Goal: Information Seeking & Learning: Compare options

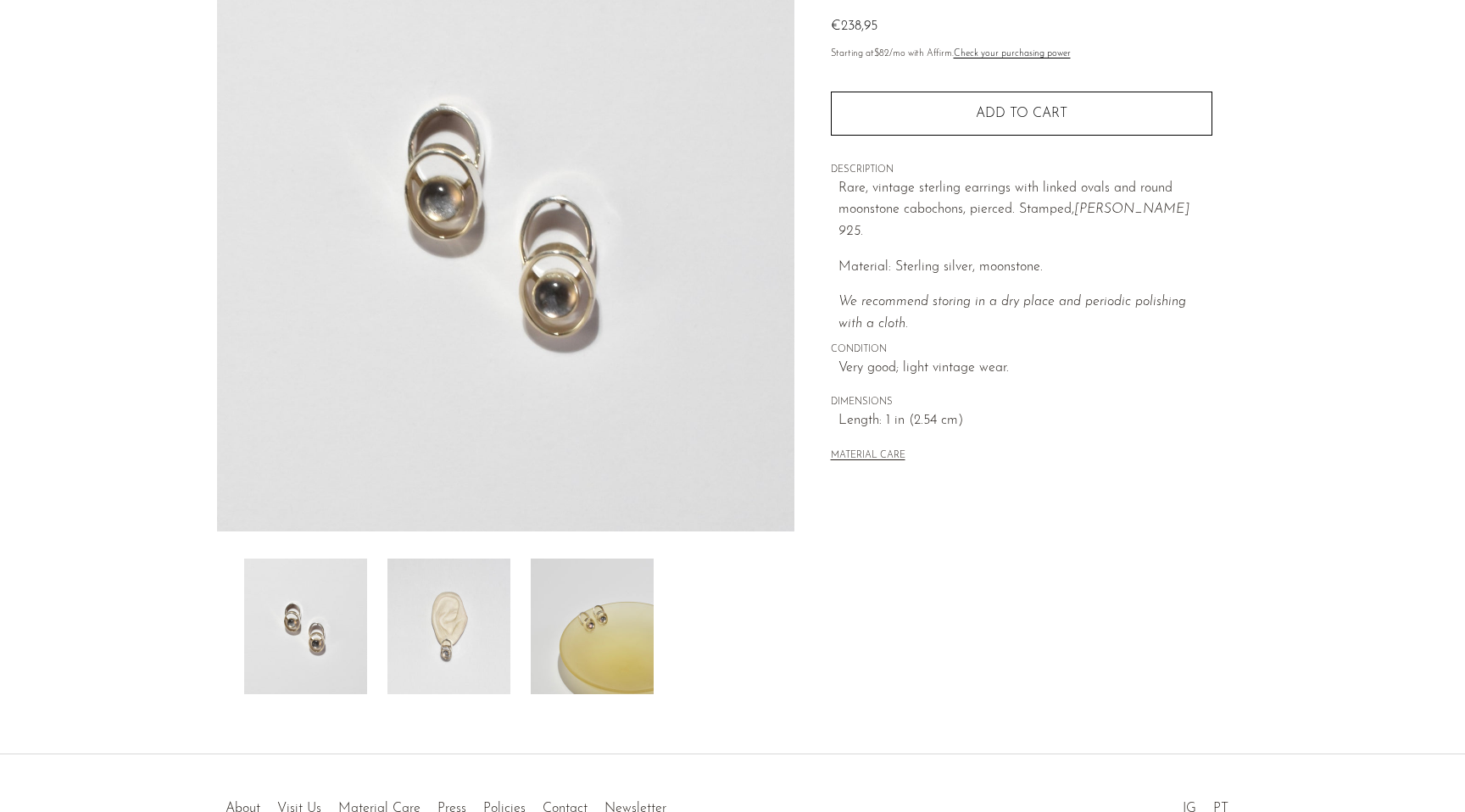
scroll to position [215, 0]
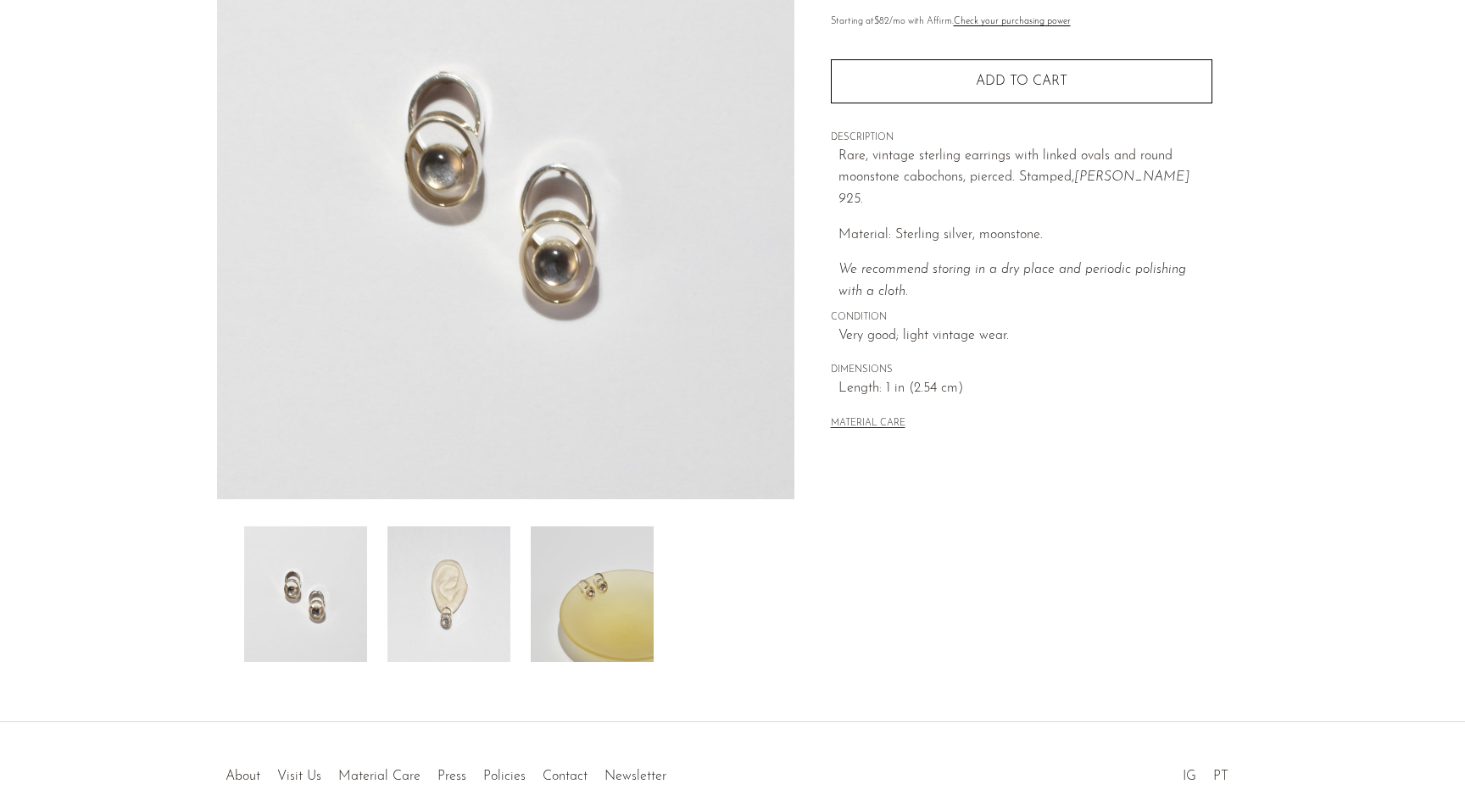
click at [428, 598] on img at bounding box center [449, 594] width 123 height 136
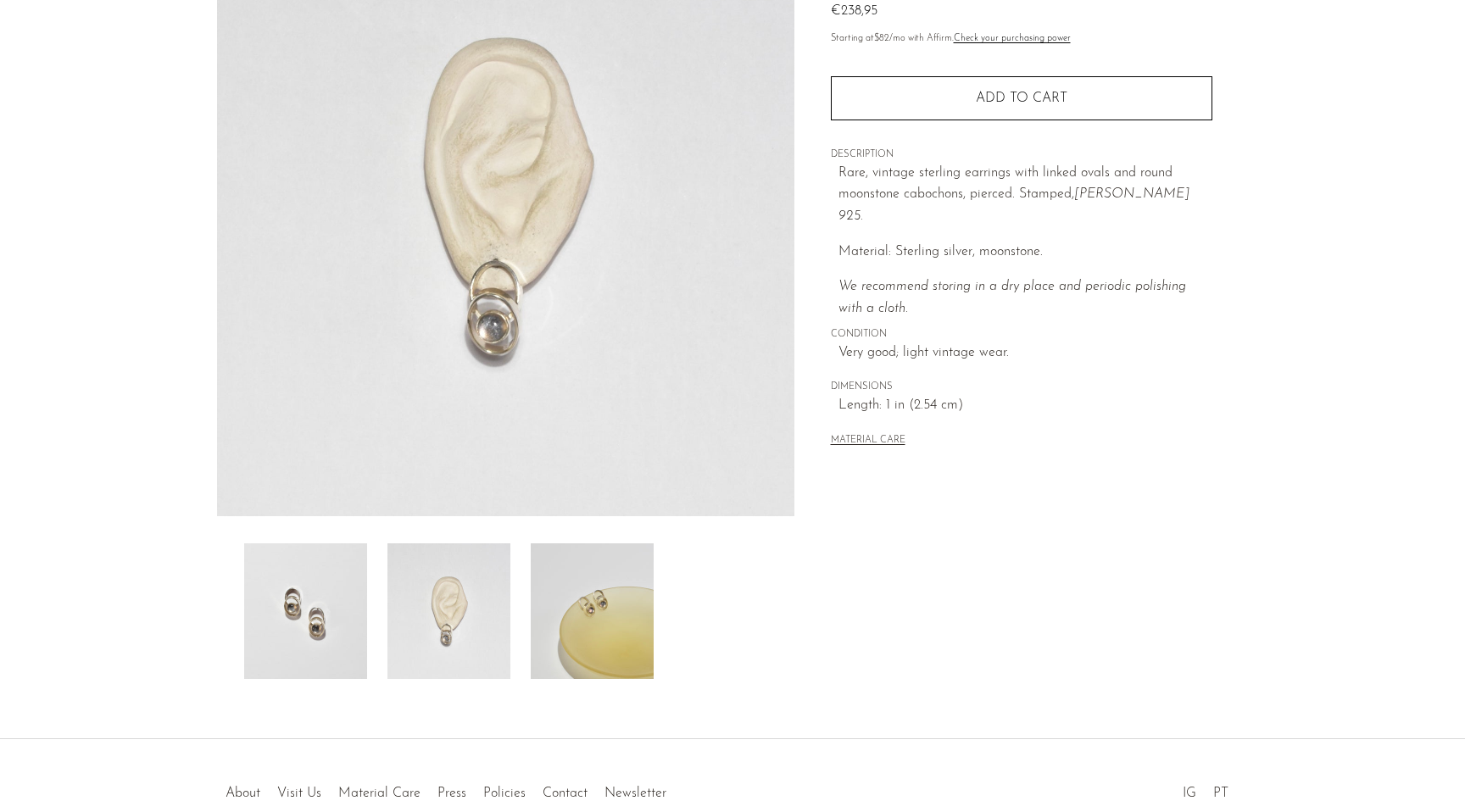
scroll to position [184, 0]
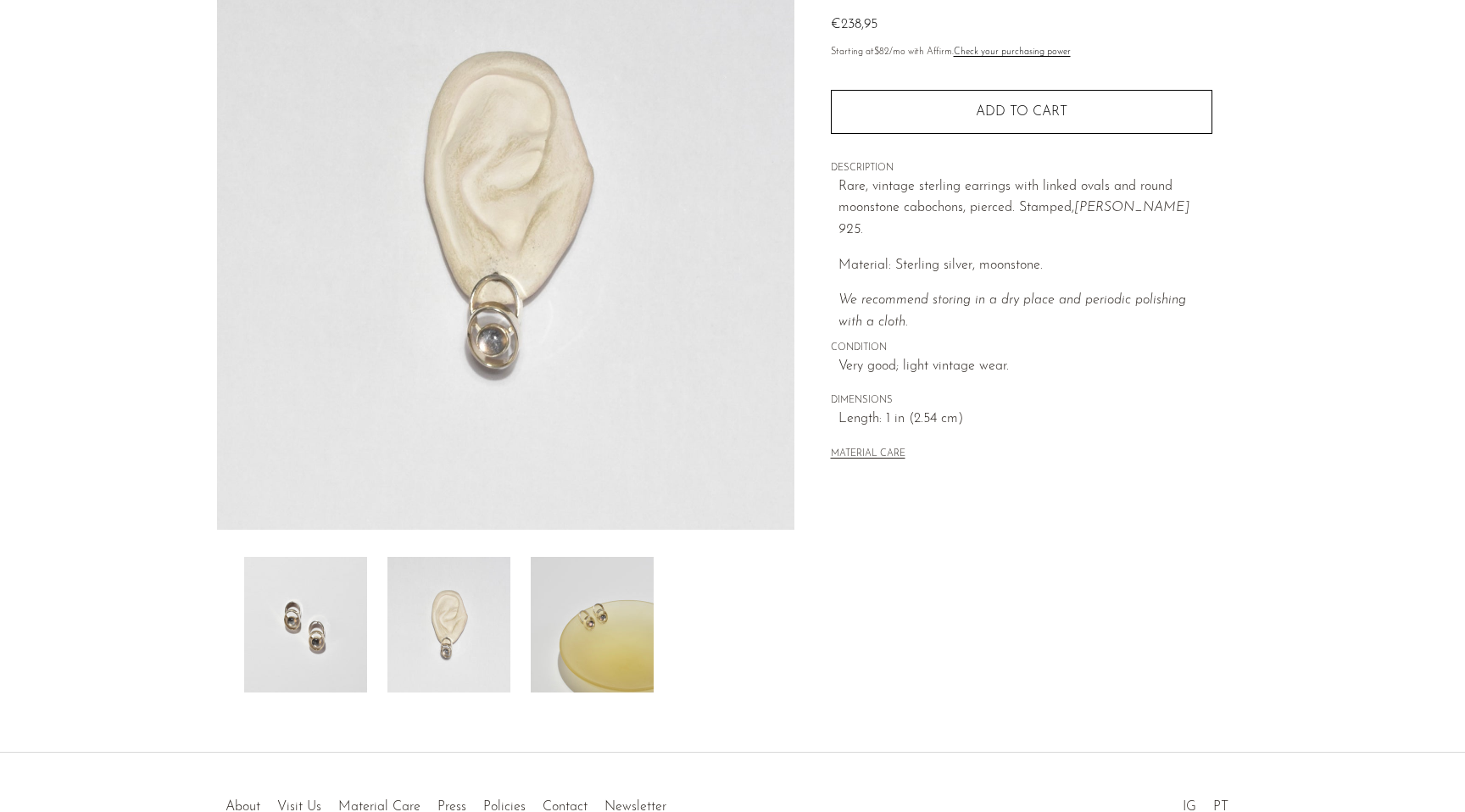
click at [473, 621] on img at bounding box center [449, 624] width 123 height 136
click at [608, 589] on img at bounding box center [592, 624] width 123 height 136
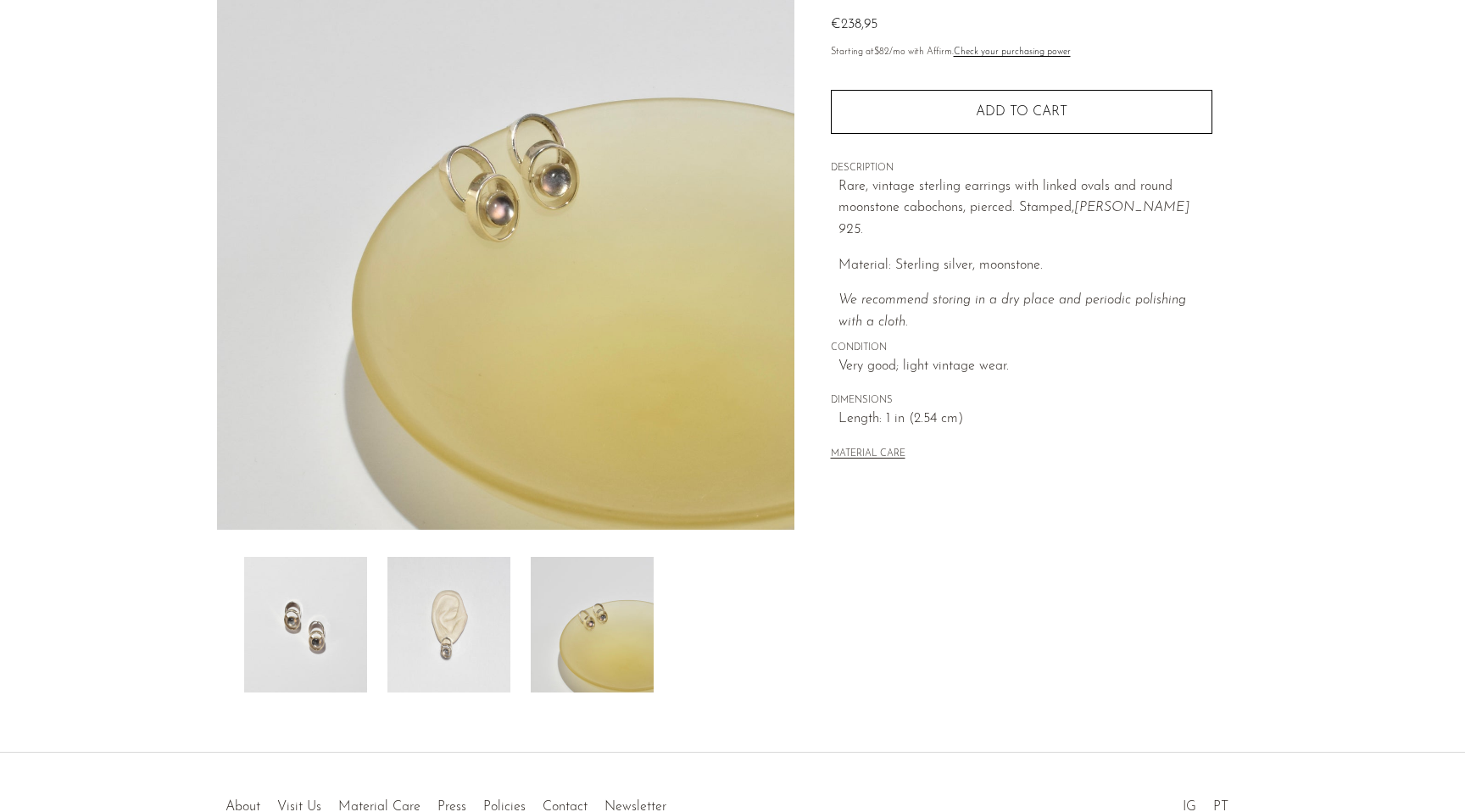
click at [312, 634] on img at bounding box center [305, 624] width 123 height 136
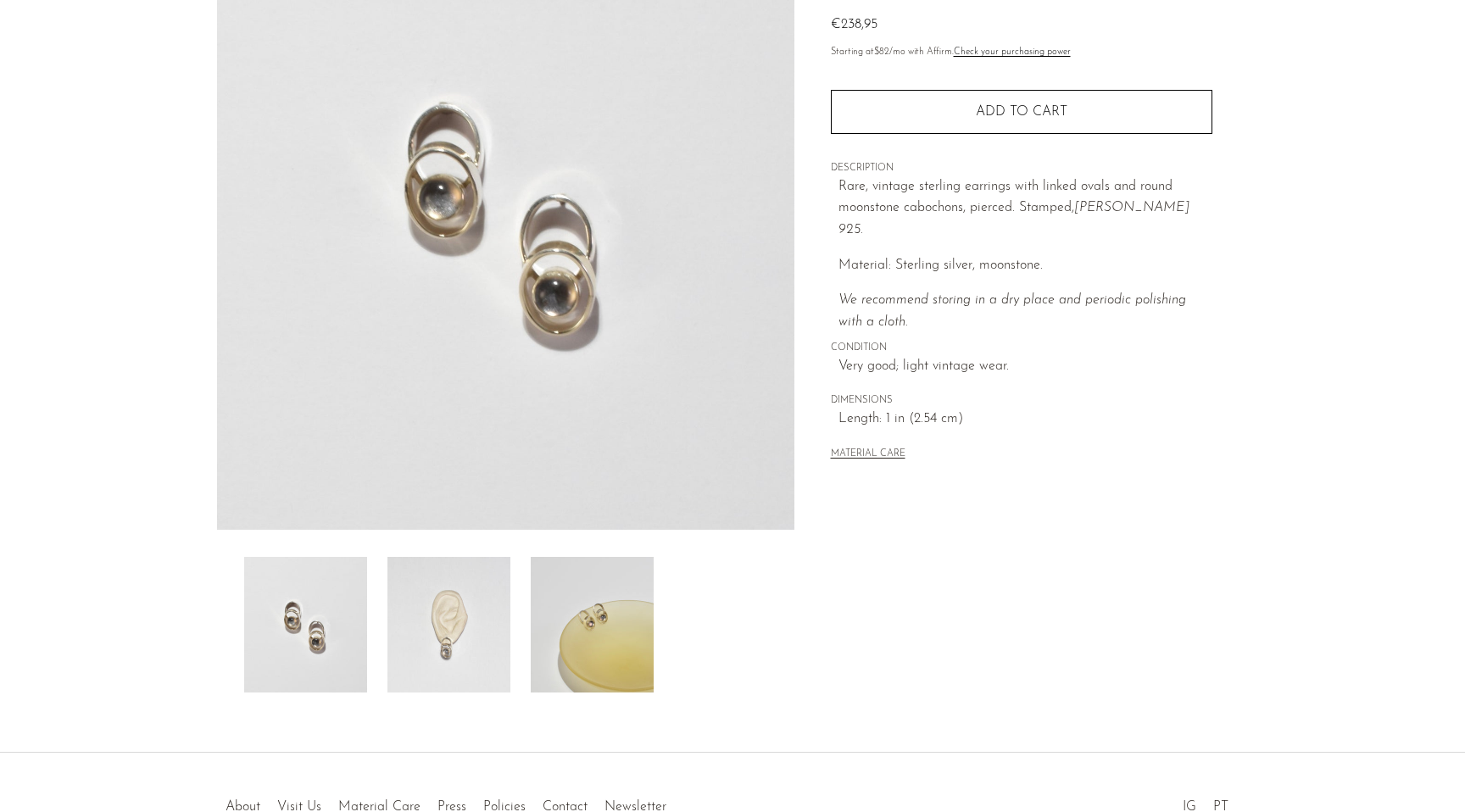
click at [462, 606] on img at bounding box center [449, 624] width 123 height 136
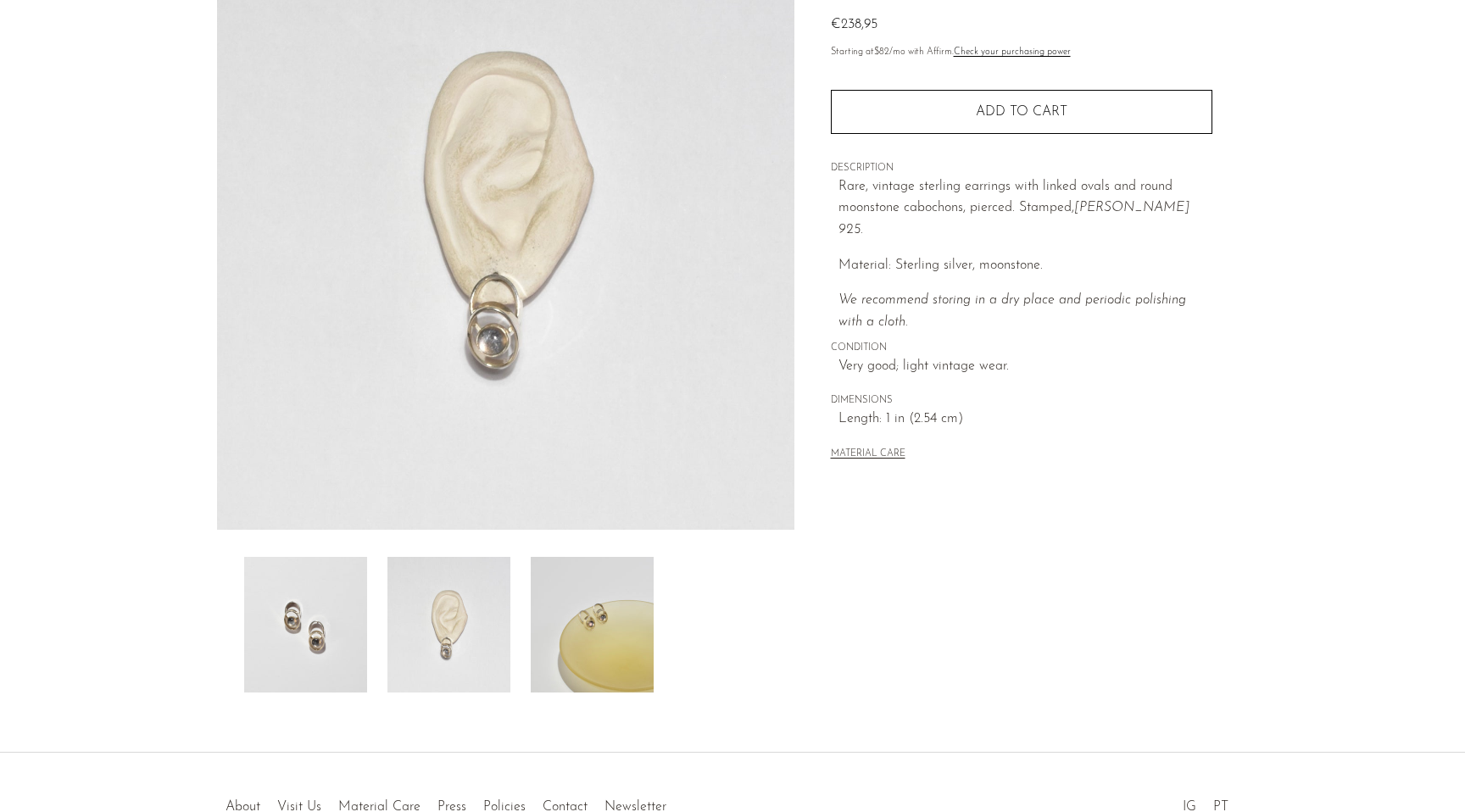
click at [473, 601] on img at bounding box center [449, 624] width 123 height 136
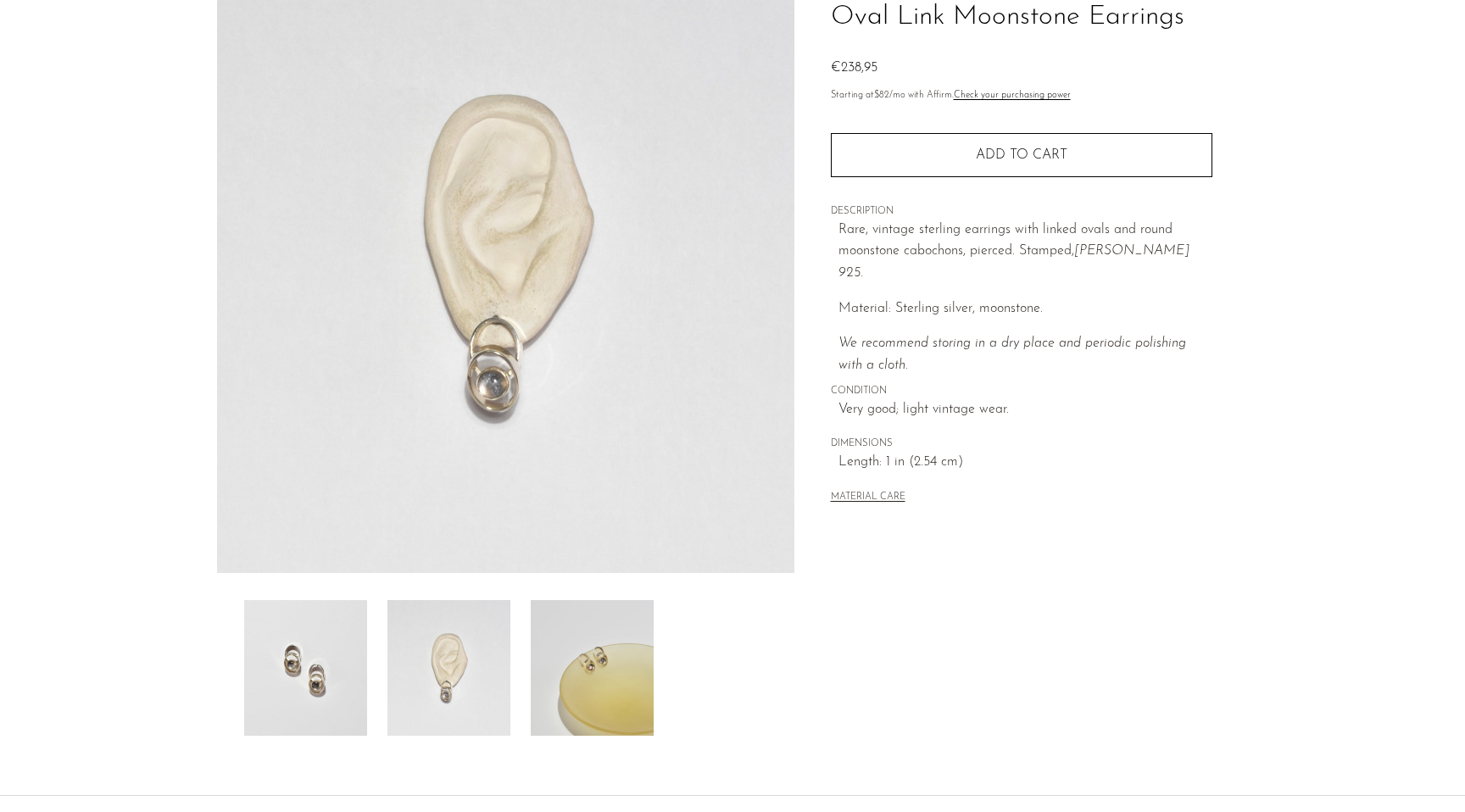
scroll to position [130, 0]
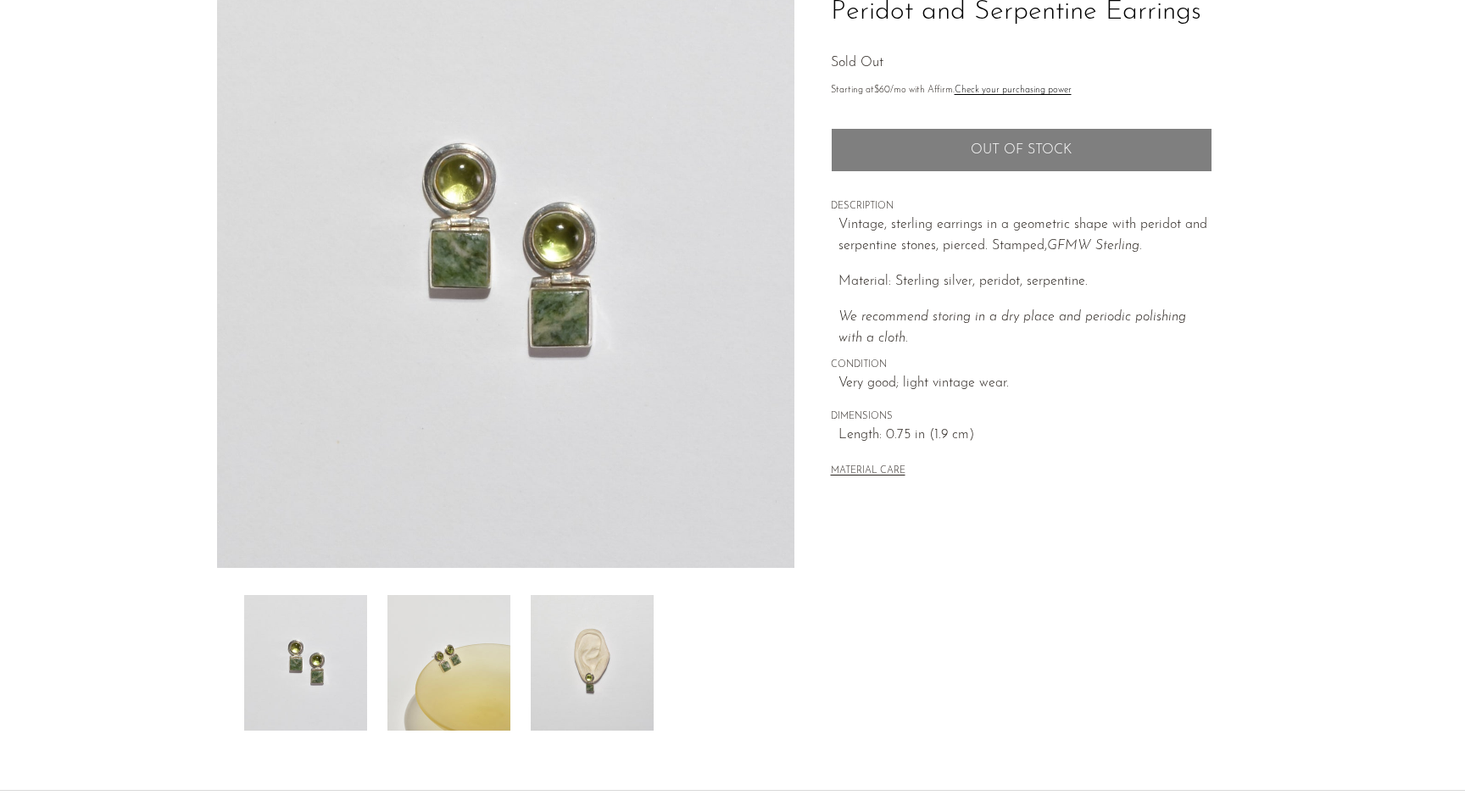
scroll to position [233, 0]
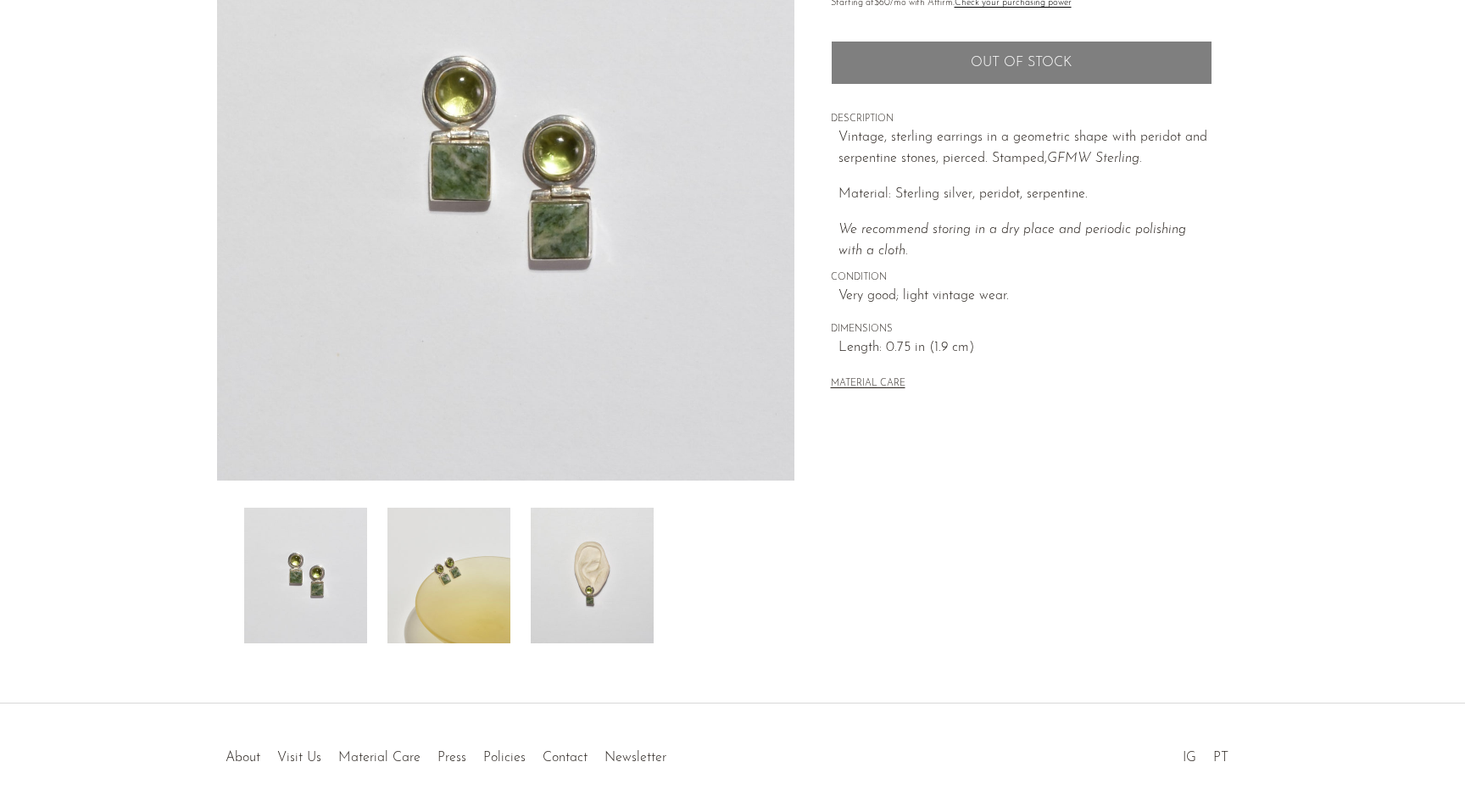
click at [587, 609] on img at bounding box center [592, 575] width 123 height 136
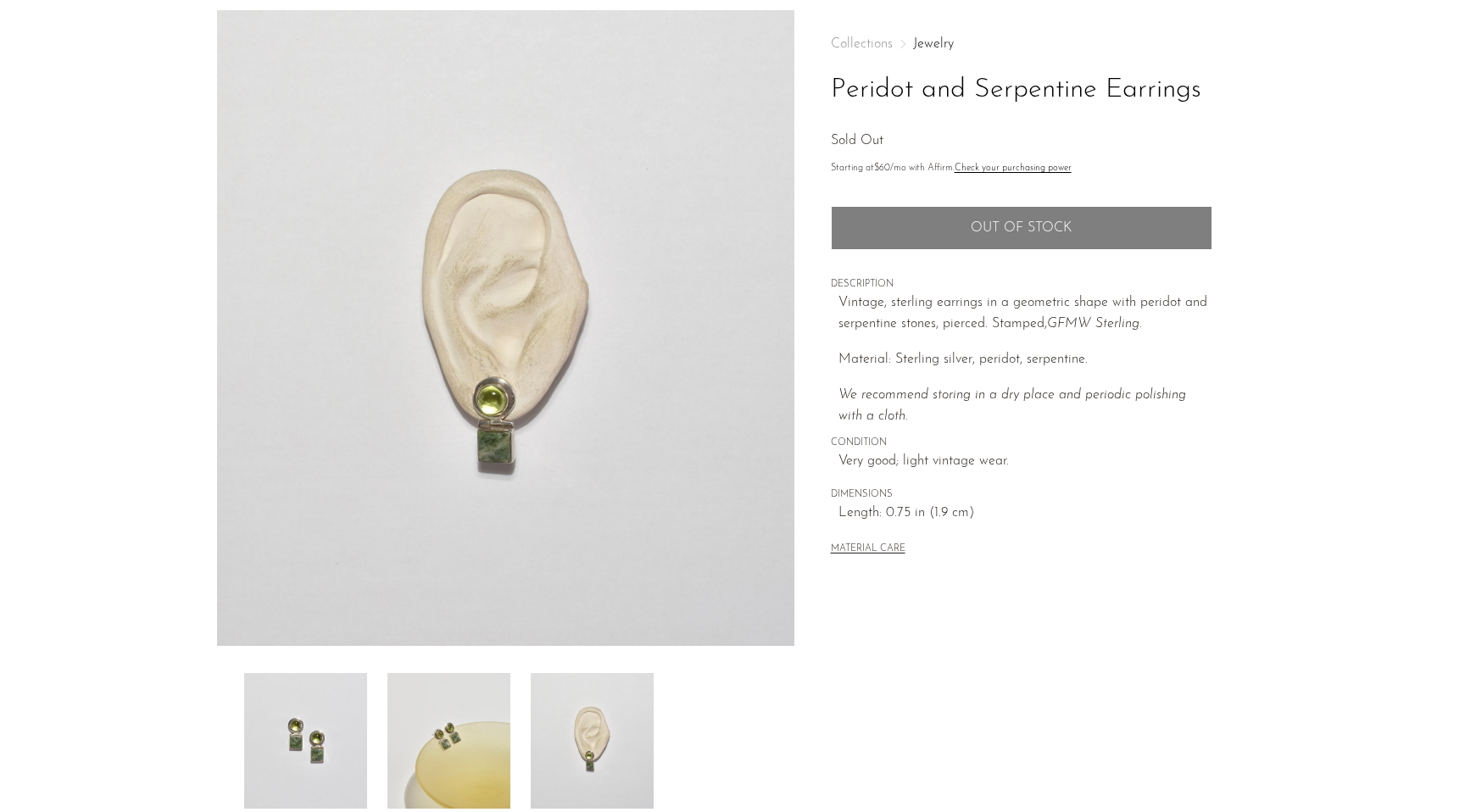
scroll to position [32, 0]
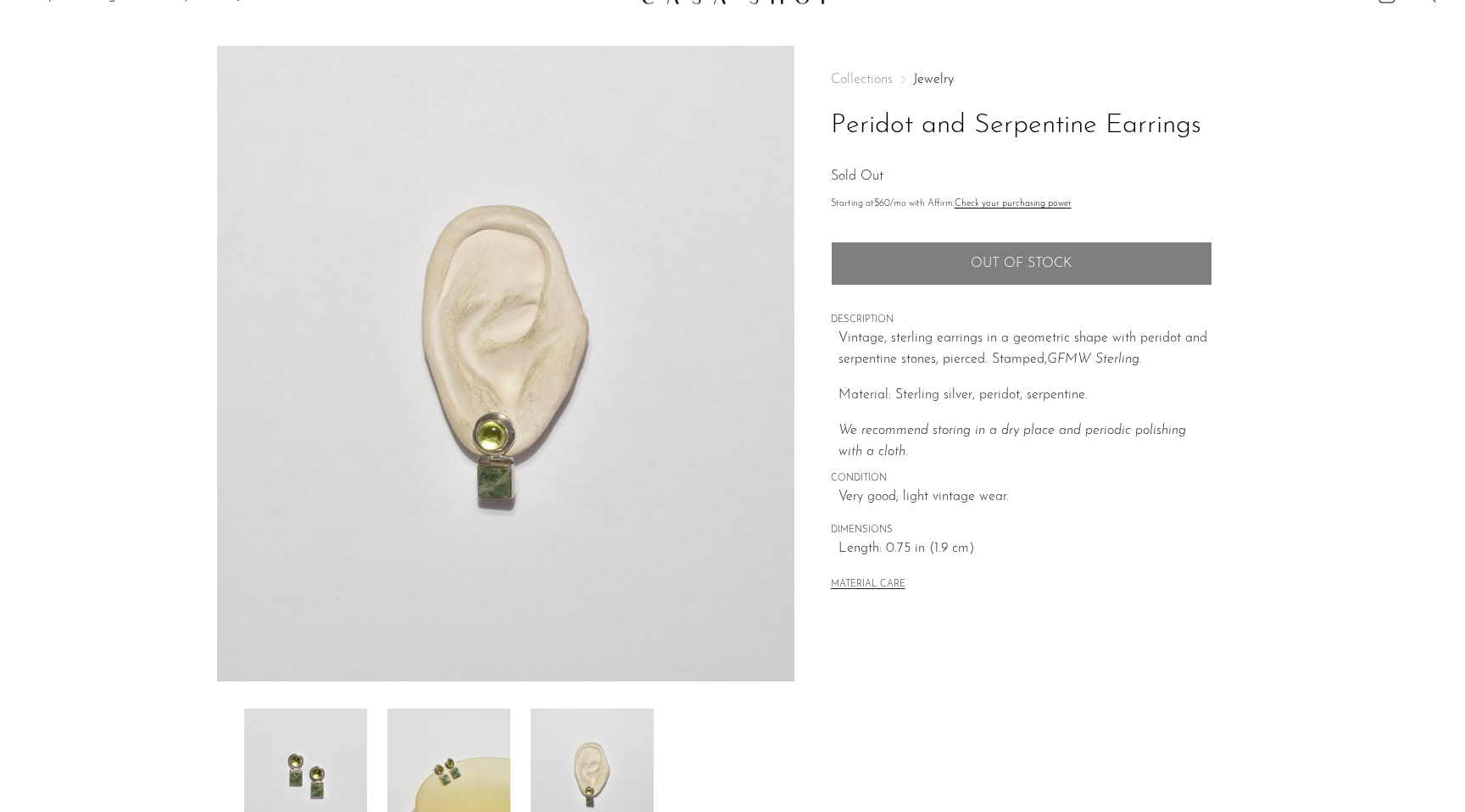
click at [338, 780] on img at bounding box center [305, 776] width 123 height 136
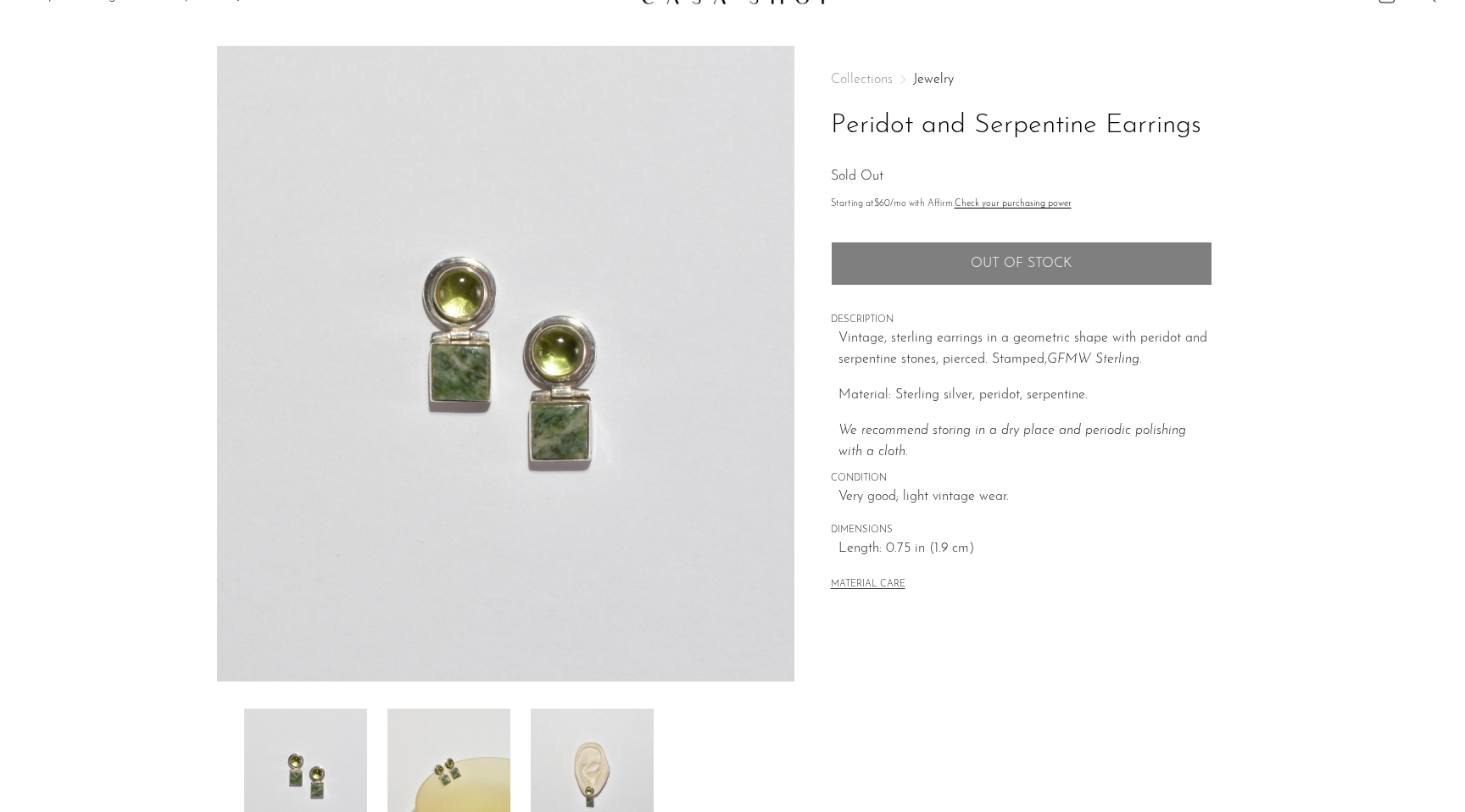
click at [590, 729] on img at bounding box center [592, 776] width 123 height 136
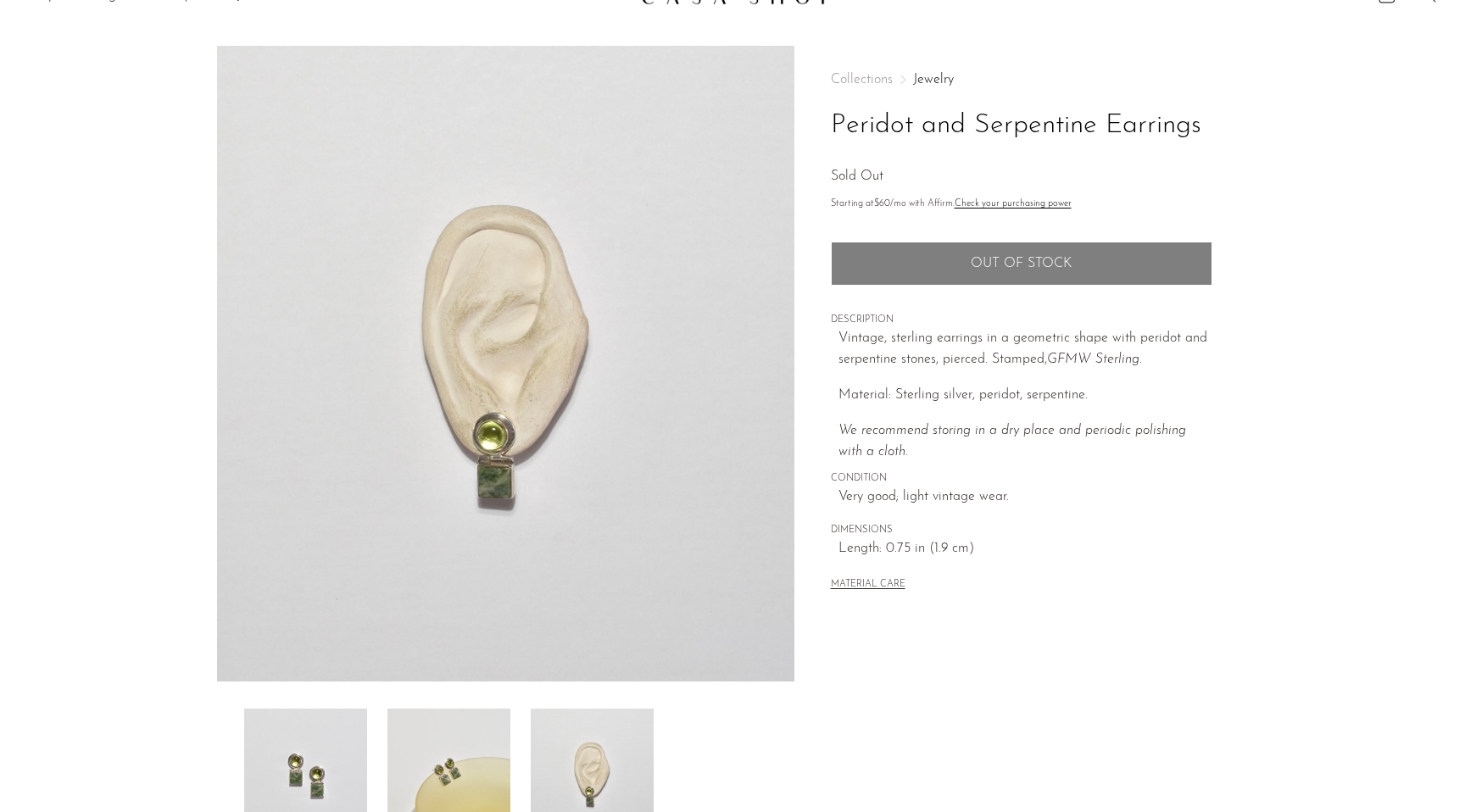
scroll to position [0, 0]
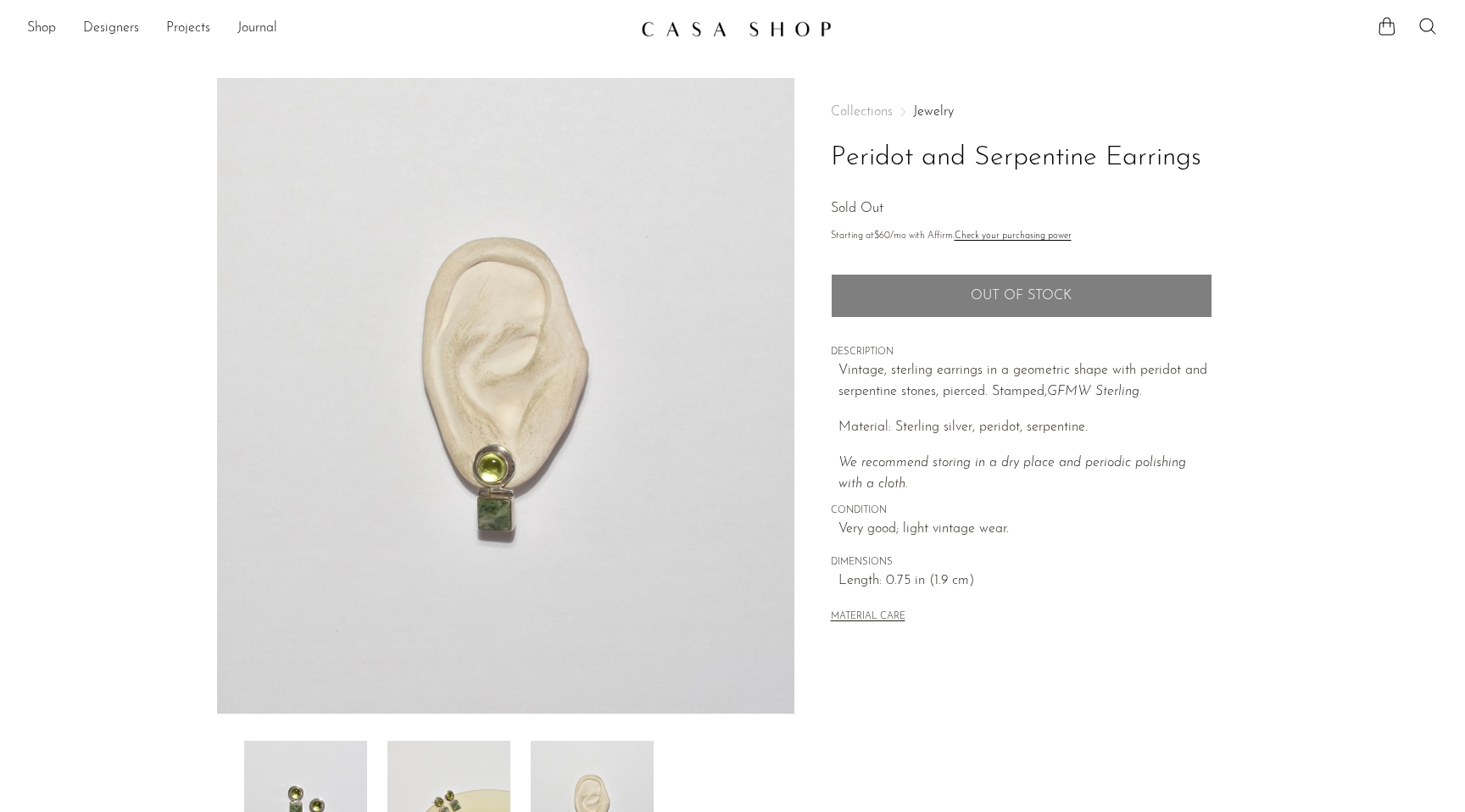
click at [756, 30] on img at bounding box center [735, 28] width 191 height 17
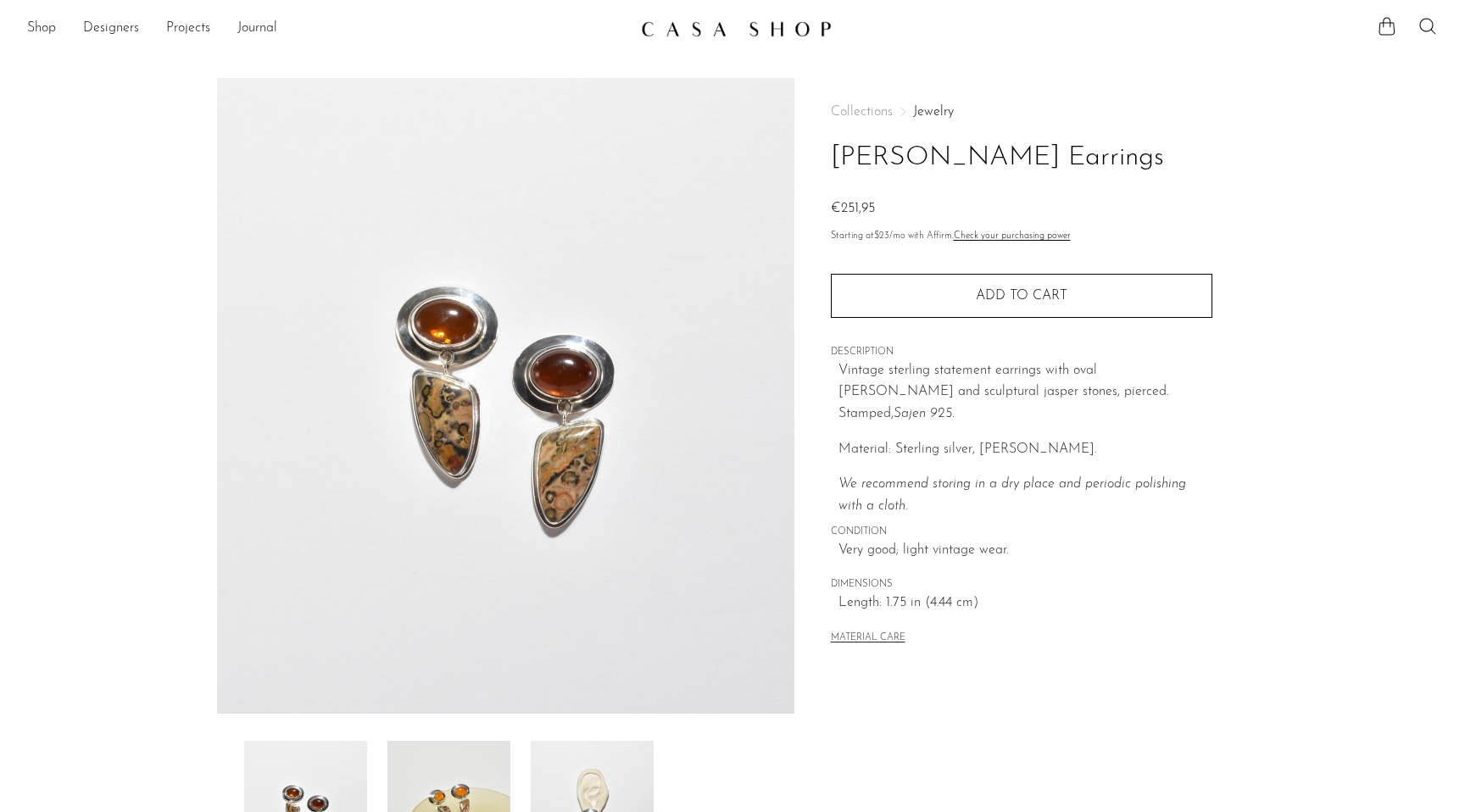
scroll to position [103, 0]
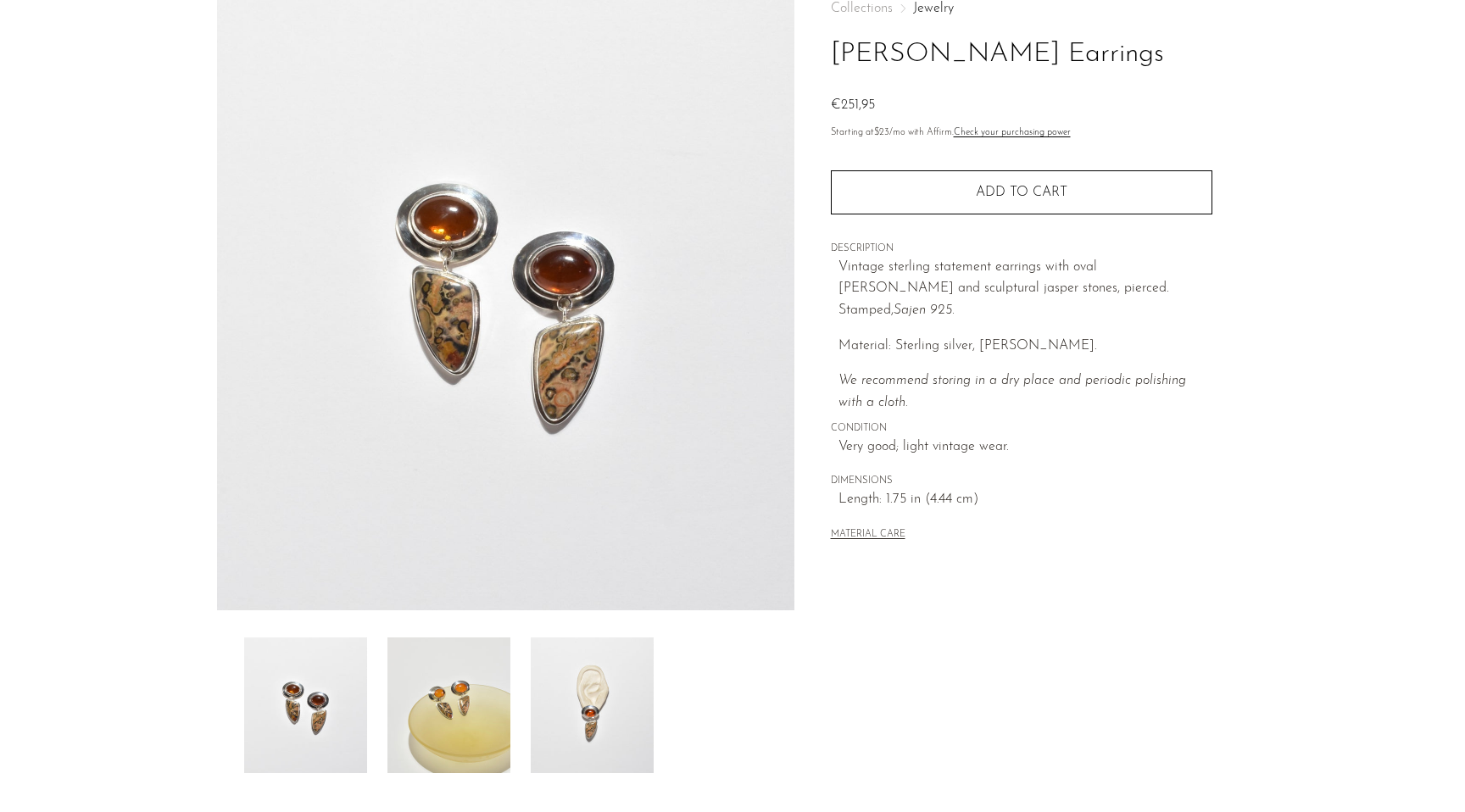
click at [613, 716] on img at bounding box center [592, 705] width 123 height 136
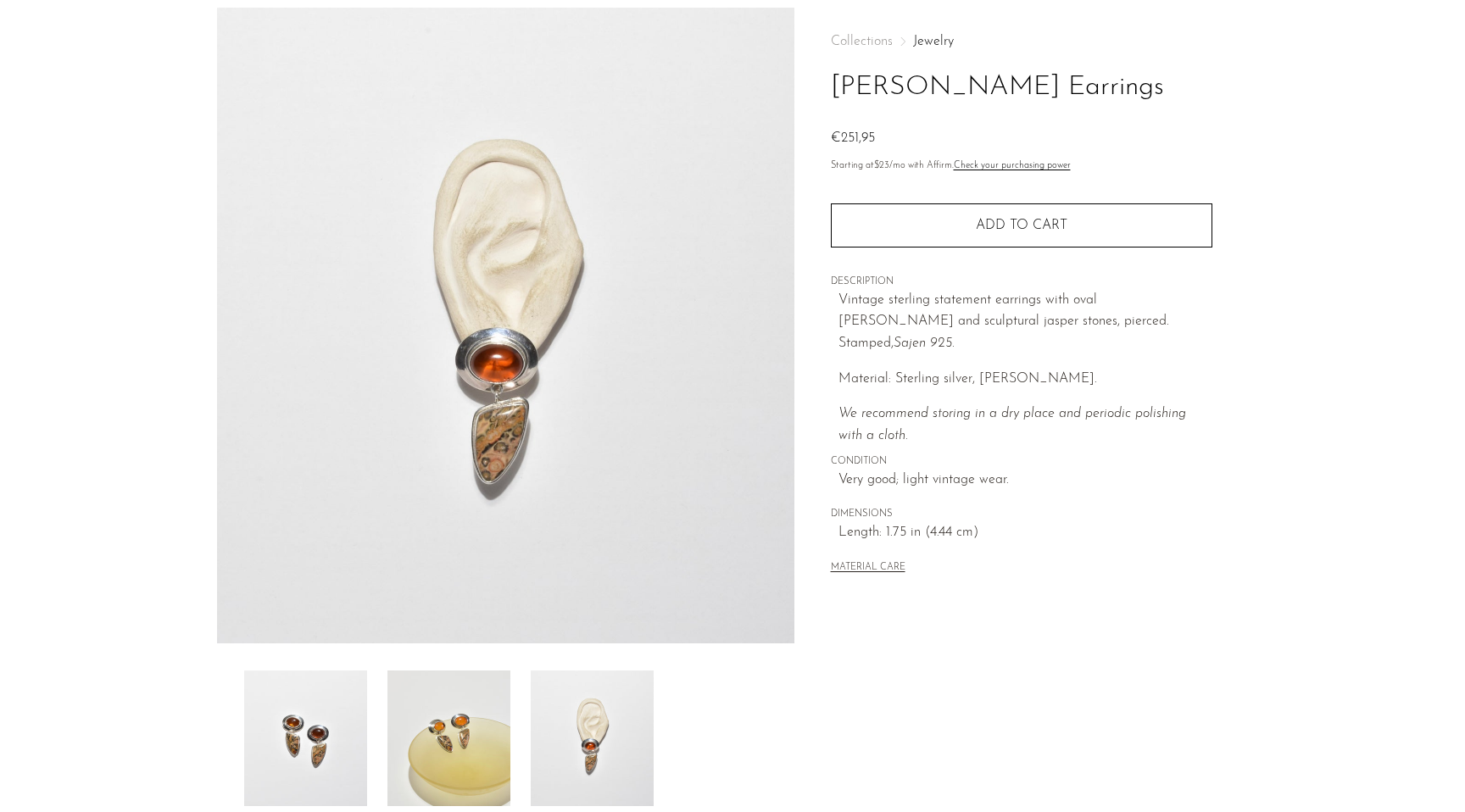
scroll to position [59, 0]
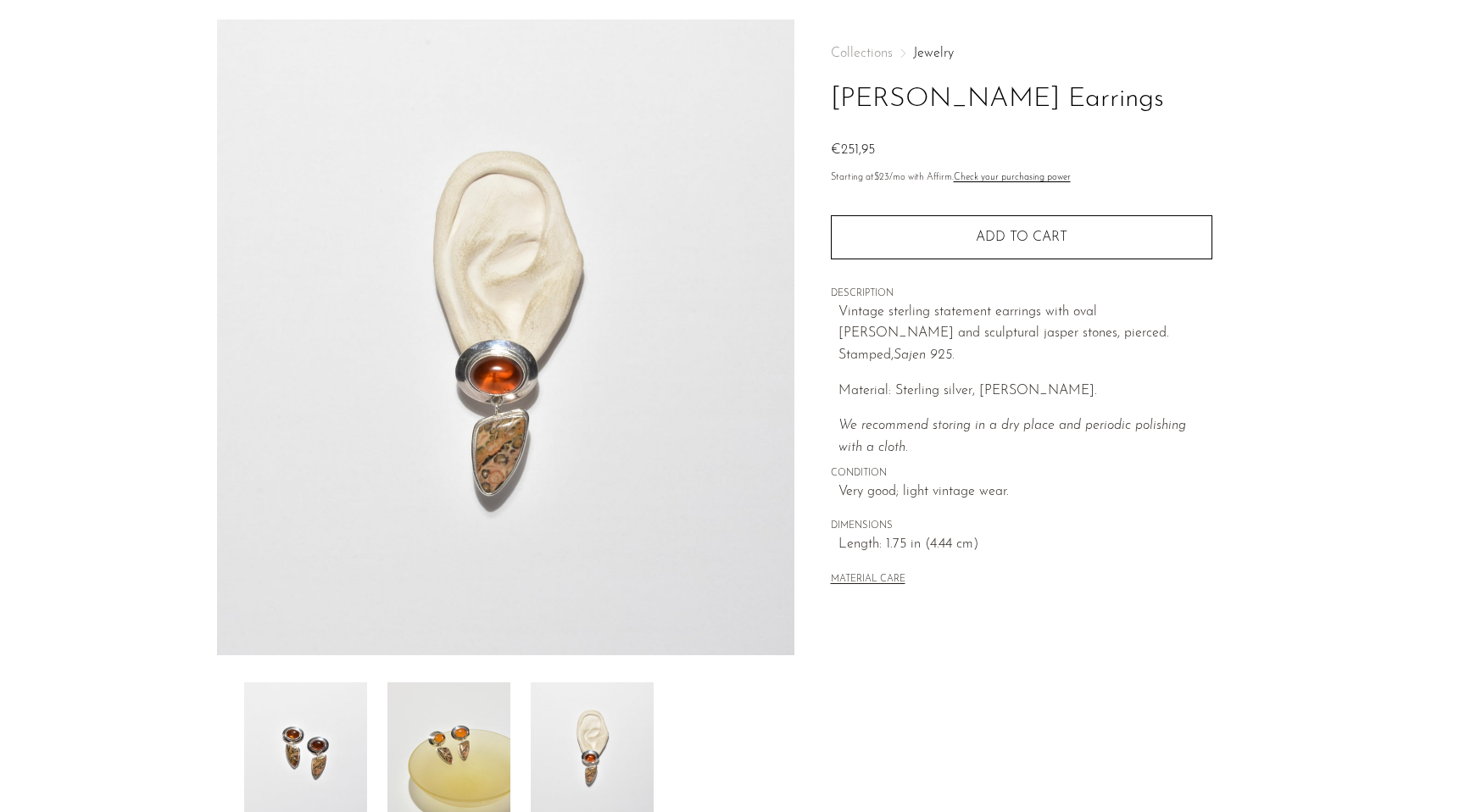
click at [456, 728] on img at bounding box center [449, 750] width 123 height 136
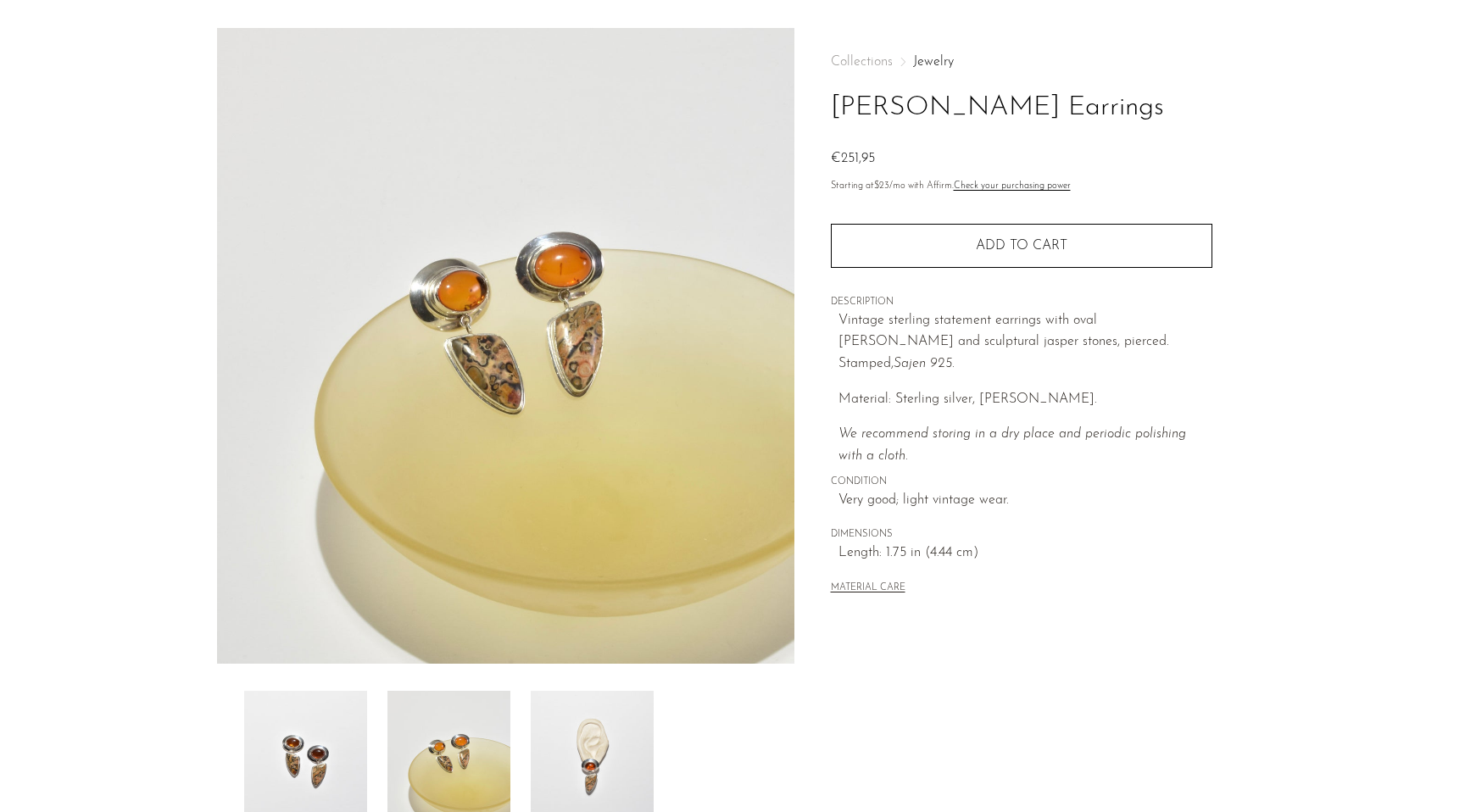
scroll to position [21, 0]
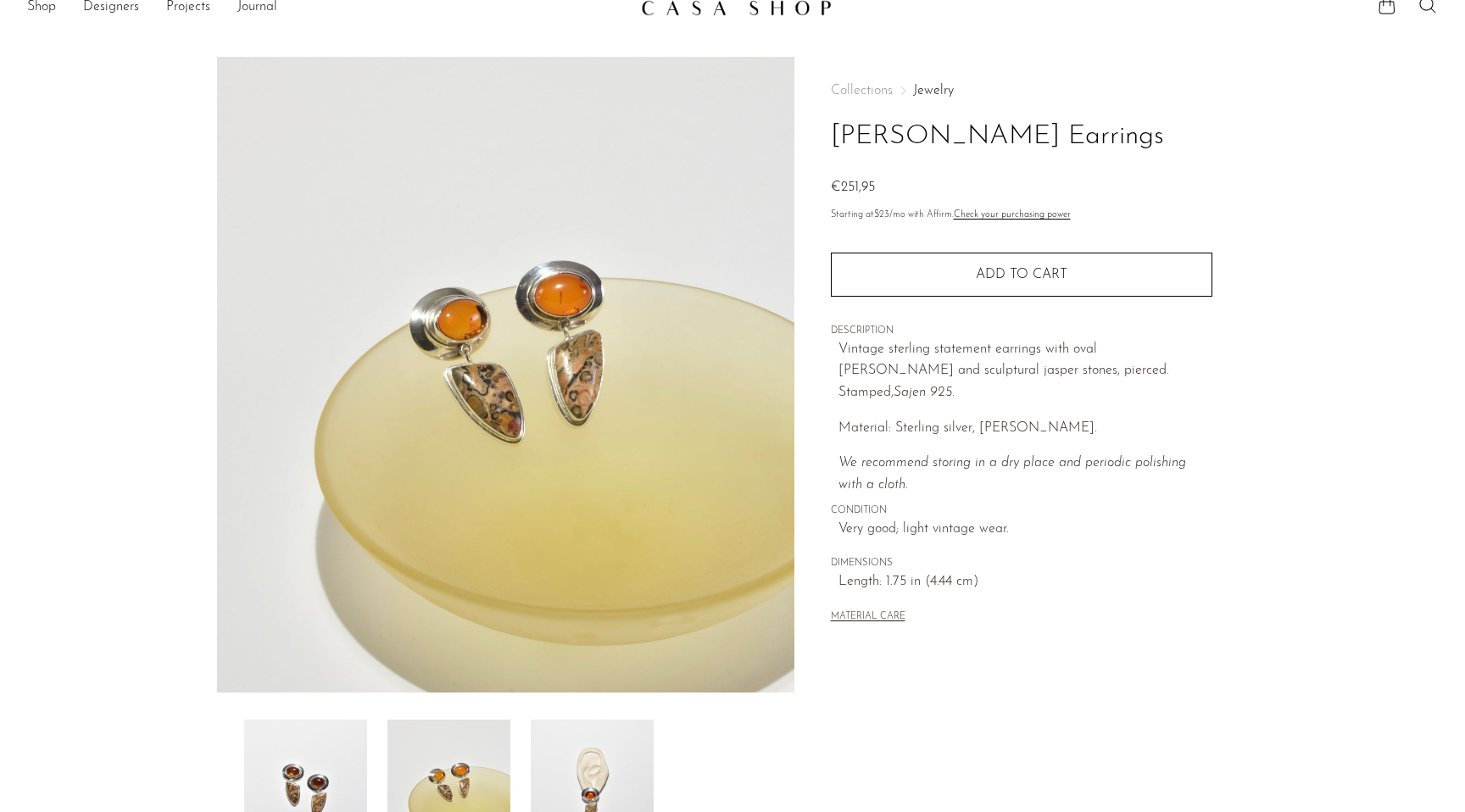
click at [590, 730] on img at bounding box center [592, 787] width 123 height 136
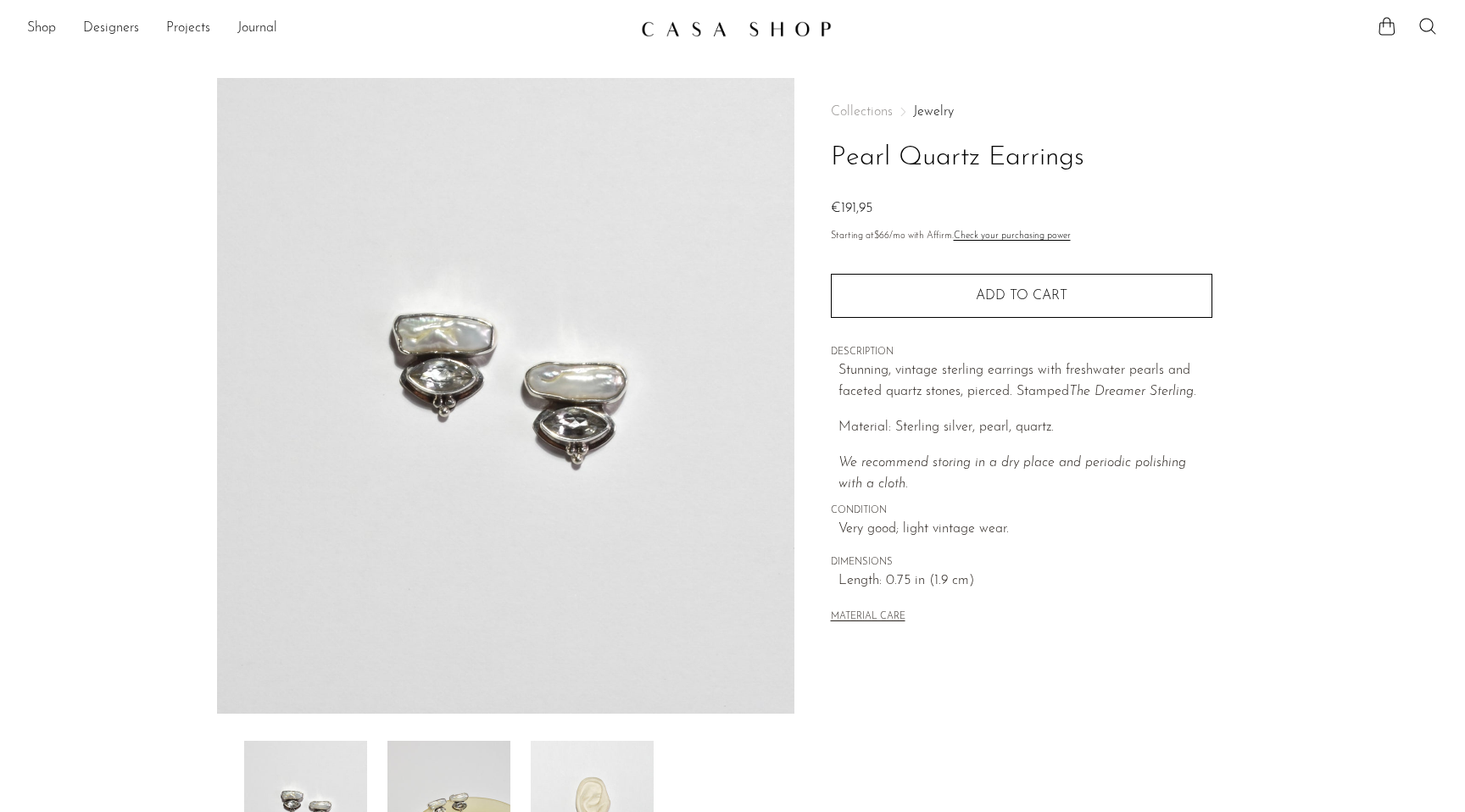
scroll to position [172, 0]
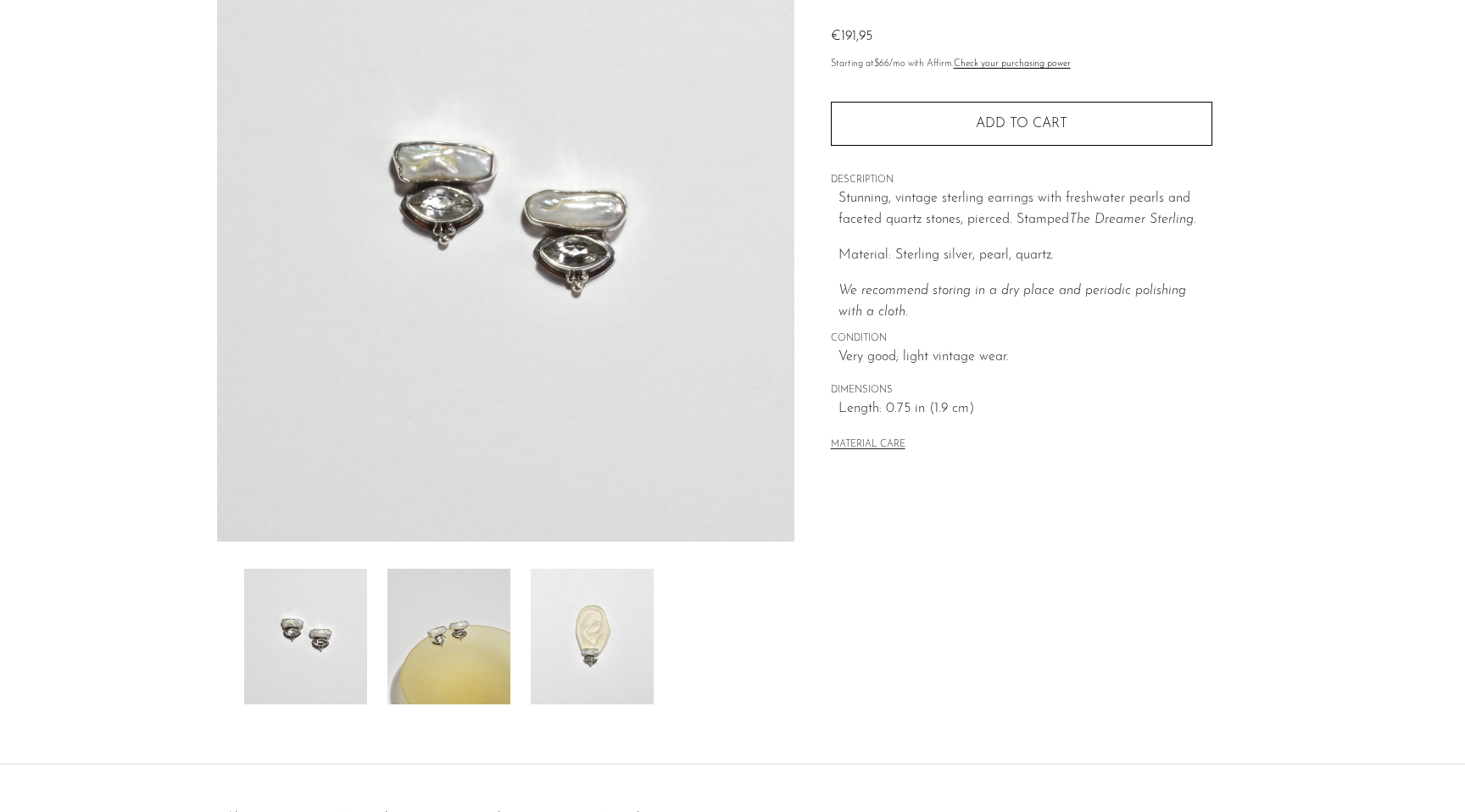
click at [579, 606] on img at bounding box center [592, 636] width 123 height 136
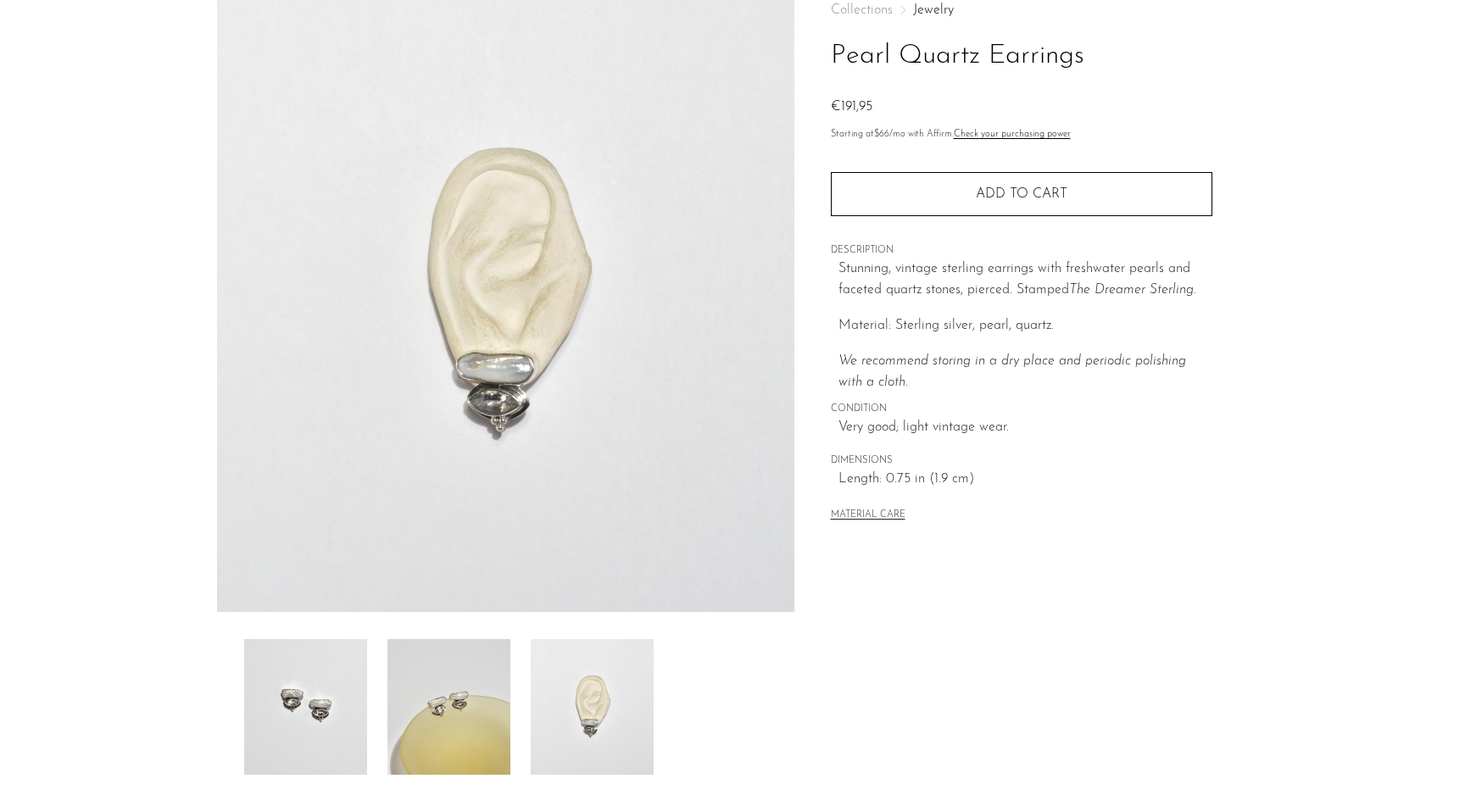
scroll to position [80, 0]
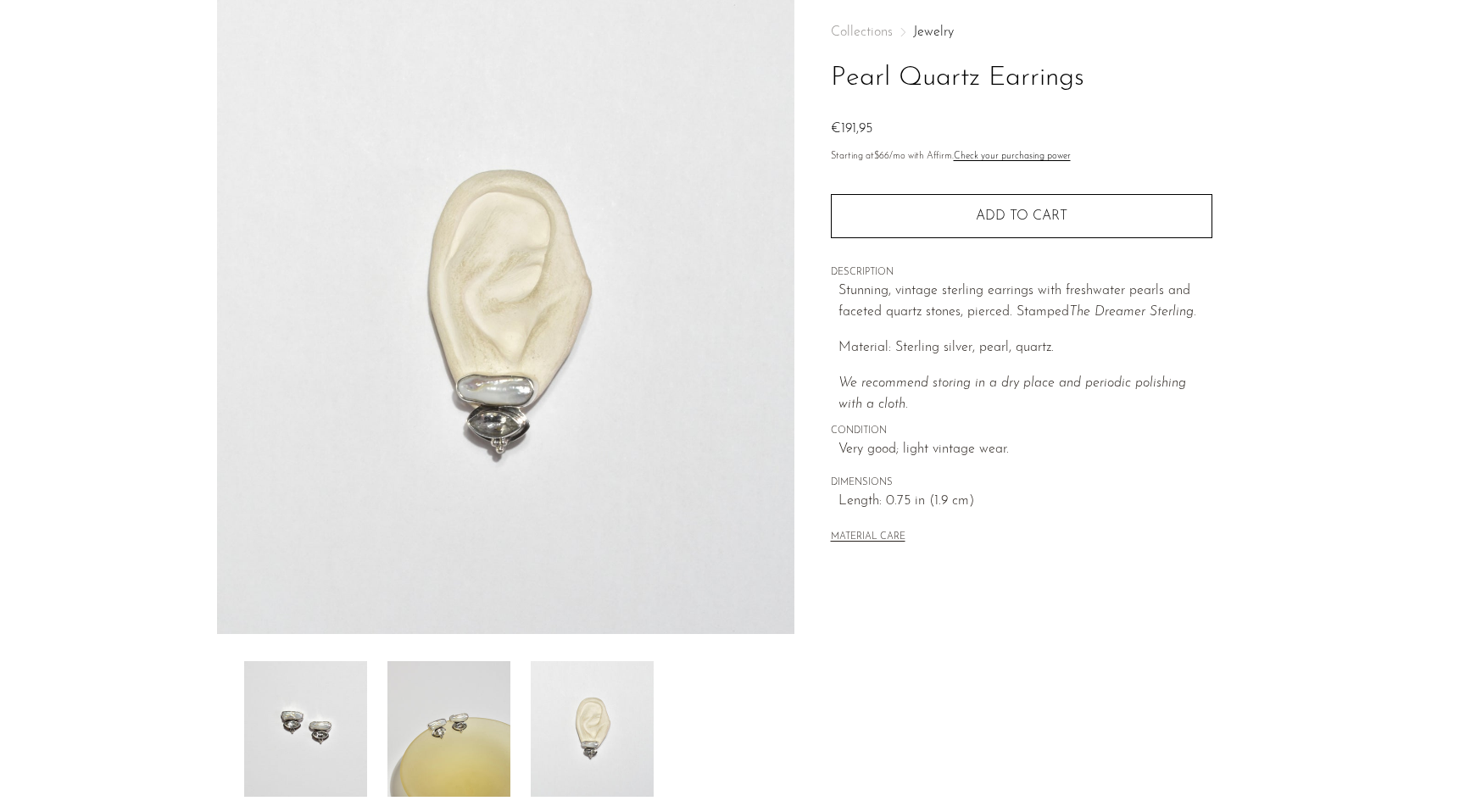
click at [621, 746] on img at bounding box center [592, 729] width 123 height 136
click at [449, 719] on img at bounding box center [449, 729] width 123 height 136
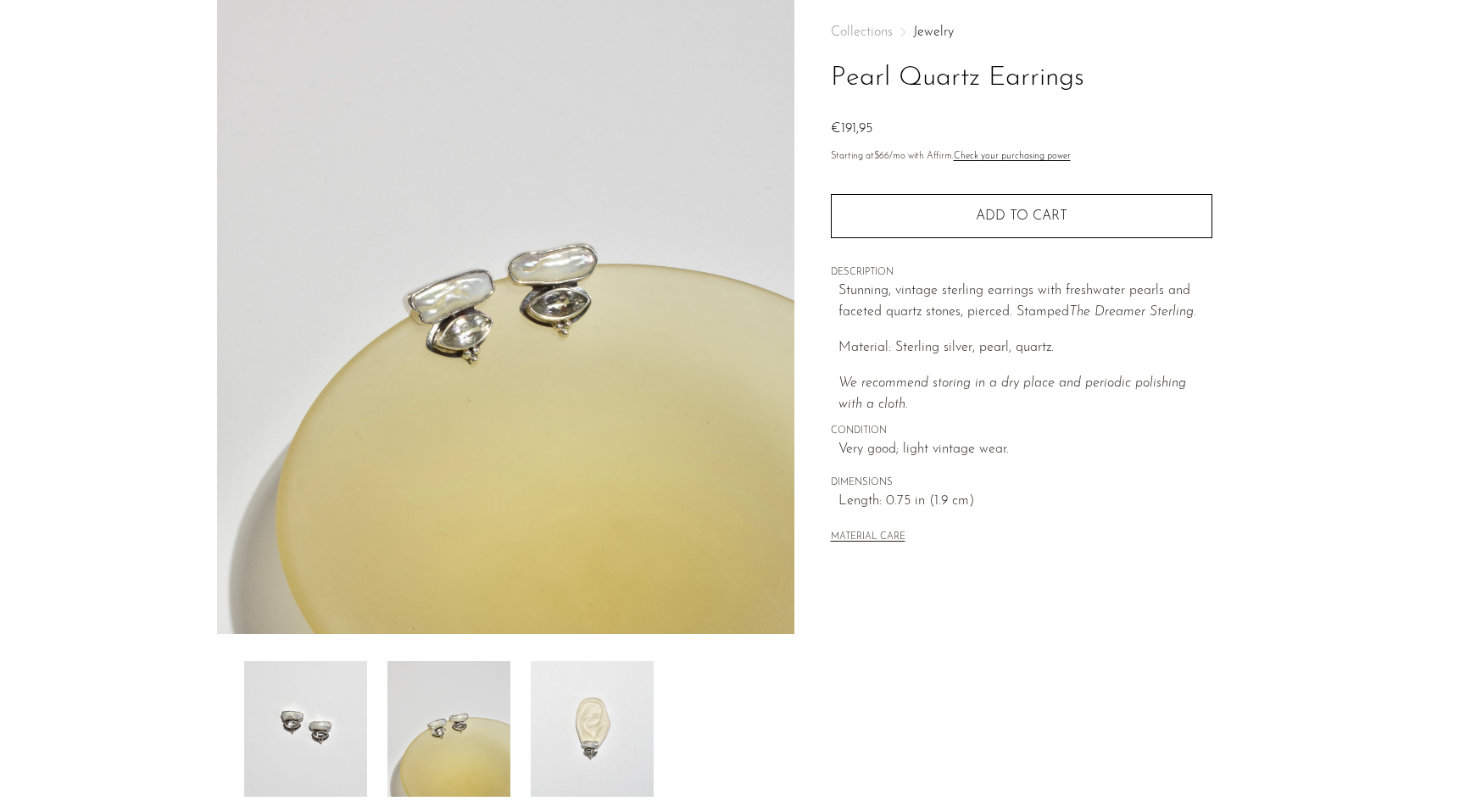
click at [305, 707] on img at bounding box center [305, 729] width 123 height 136
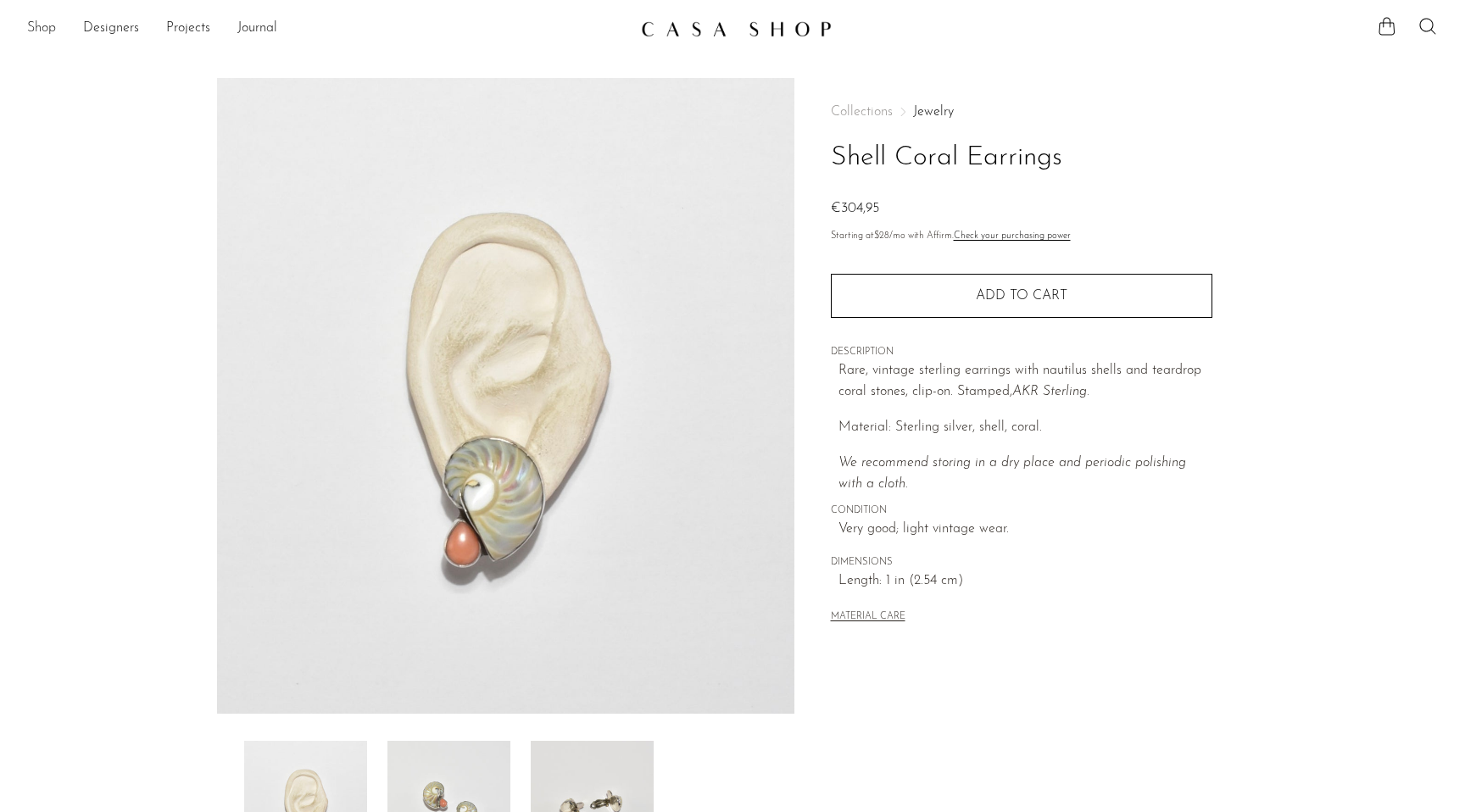
click at [50, 31] on link "Shop" at bounding box center [41, 29] width 29 height 22
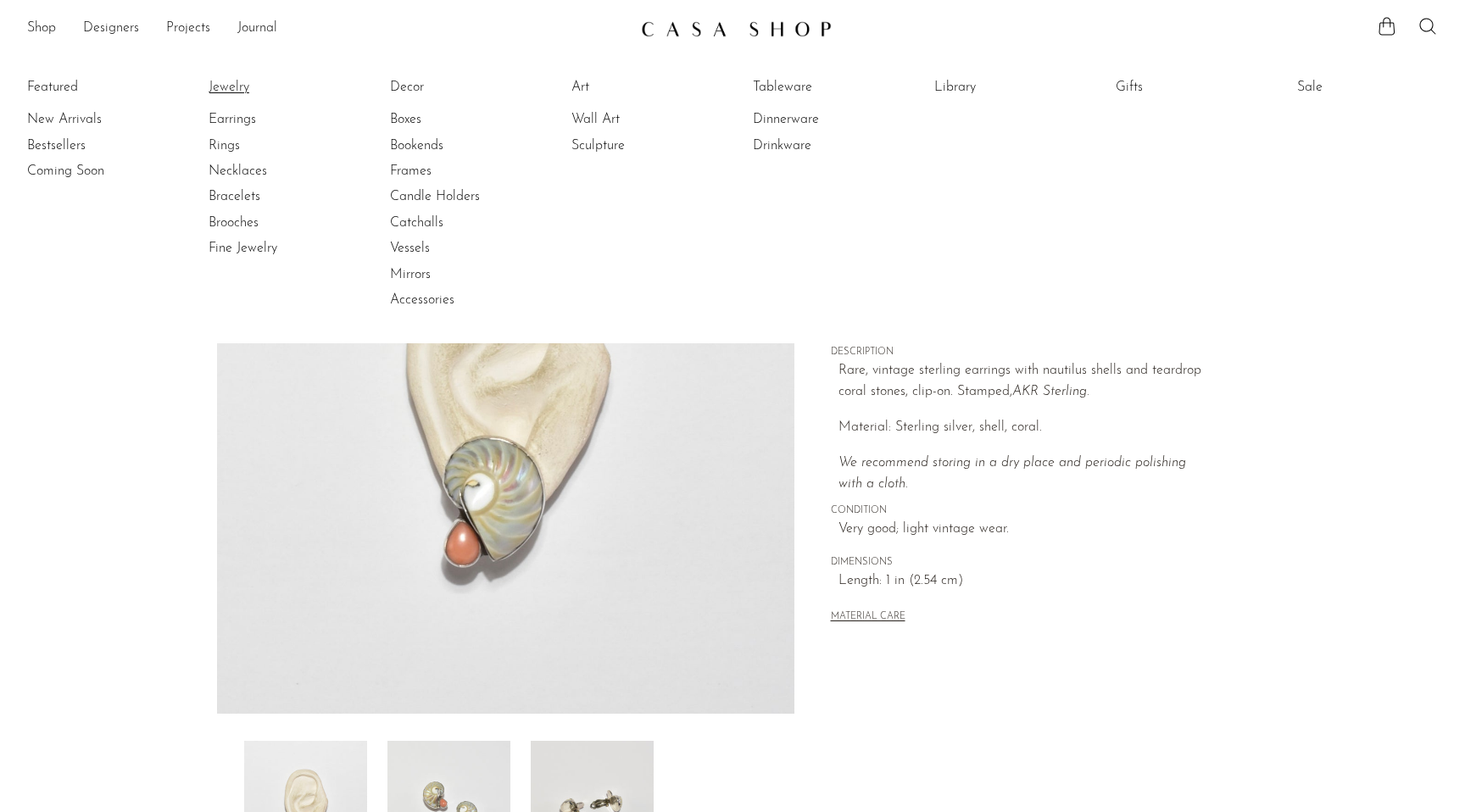
click at [227, 88] on link "Jewelry" at bounding box center [272, 87] width 127 height 19
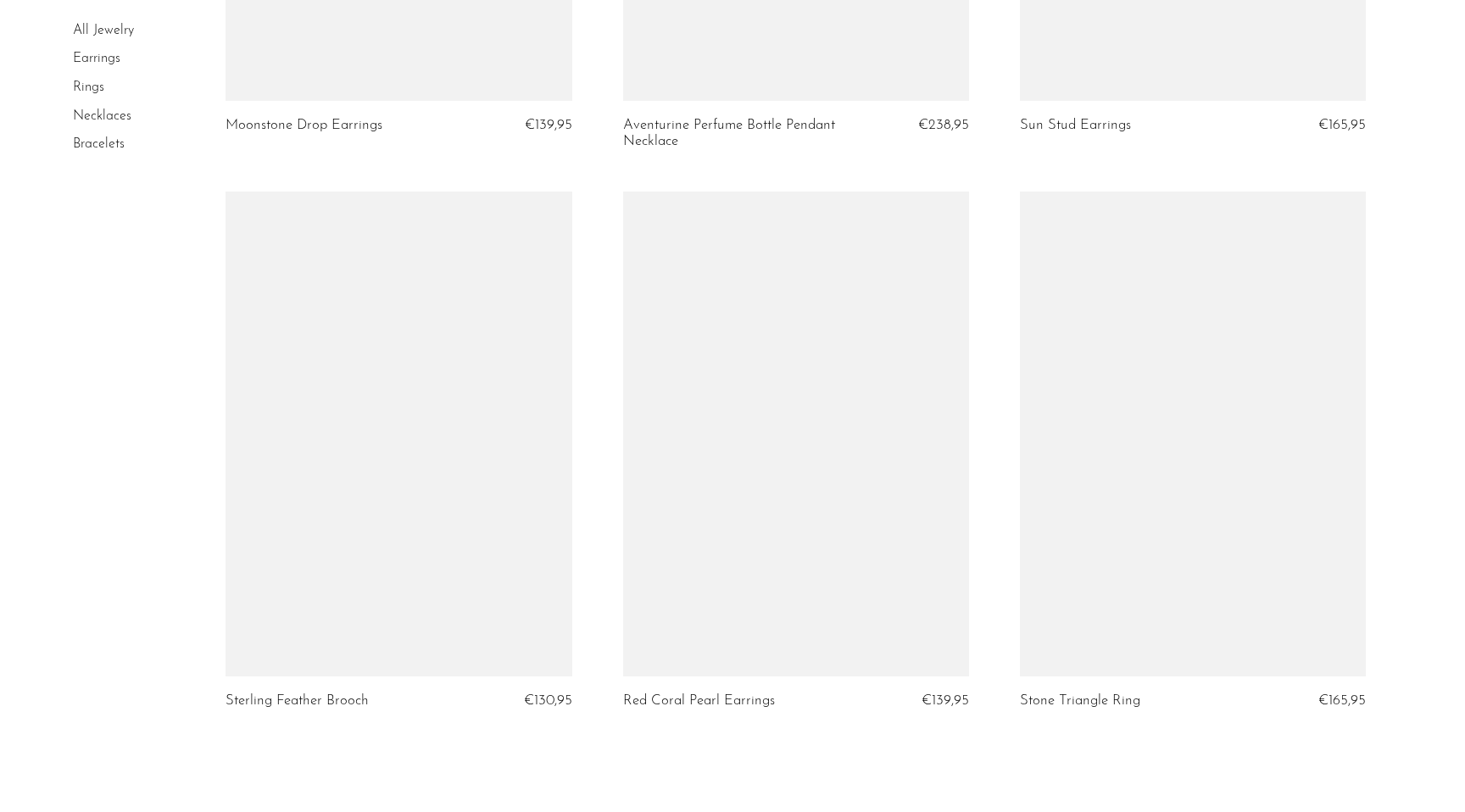
scroll to position [6482, 0]
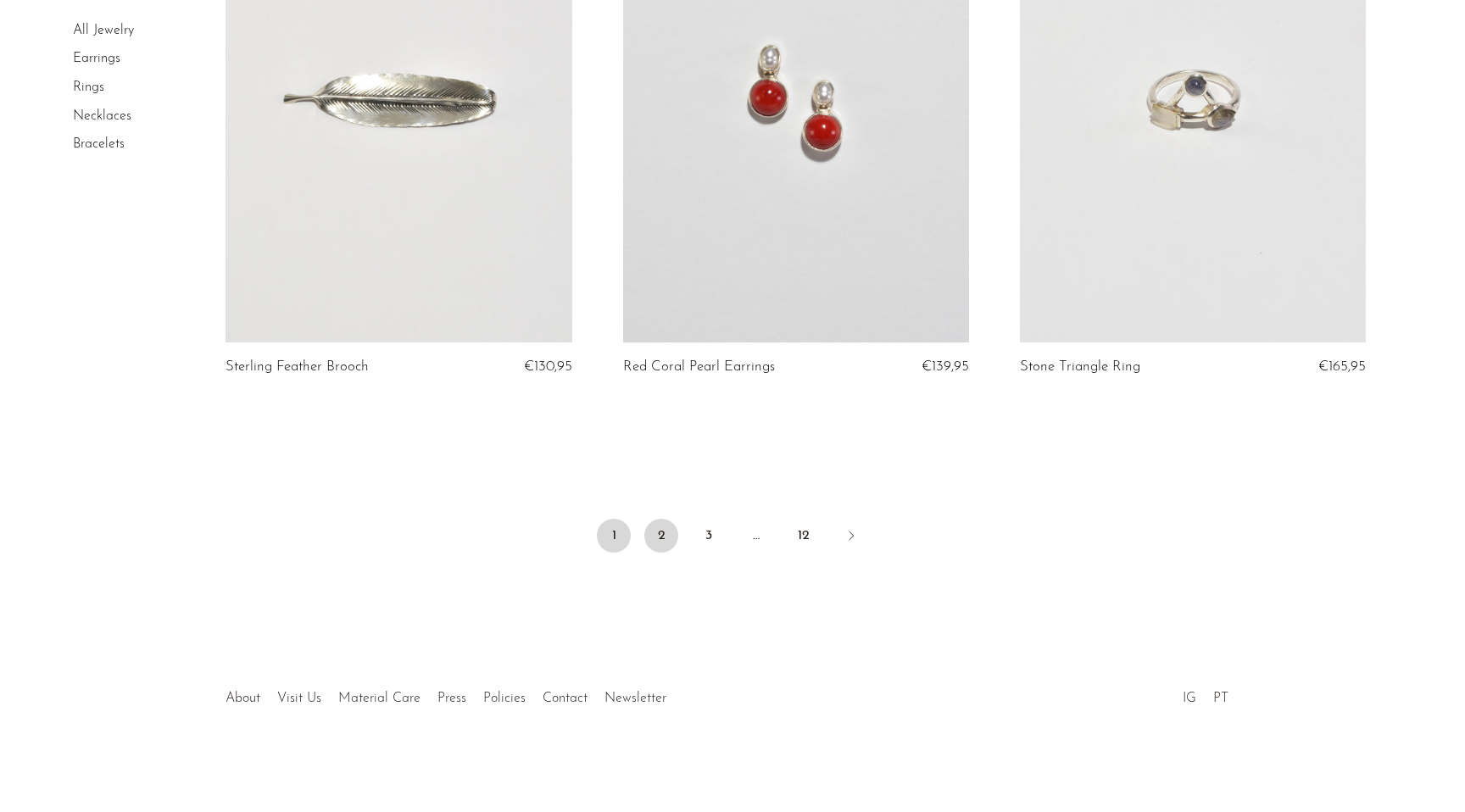
click at [661, 529] on link "2" at bounding box center [662, 535] width 34 height 34
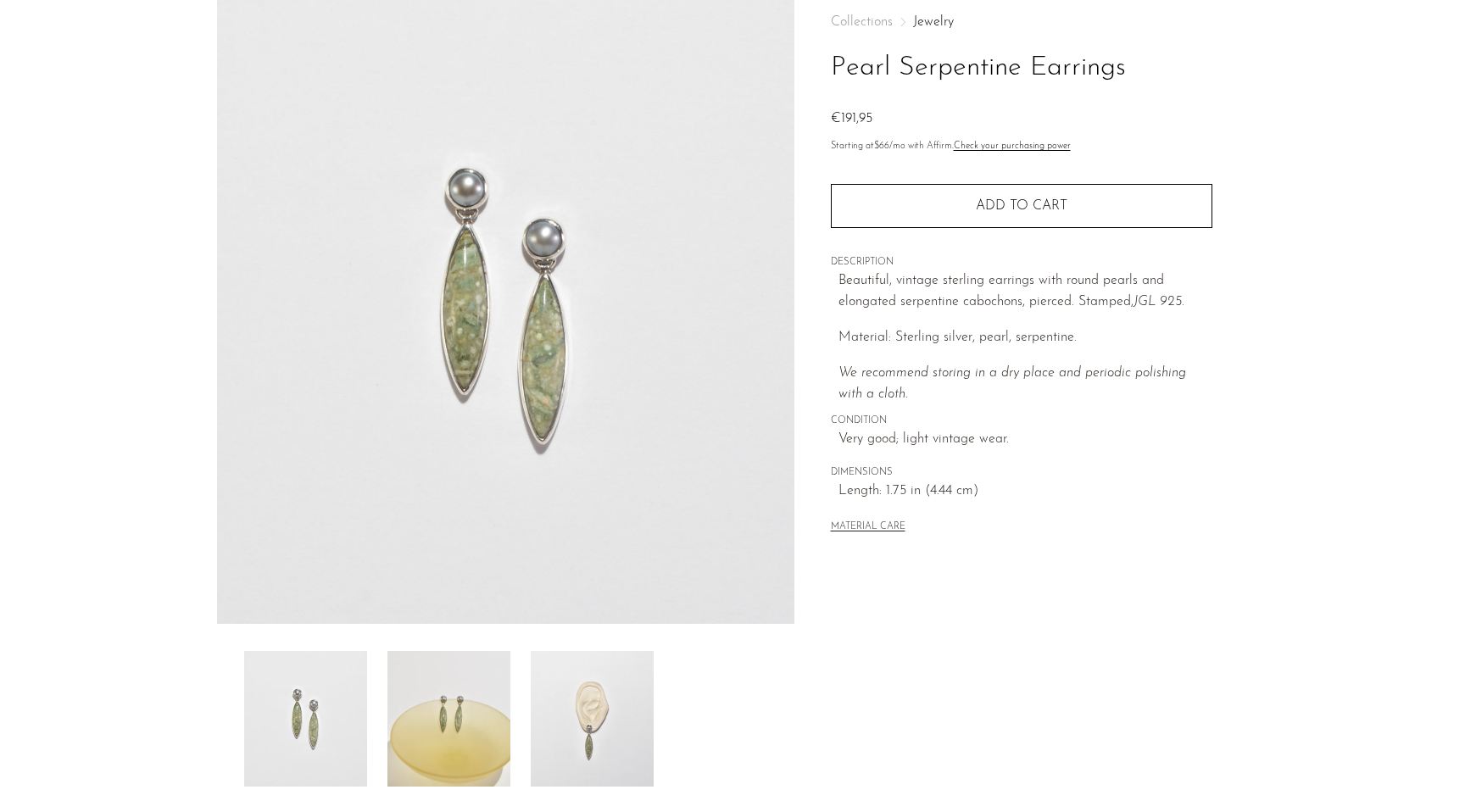
scroll to position [100, 0]
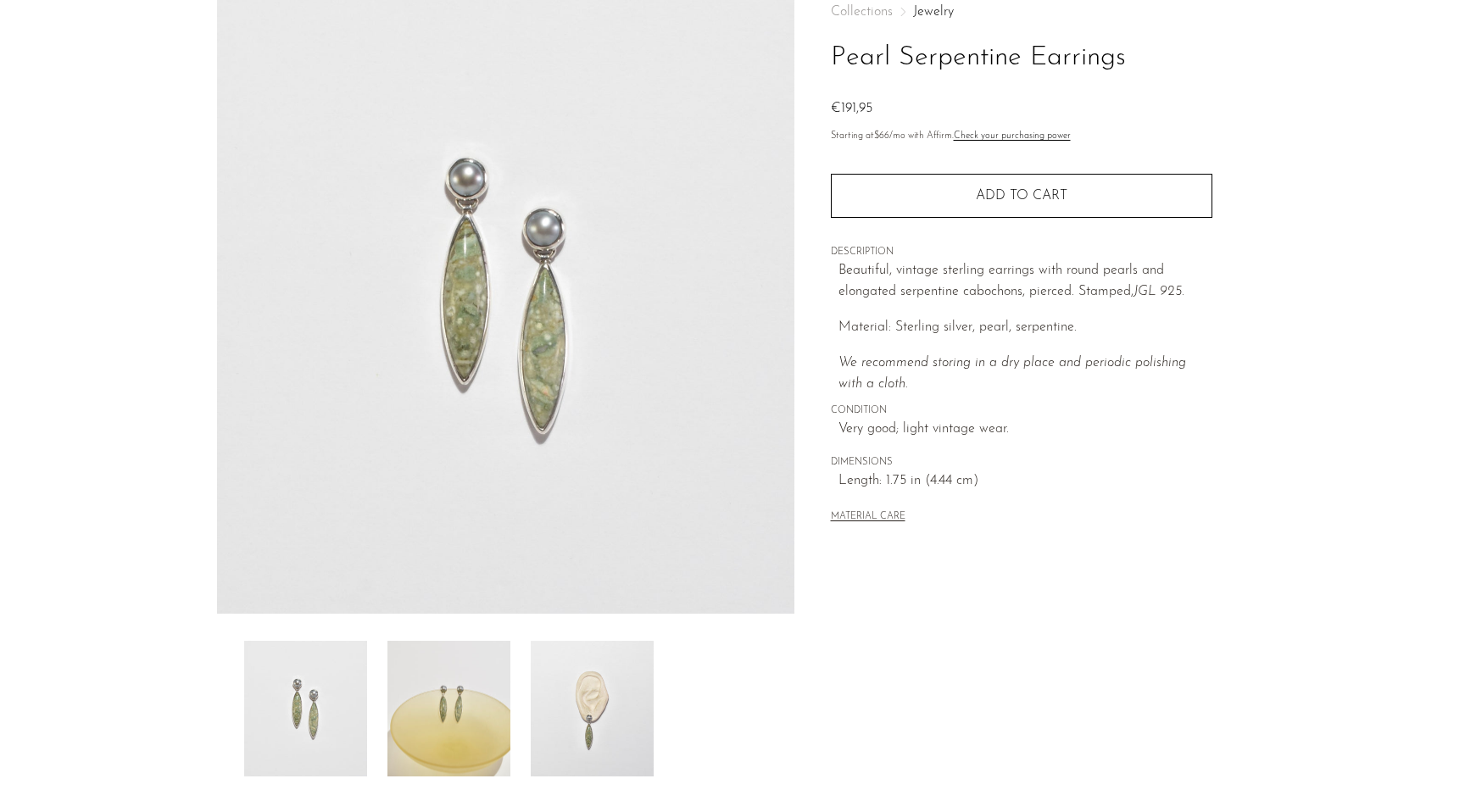
click at [613, 708] on img at bounding box center [592, 708] width 123 height 136
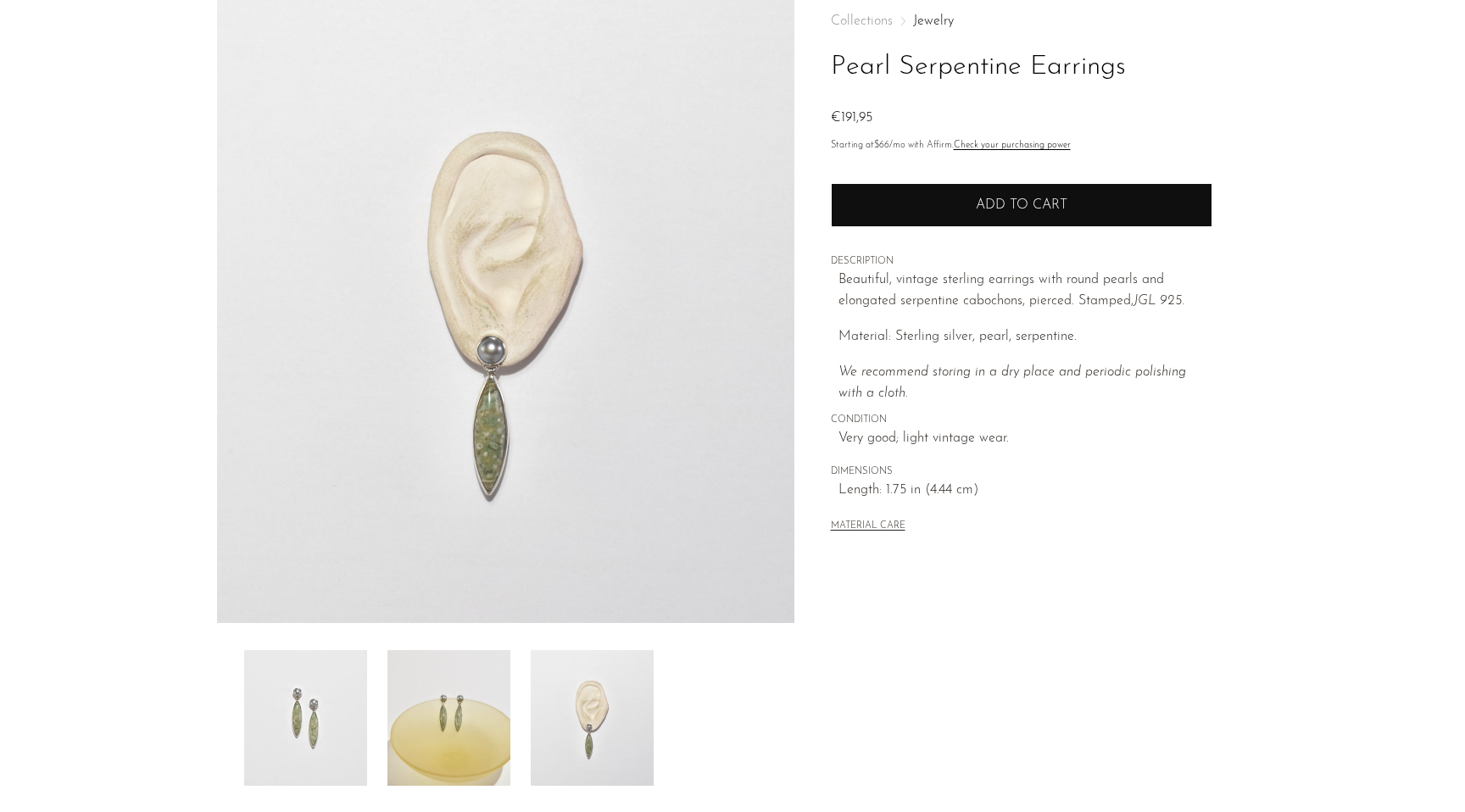
scroll to position [89, 0]
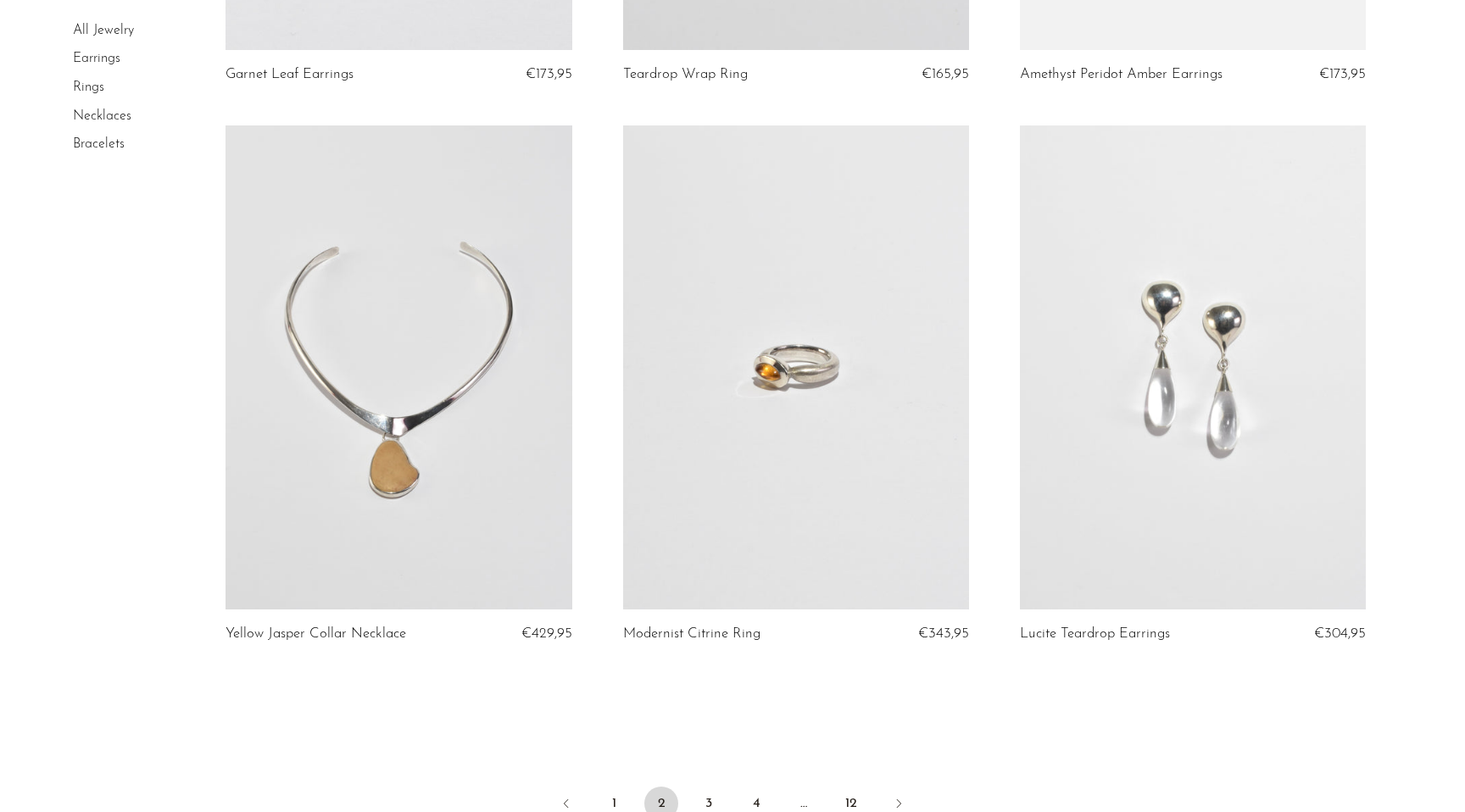
scroll to position [6432, 0]
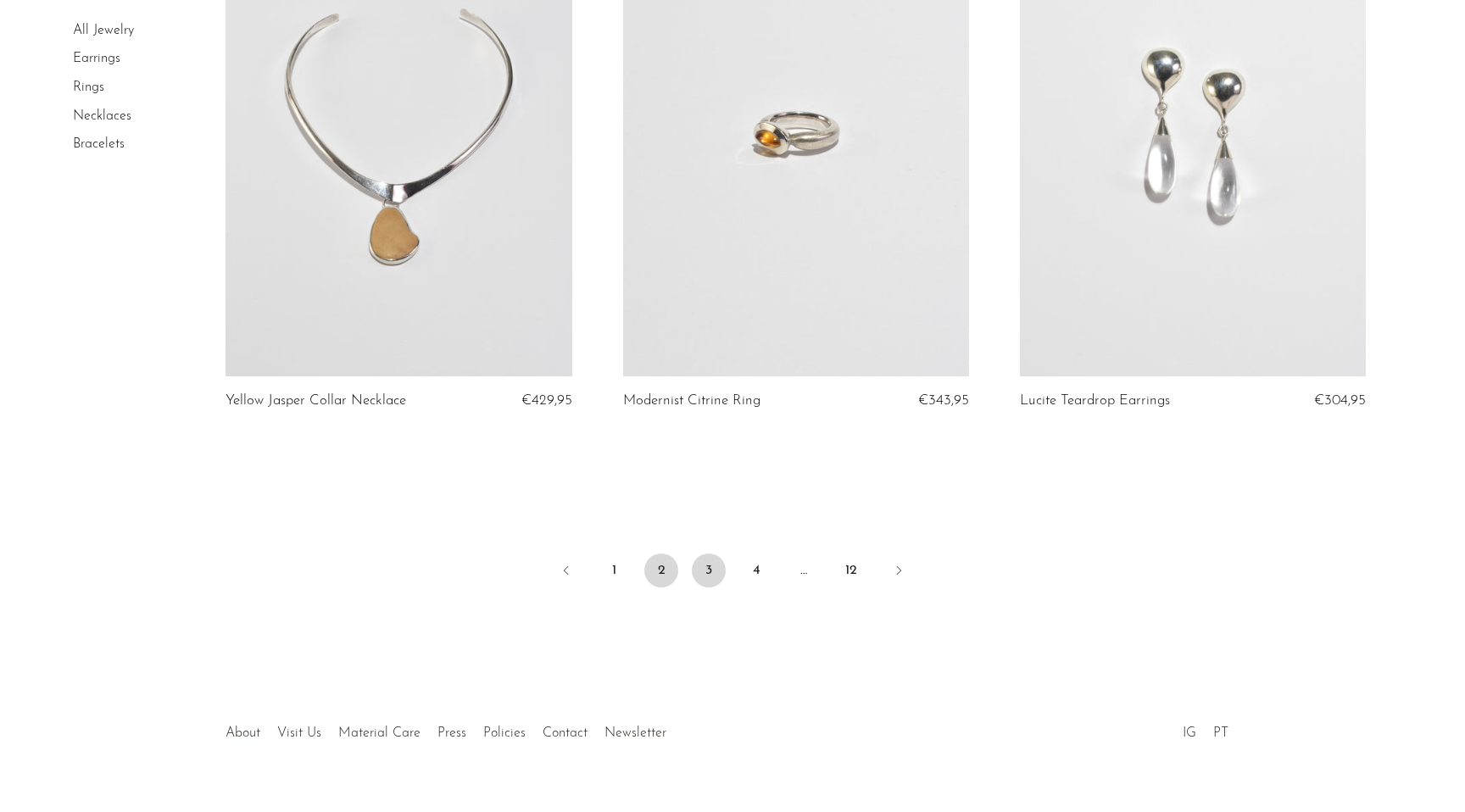
click at [700, 578] on link "3" at bounding box center [709, 570] width 34 height 34
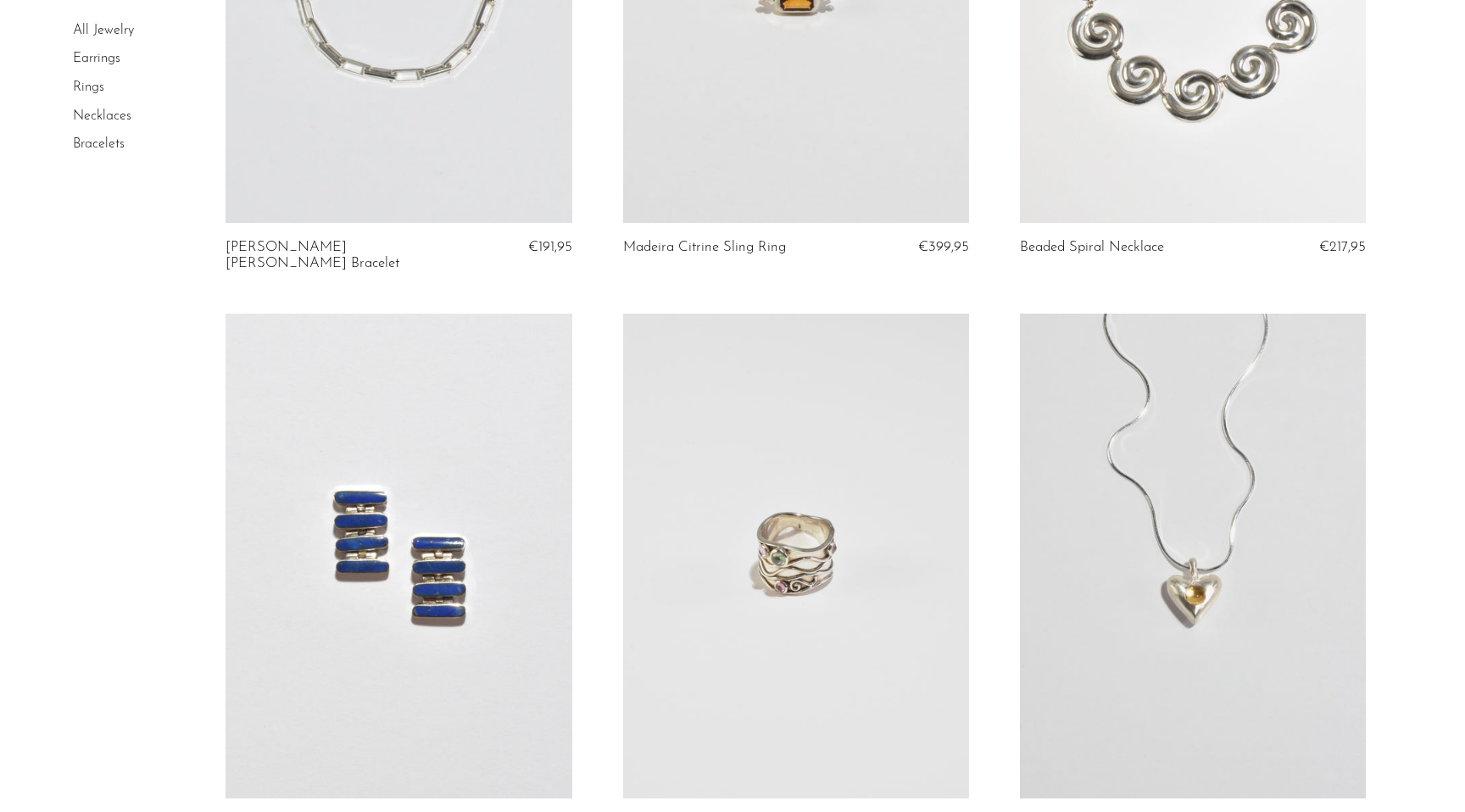
scroll to position [6467, 0]
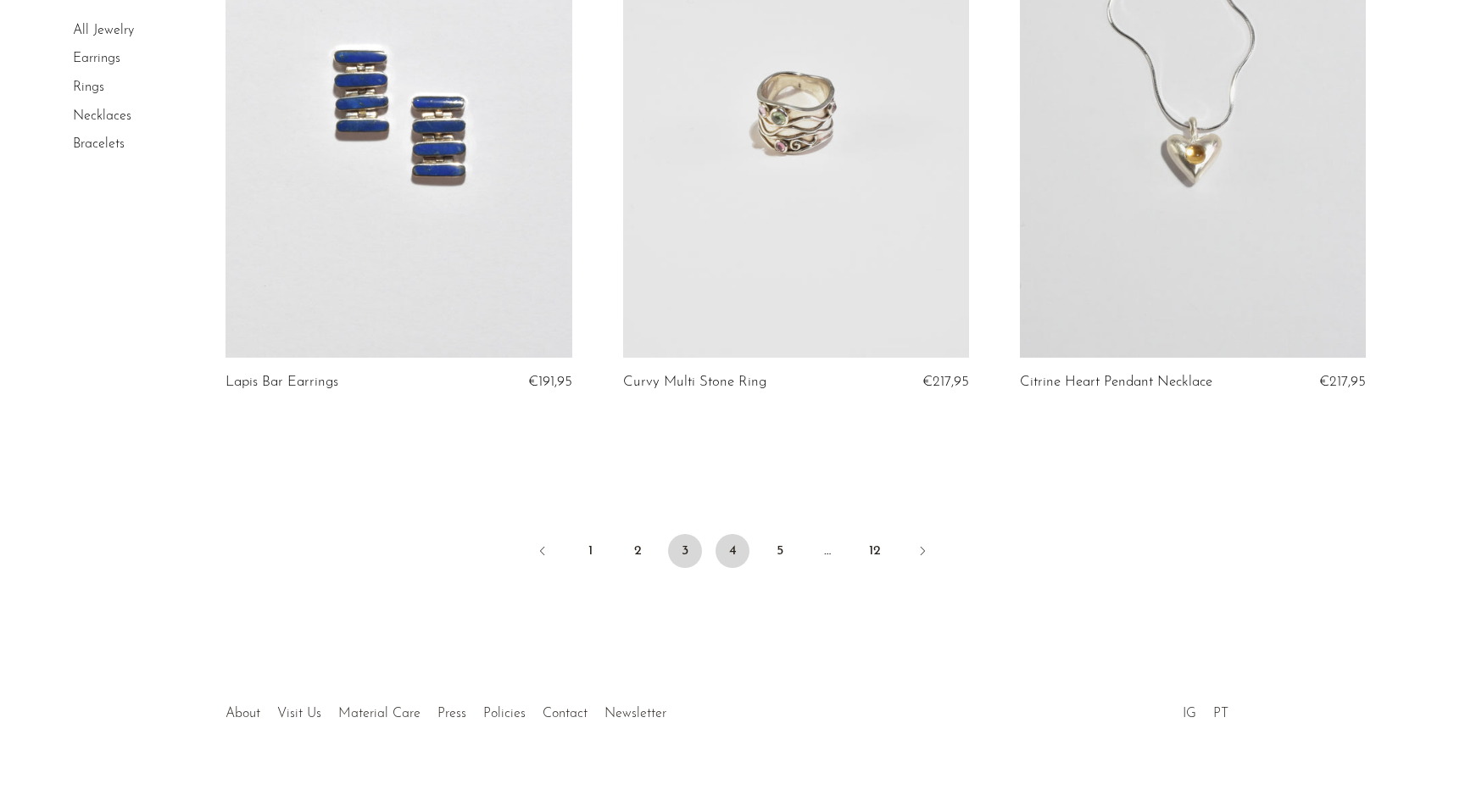
click at [735, 533] on link "4" at bounding box center [732, 550] width 34 height 34
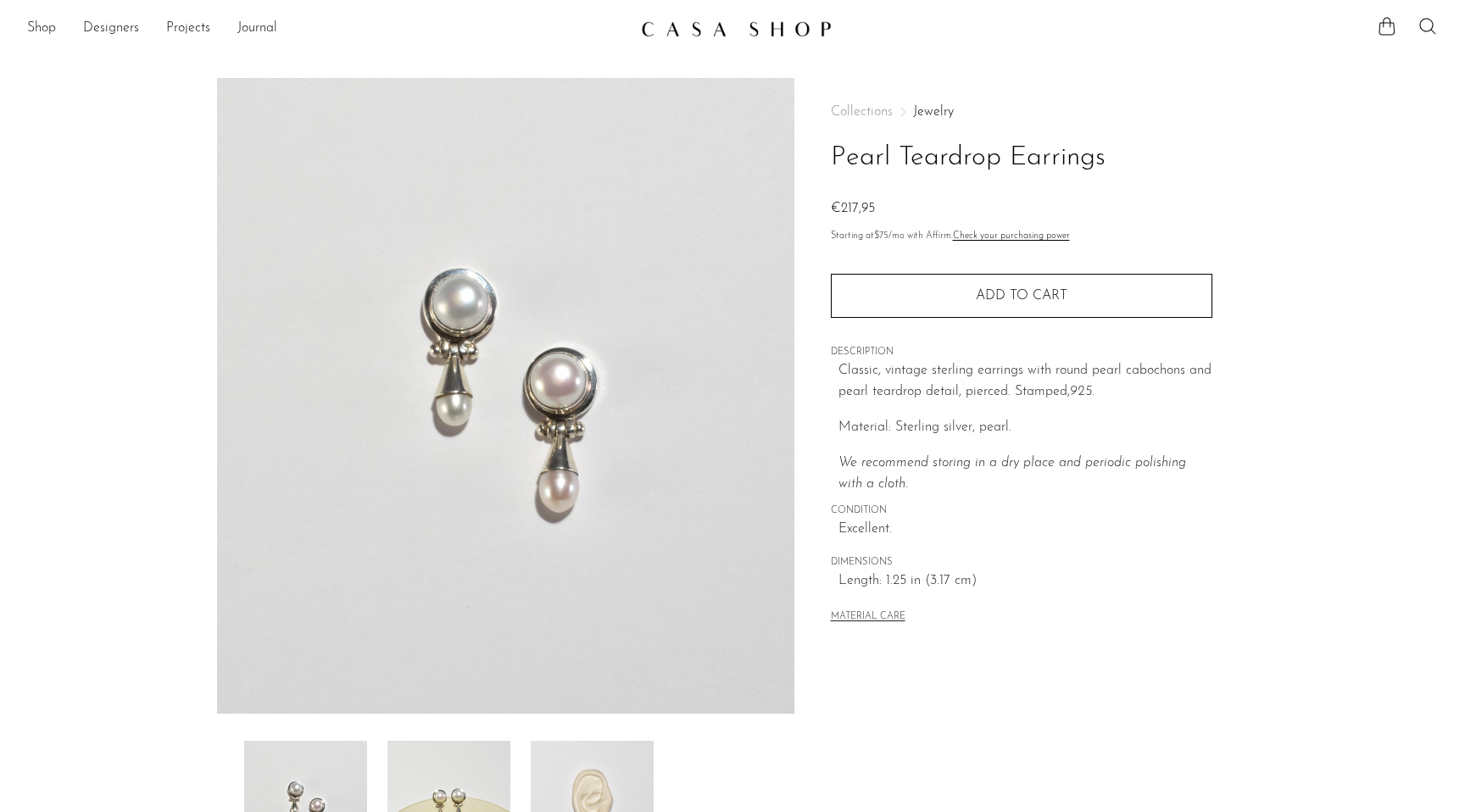
click at [557, 772] on img at bounding box center [592, 808] width 123 height 136
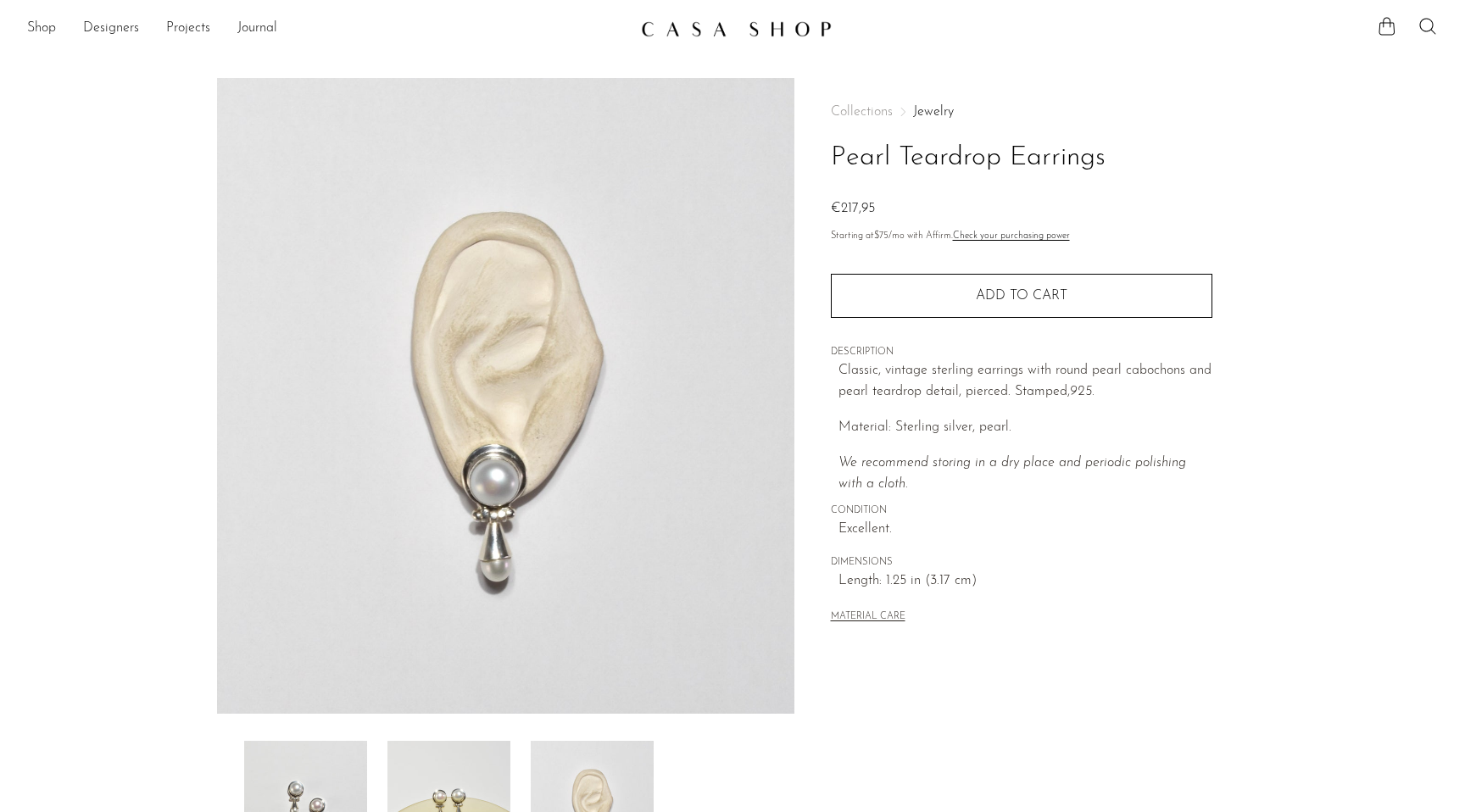
scroll to position [149, 0]
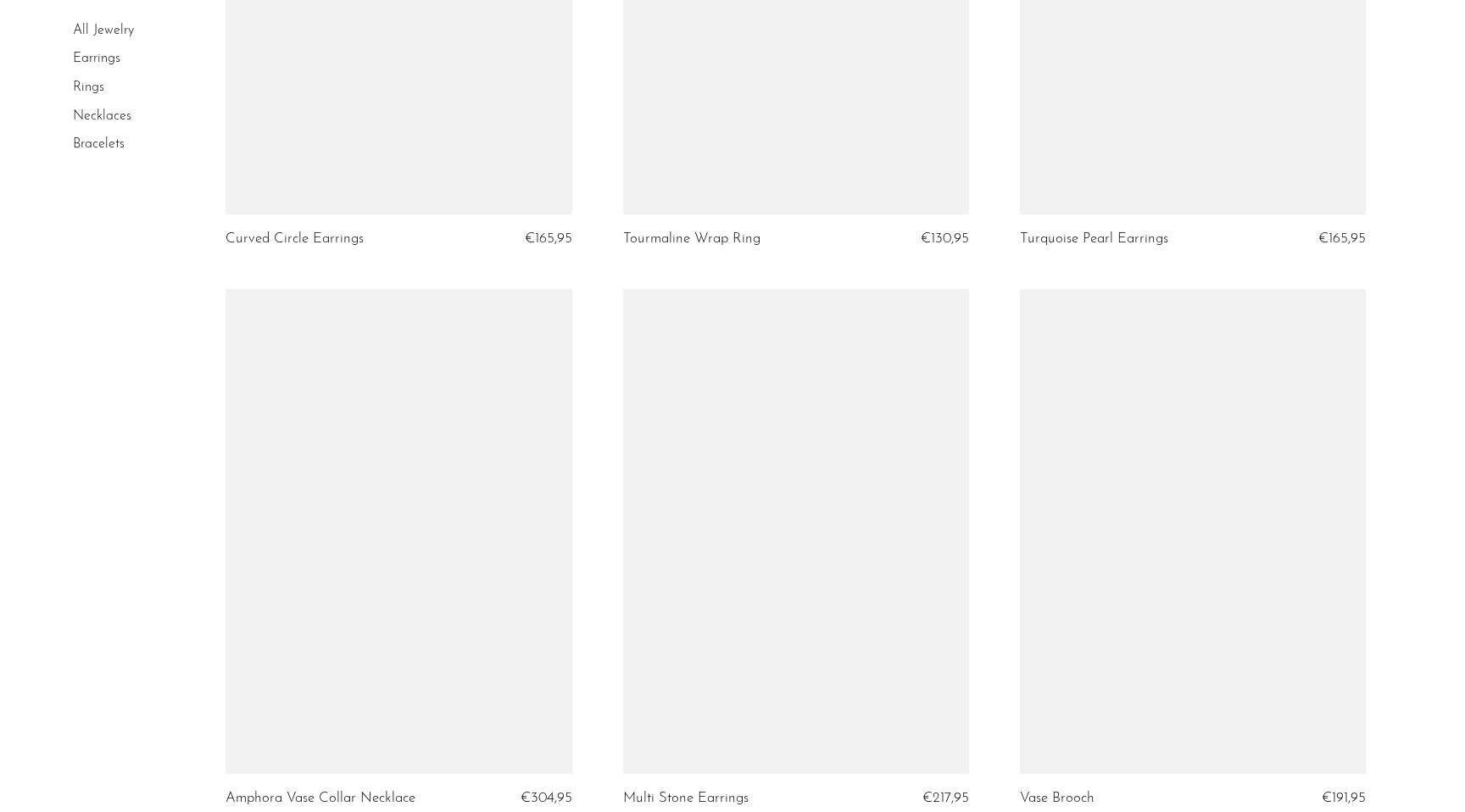
scroll to position [6451, 0]
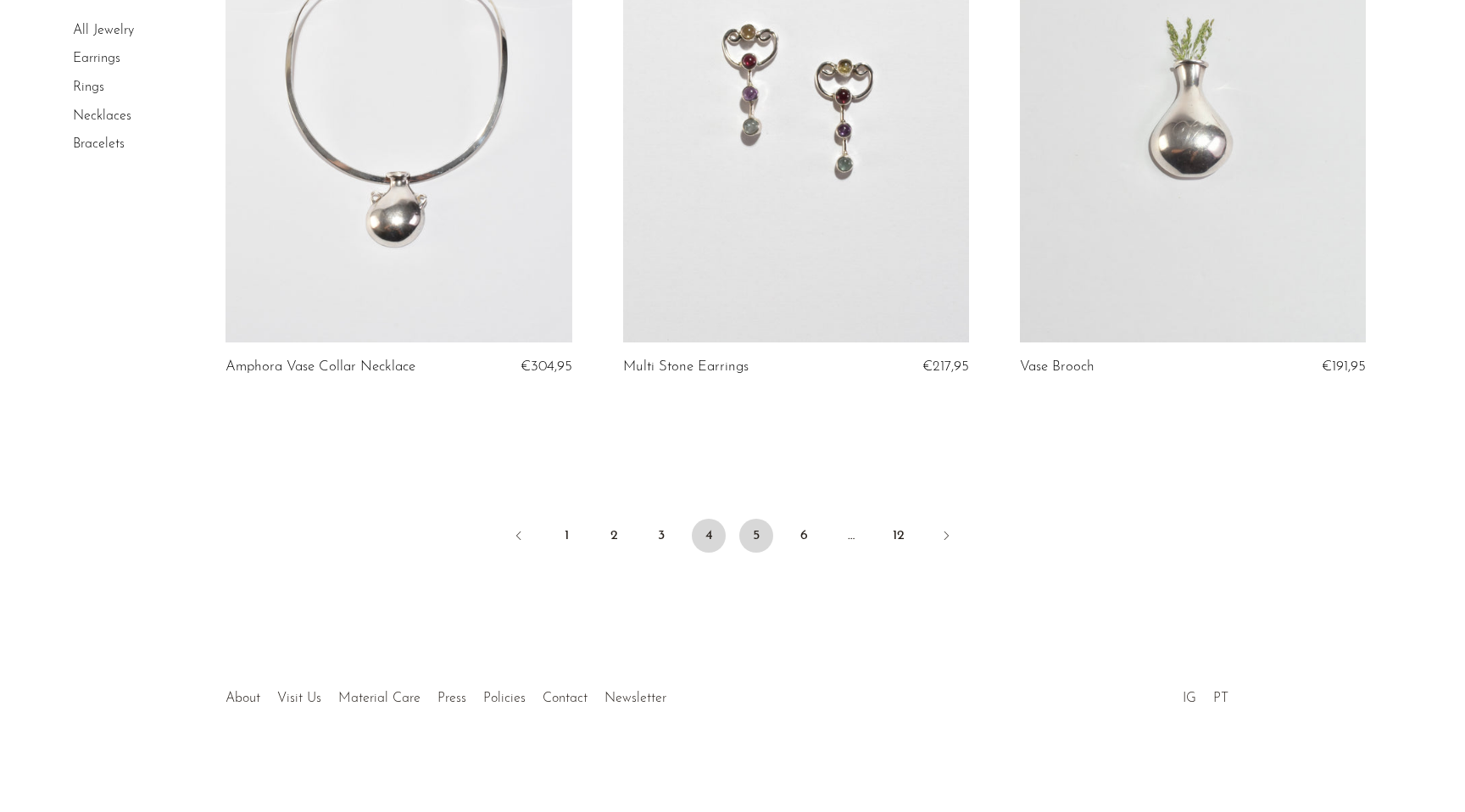
click at [758, 536] on link "5" at bounding box center [756, 535] width 34 height 34
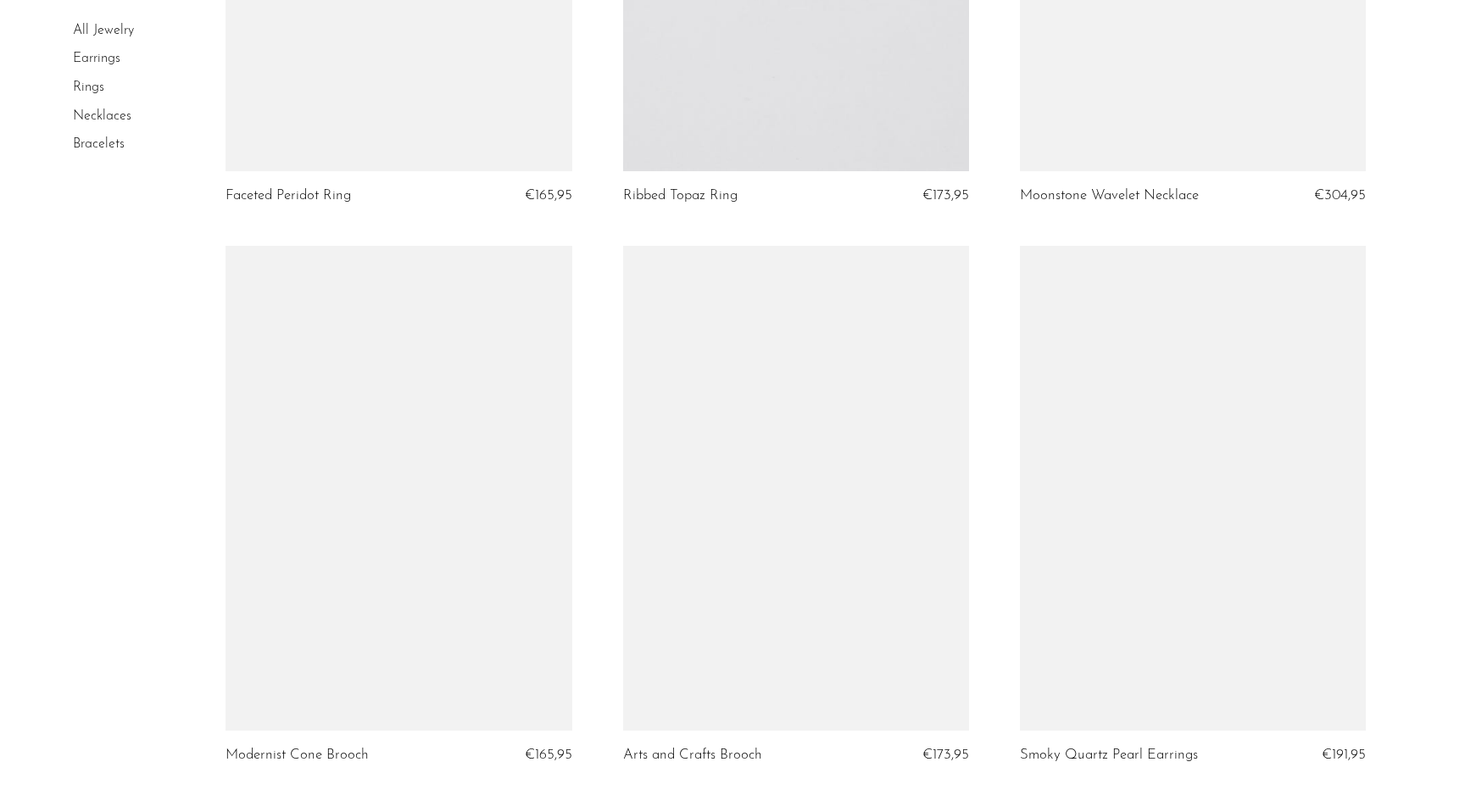
scroll to position [6374, 0]
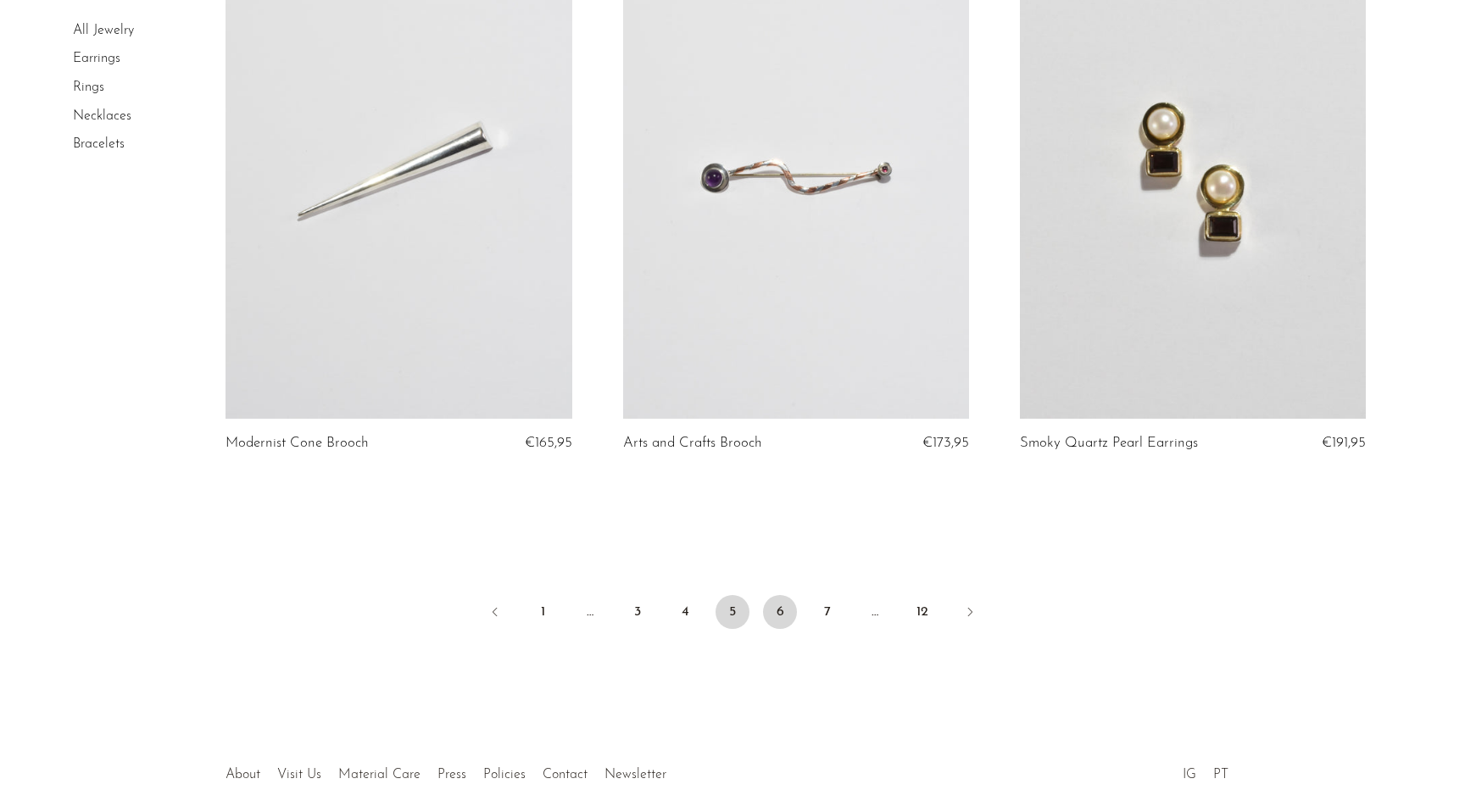
click at [786, 599] on link "6" at bounding box center [780, 612] width 34 height 34
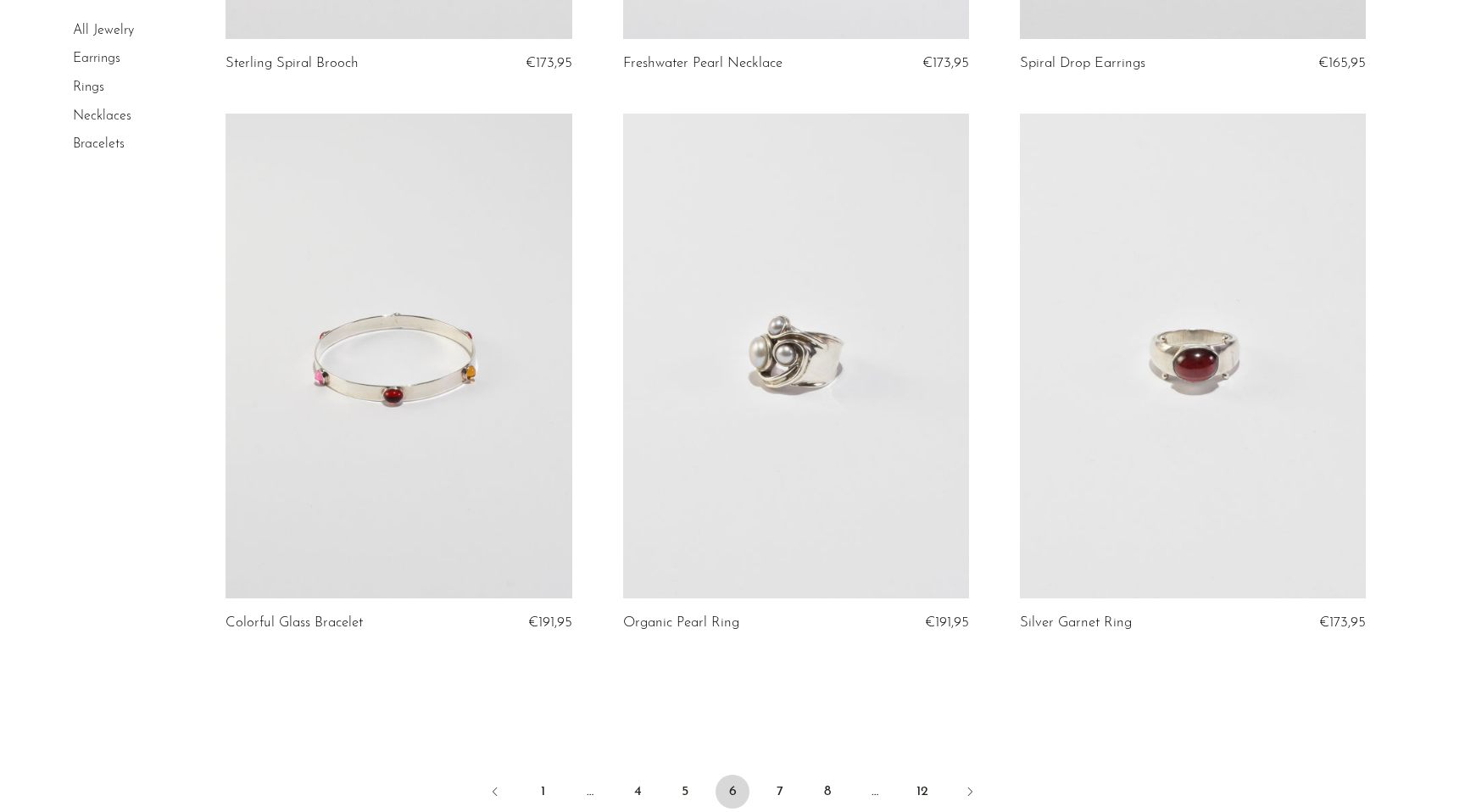
scroll to position [6255, 0]
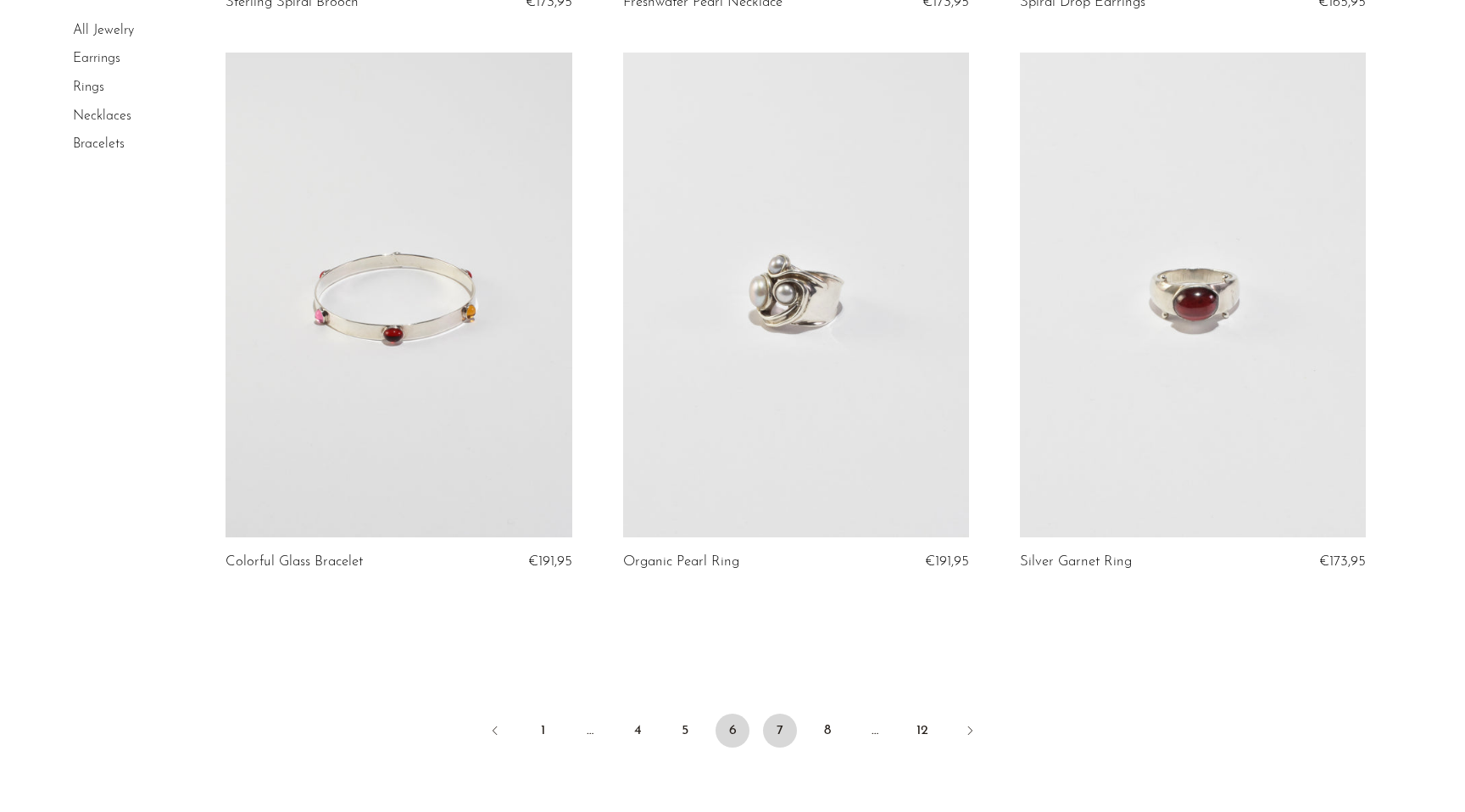
click at [783, 733] on link "7" at bounding box center [780, 730] width 34 height 34
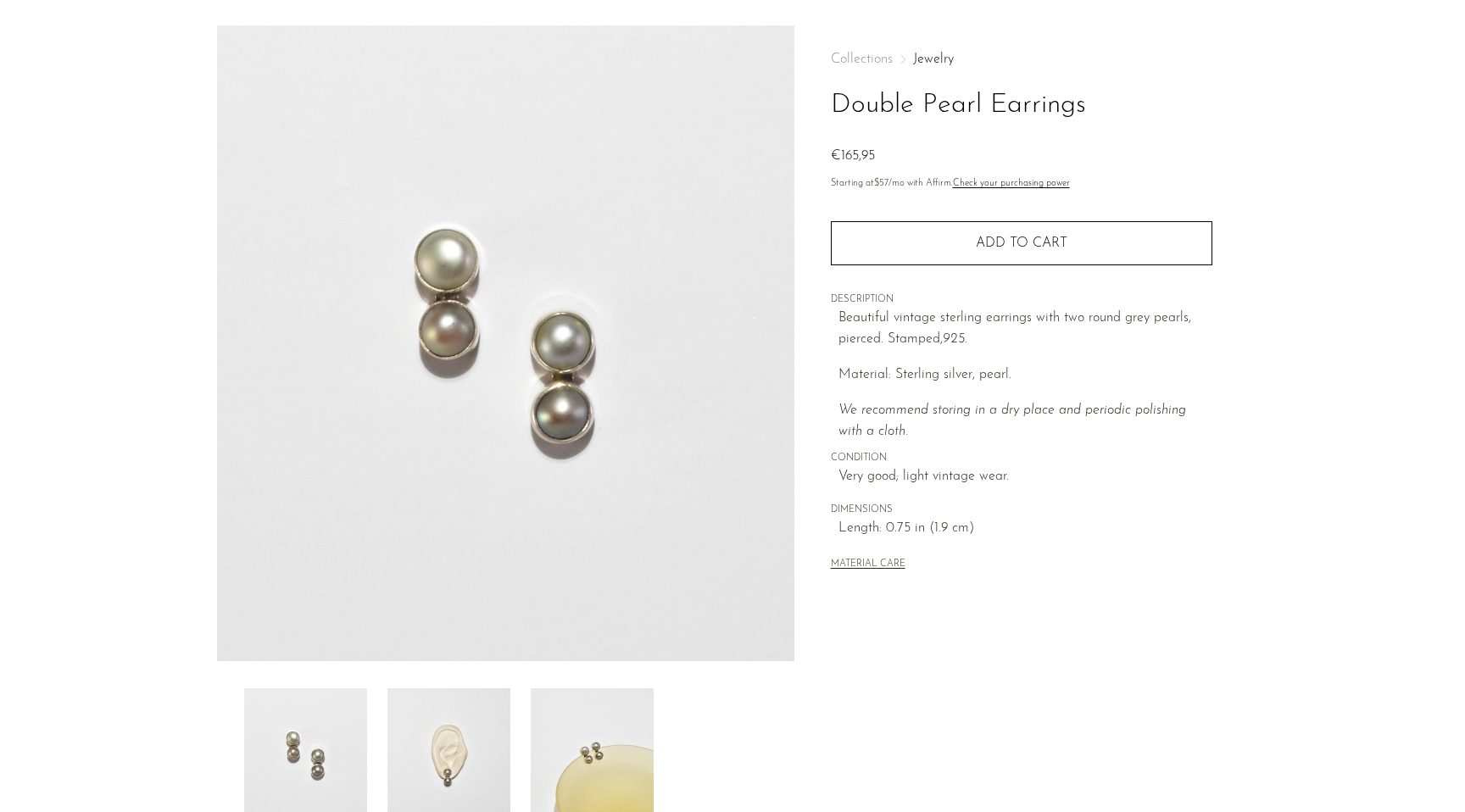
scroll to position [80, 0]
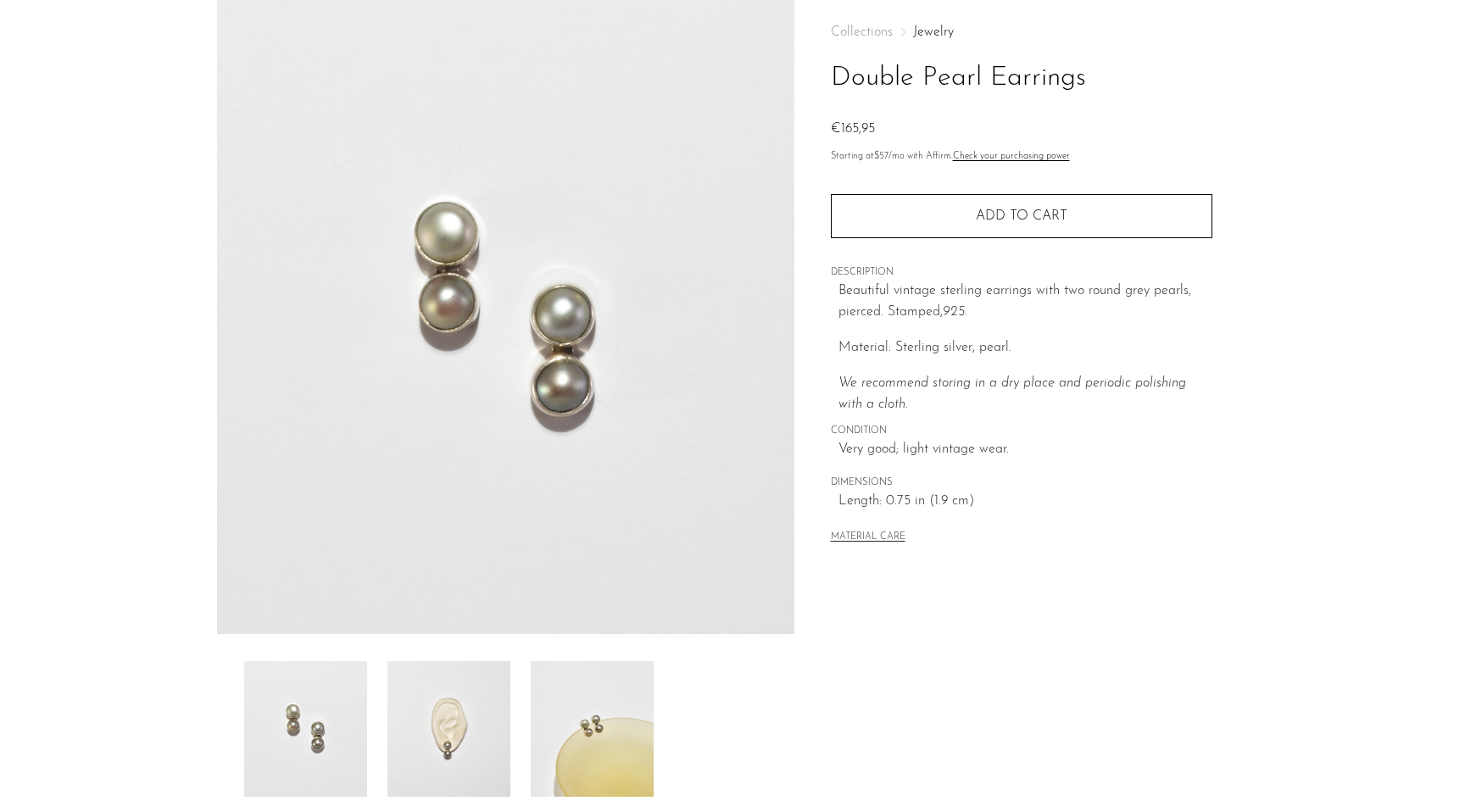
click at [460, 735] on img at bounding box center [449, 729] width 123 height 136
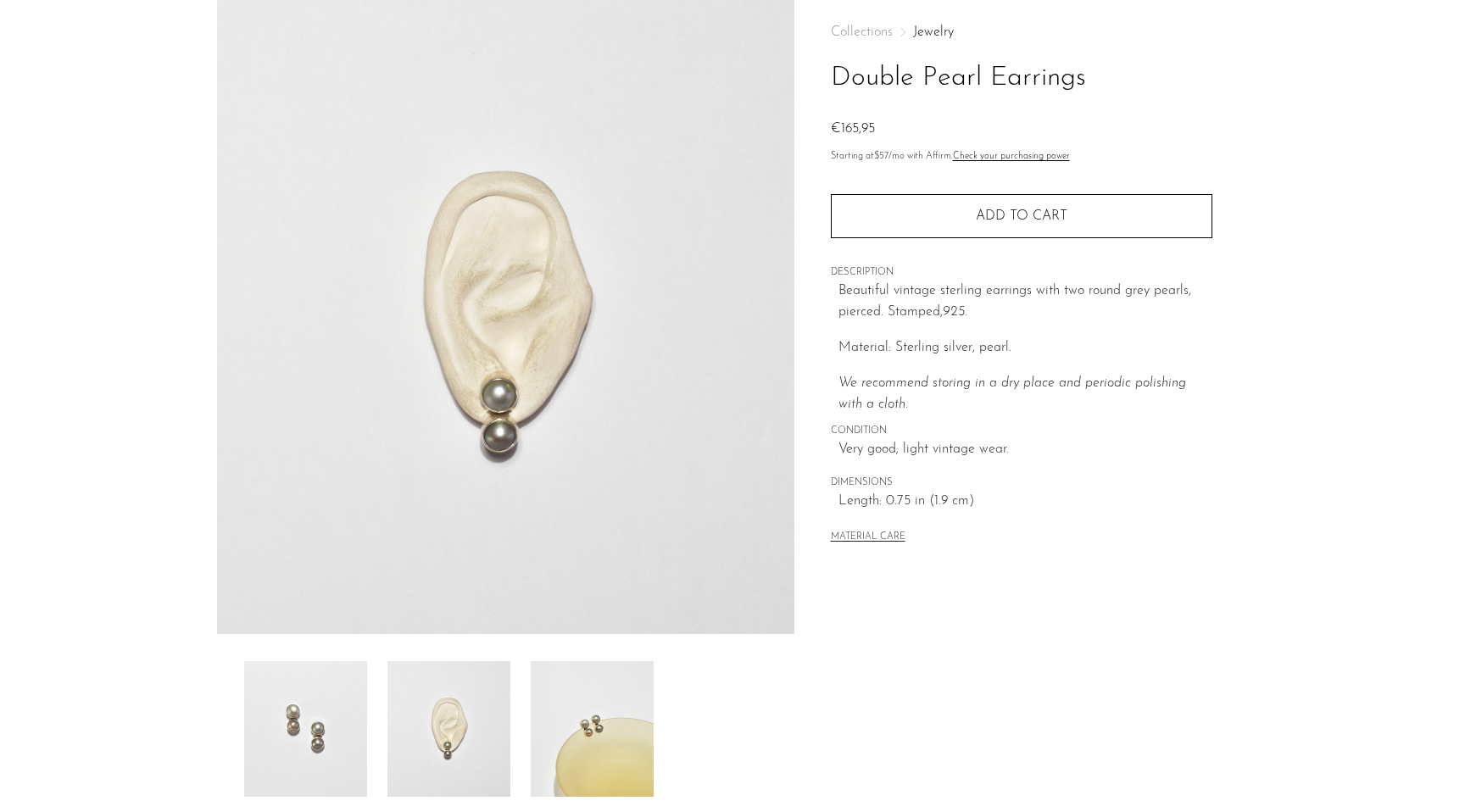
scroll to position [0, 0]
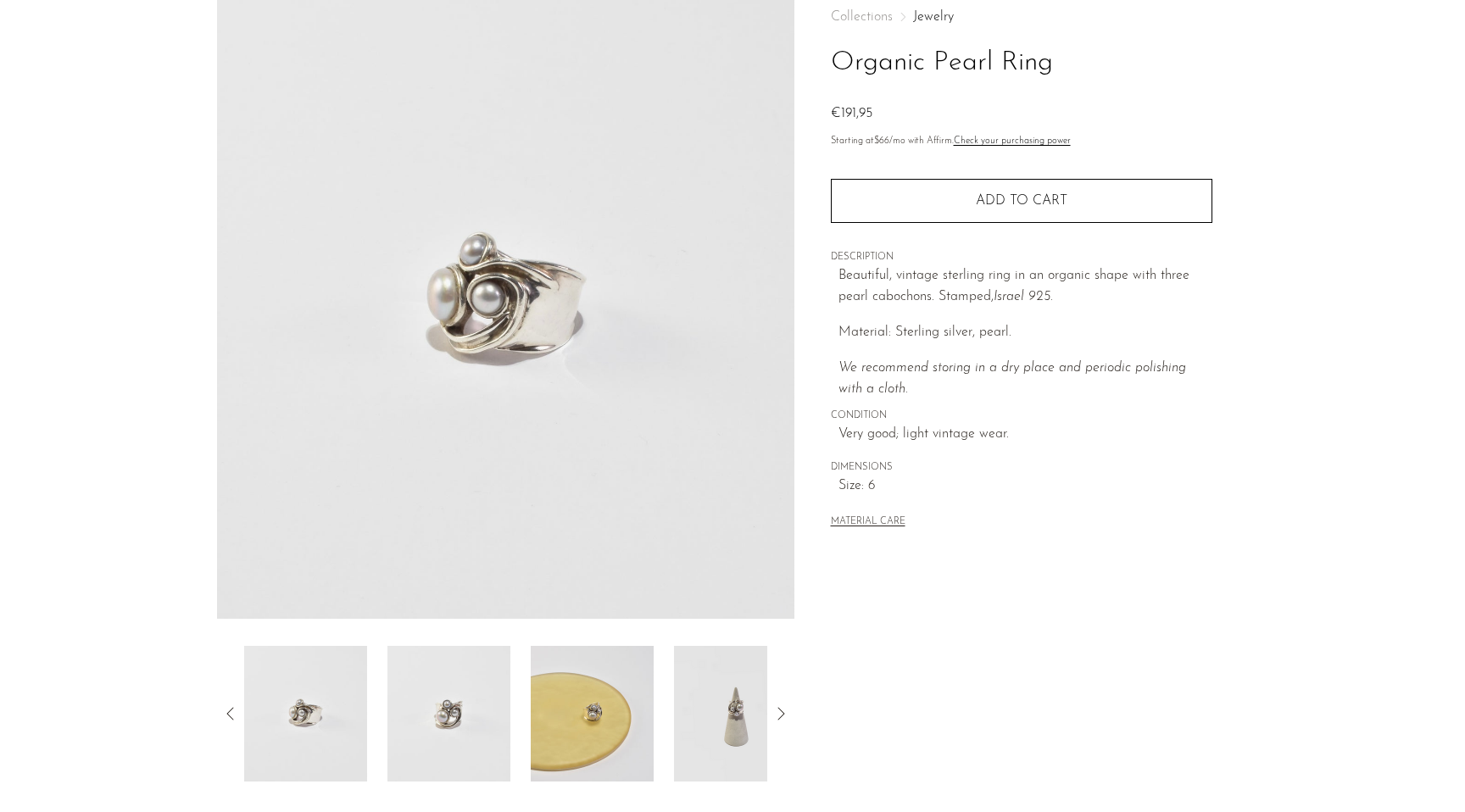
scroll to position [135, 0]
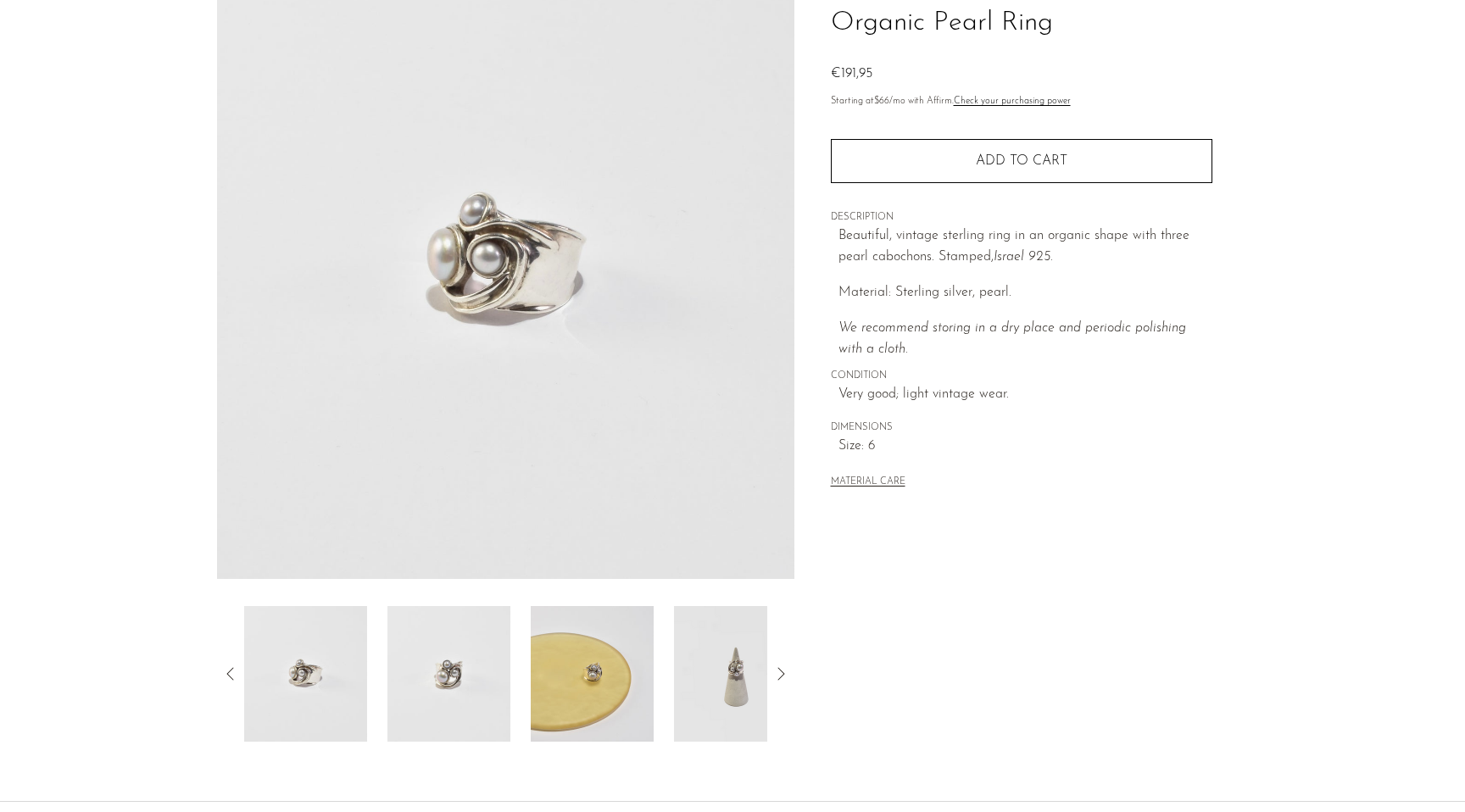
click at [739, 661] on img at bounding box center [734, 674] width 123 height 136
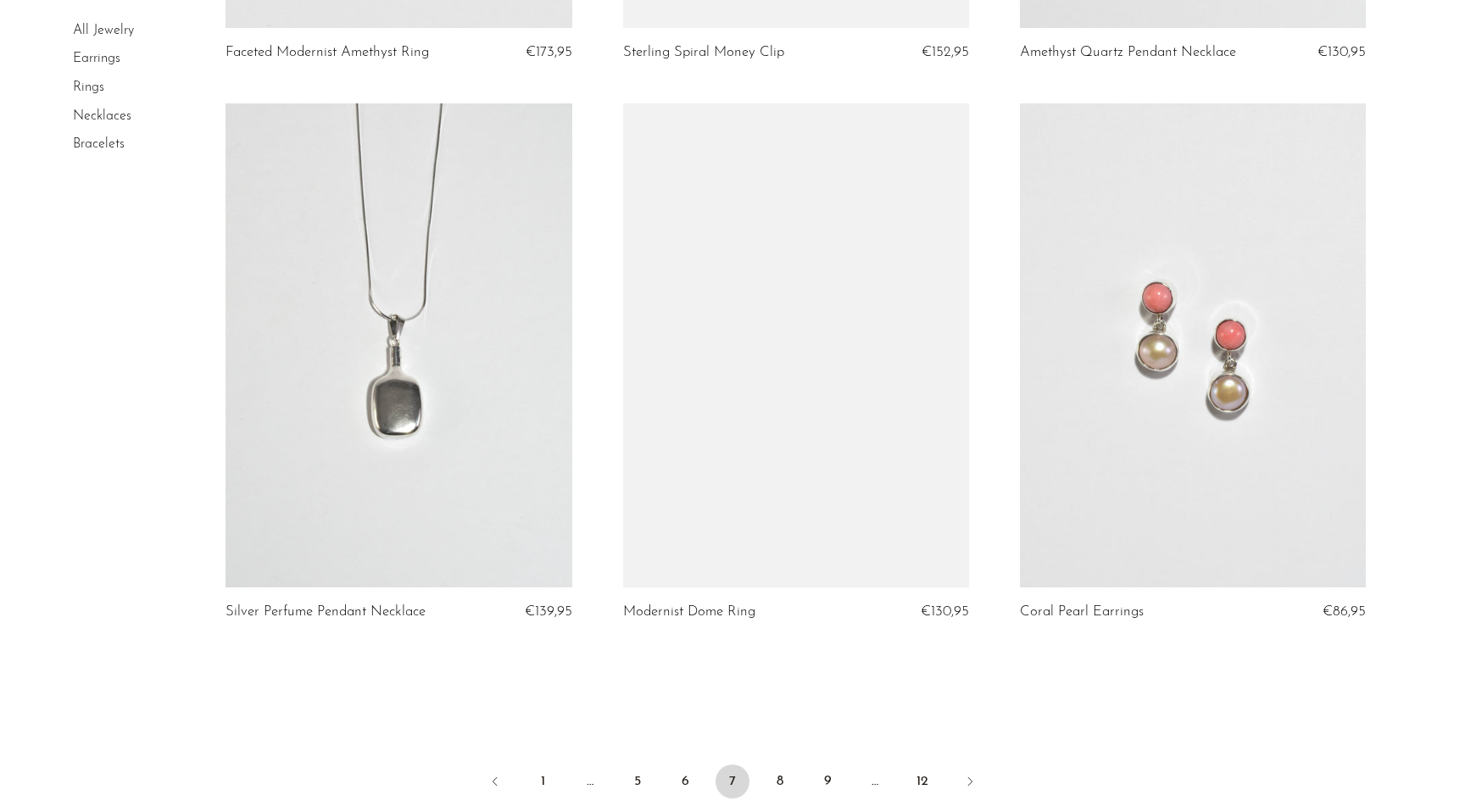
scroll to position [6221, 0]
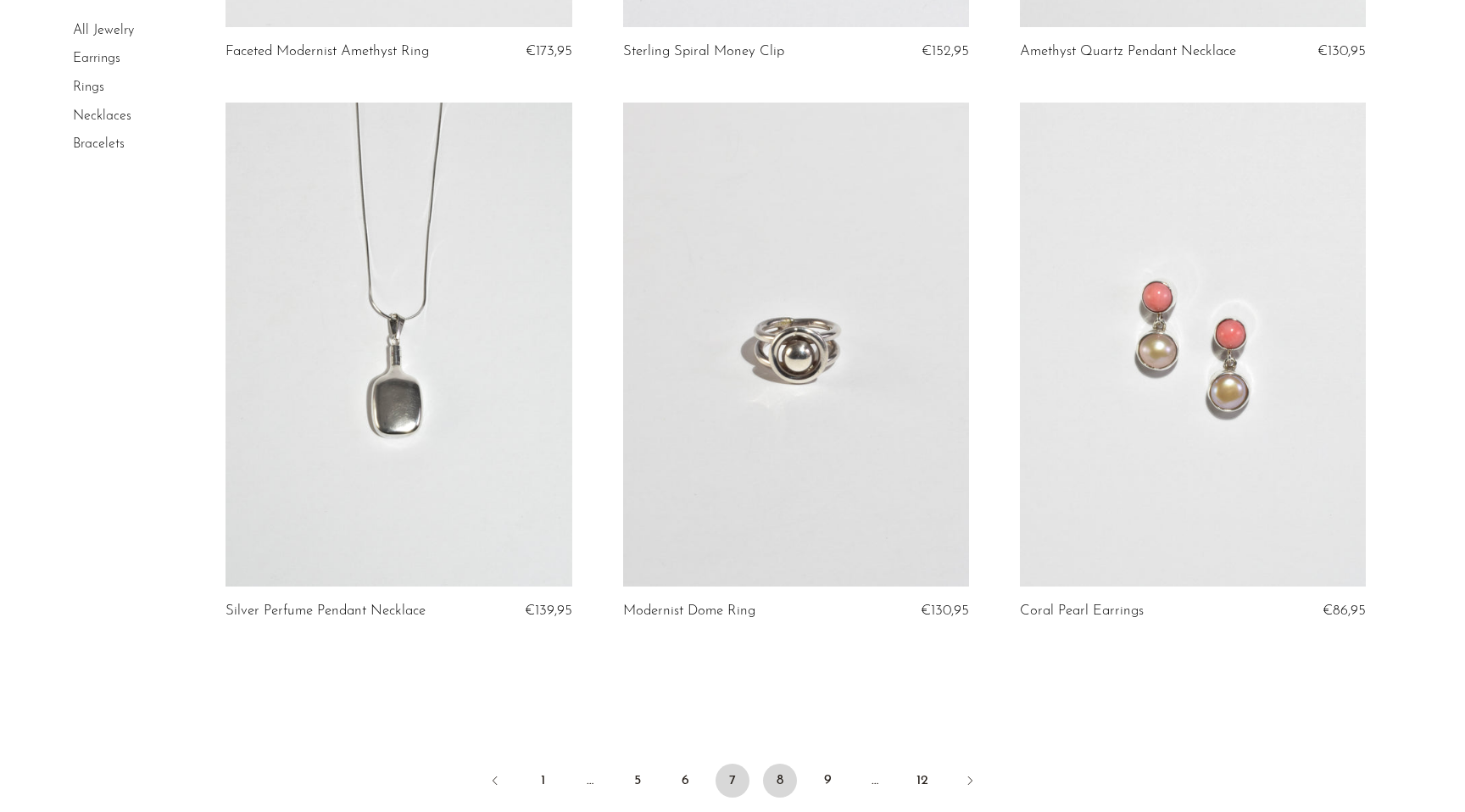
click at [783, 768] on link "8" at bounding box center [780, 780] width 34 height 34
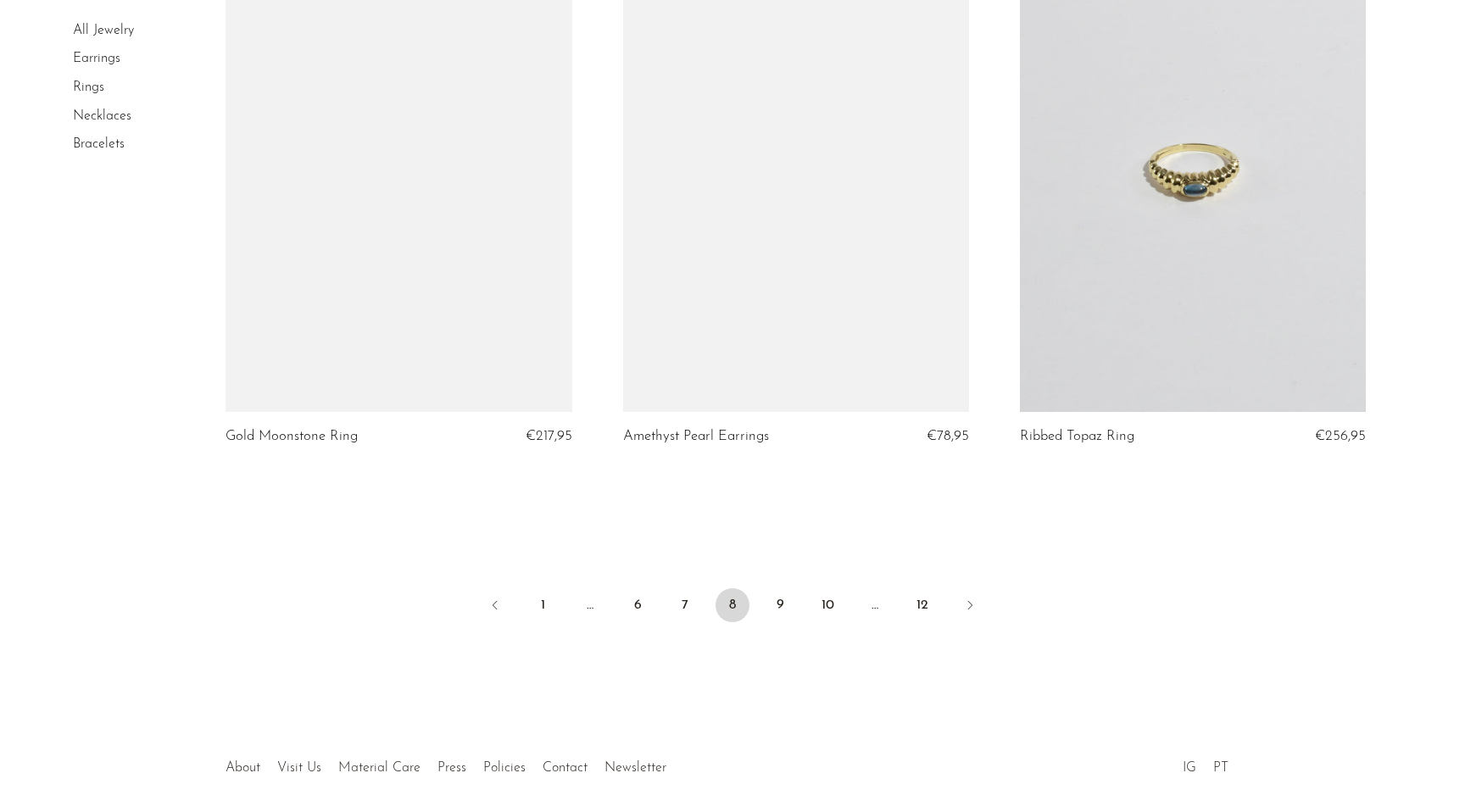
scroll to position [6451, 0]
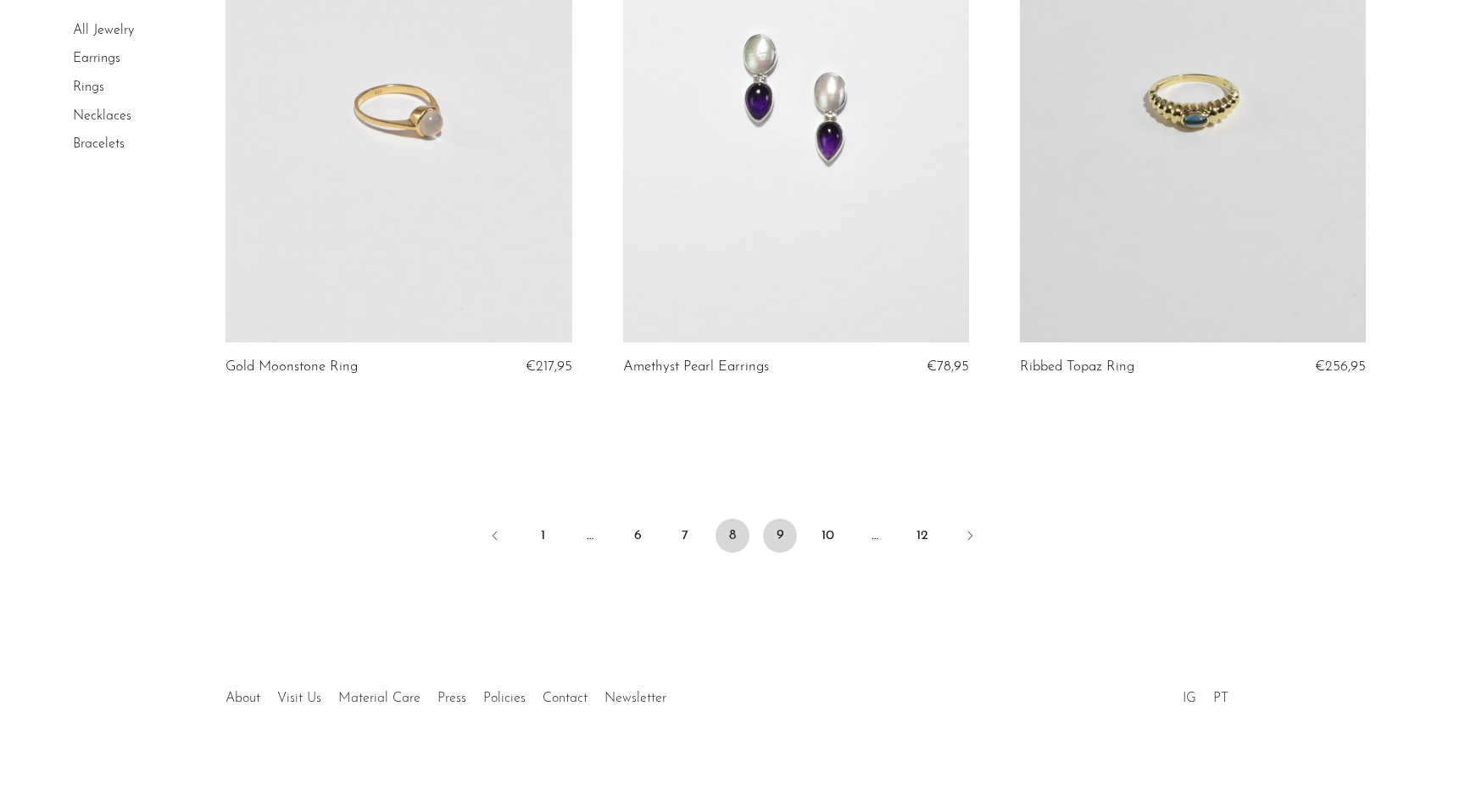
click at [784, 545] on link "9" at bounding box center [780, 535] width 34 height 34
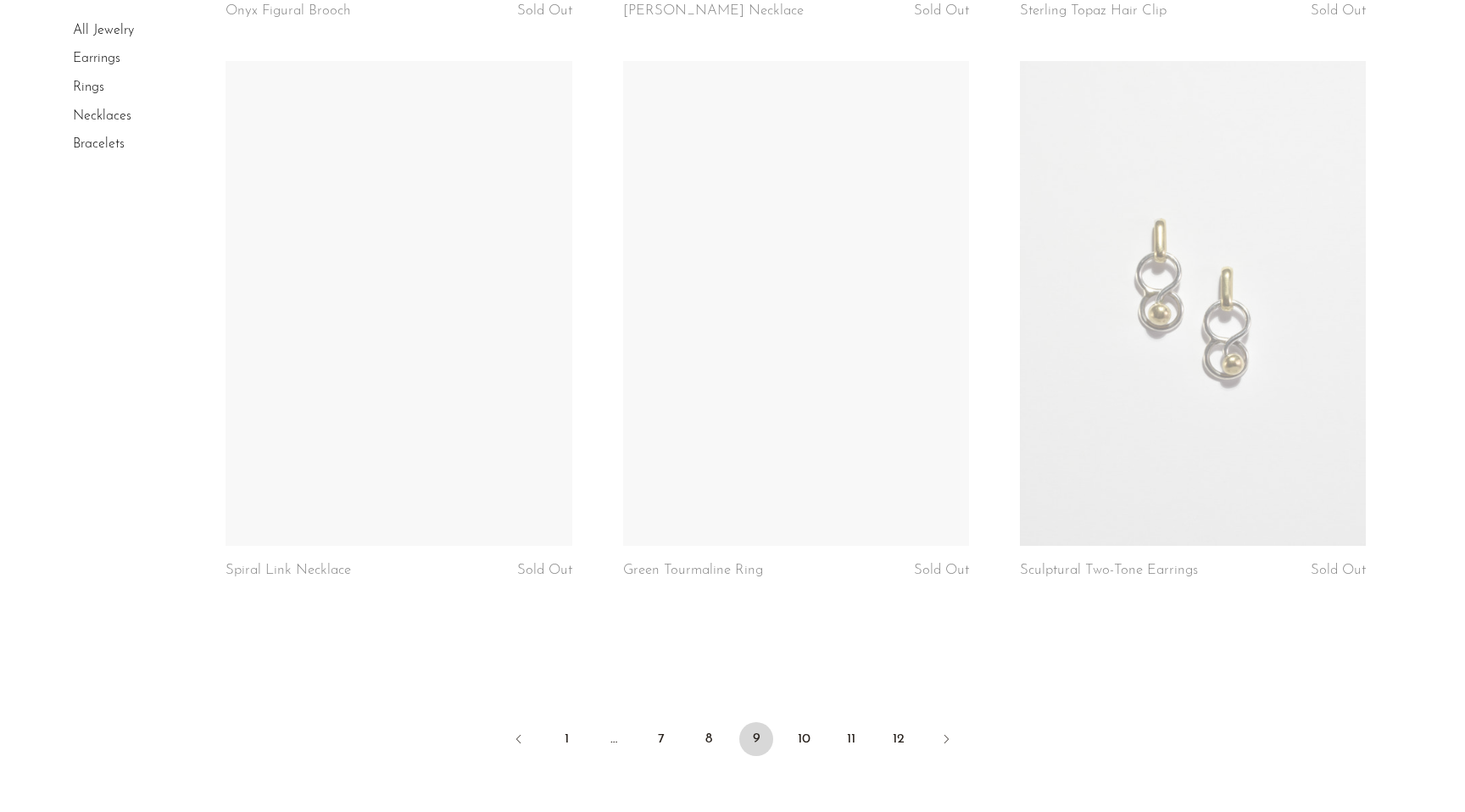
scroll to position [6392, 0]
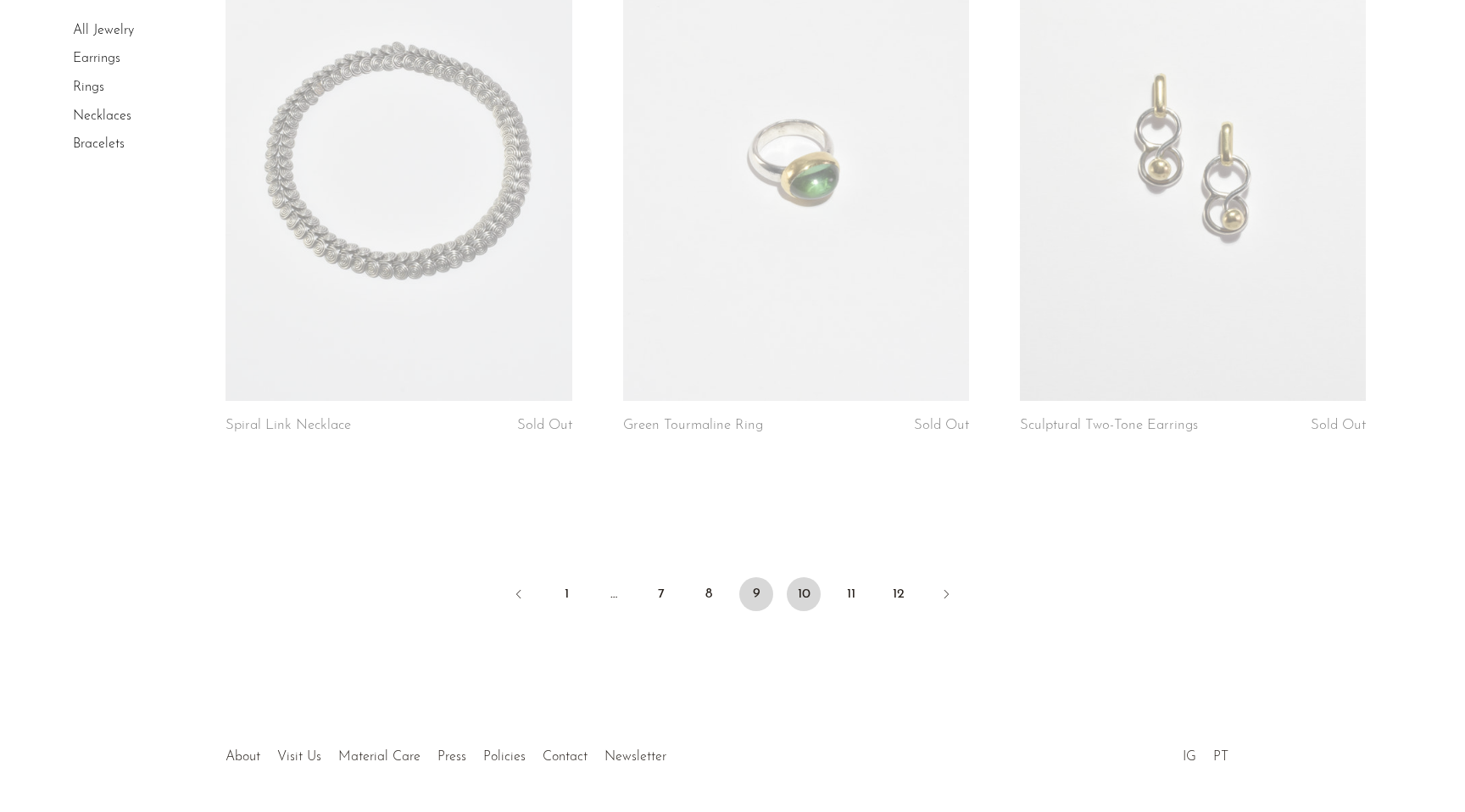
click at [804, 601] on link "10" at bounding box center [803, 594] width 34 height 34
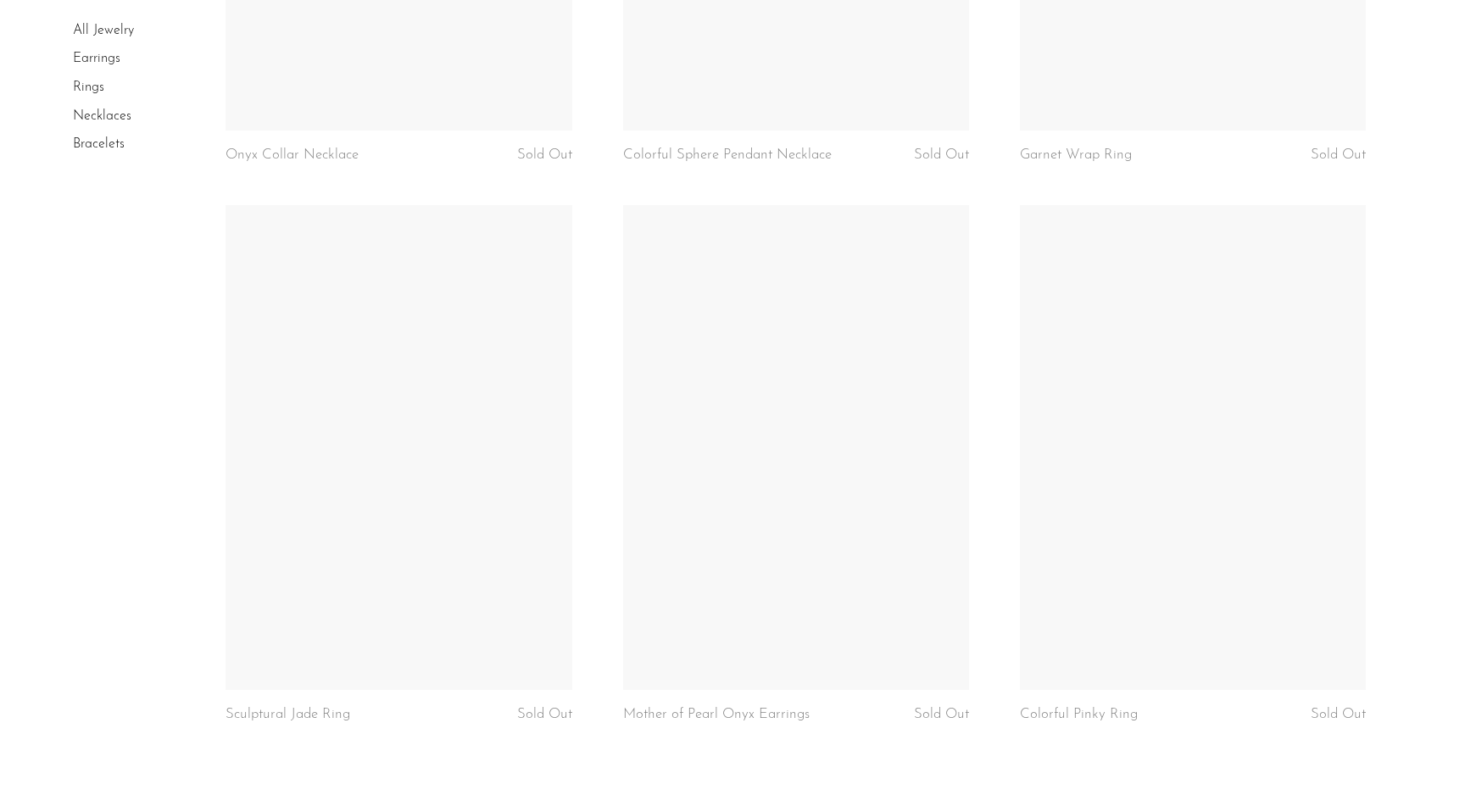
scroll to position [6451, 0]
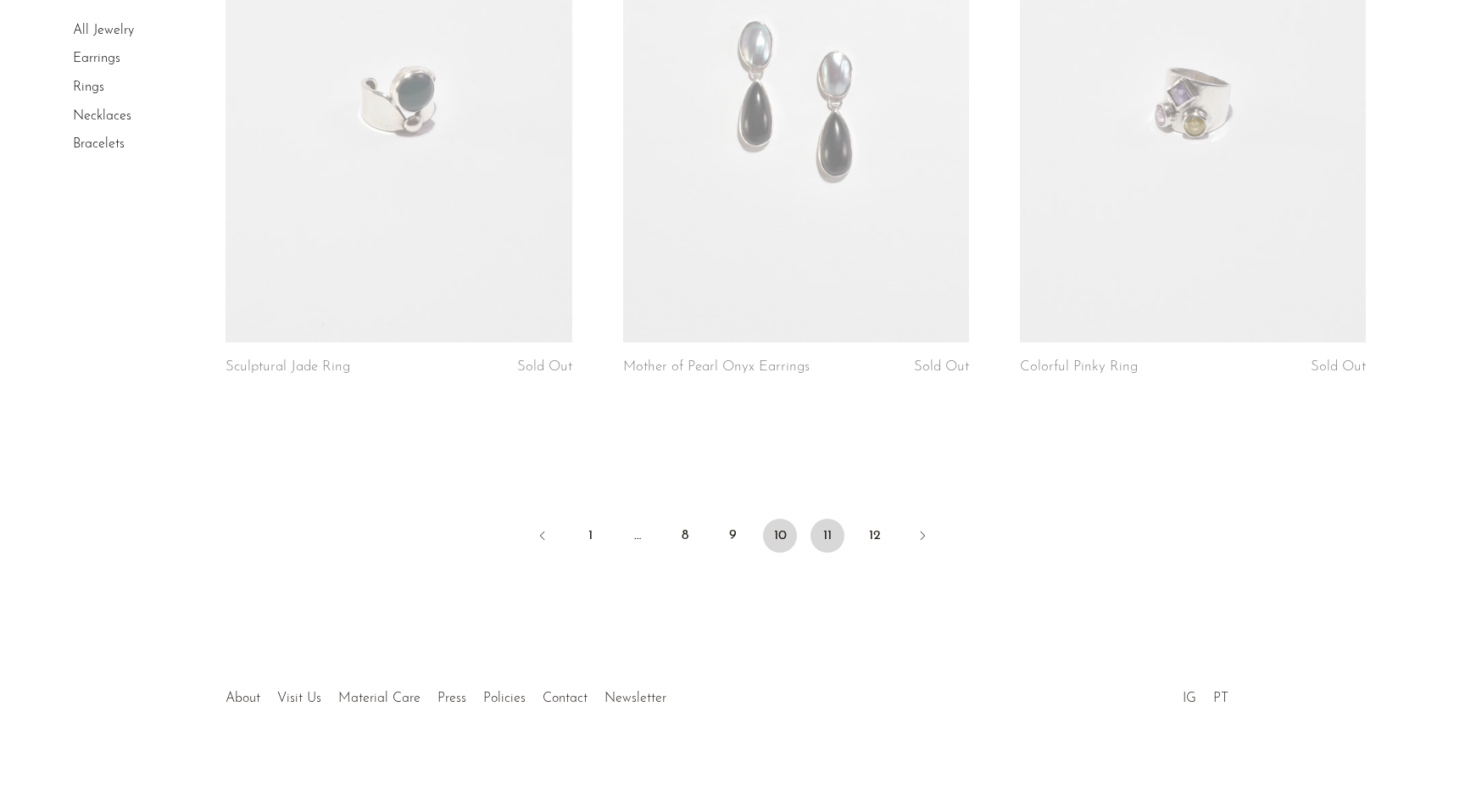
click at [830, 533] on link "11" at bounding box center [827, 535] width 34 height 34
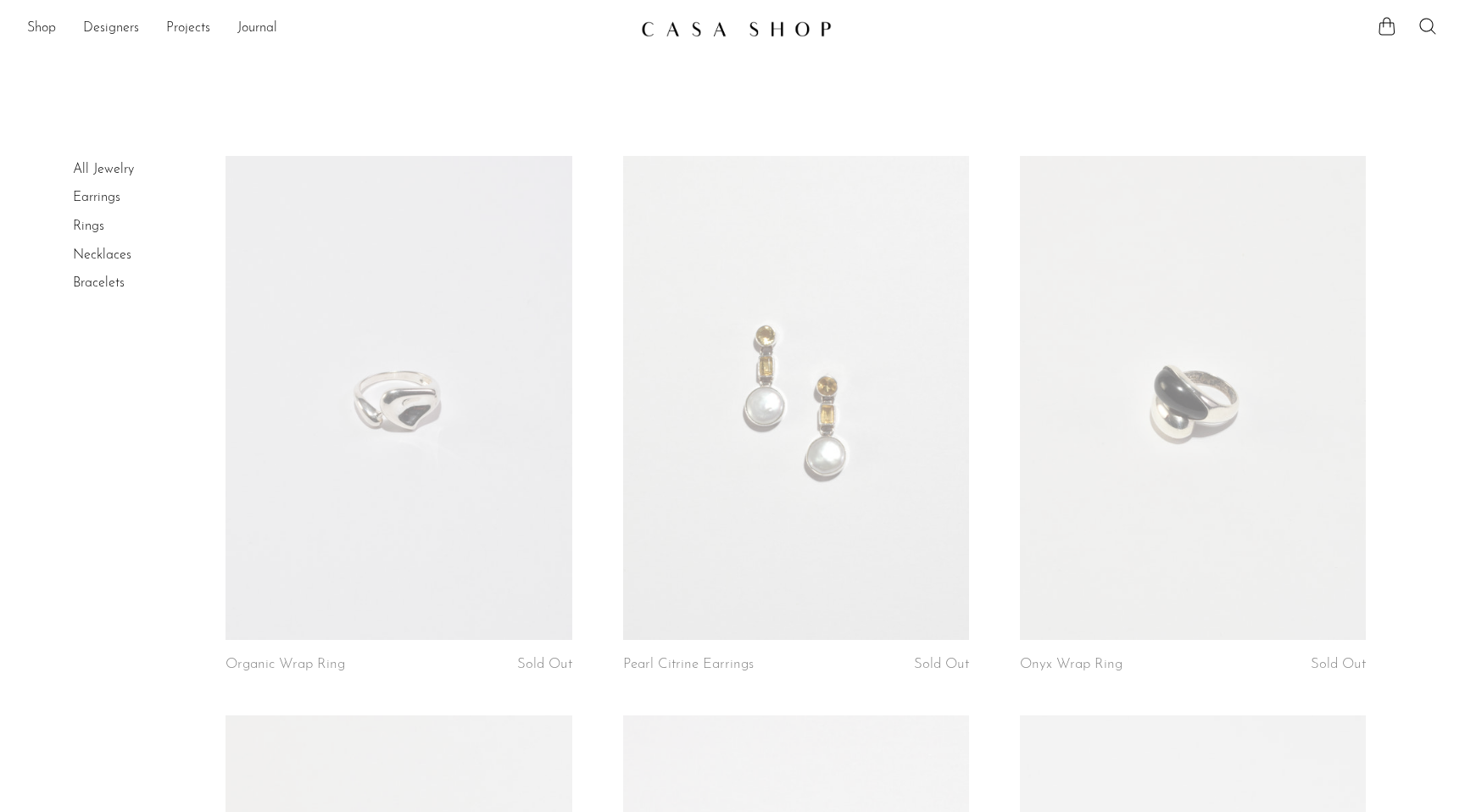
click at [83, 199] on link "Earrings" at bounding box center [97, 198] width 48 height 14
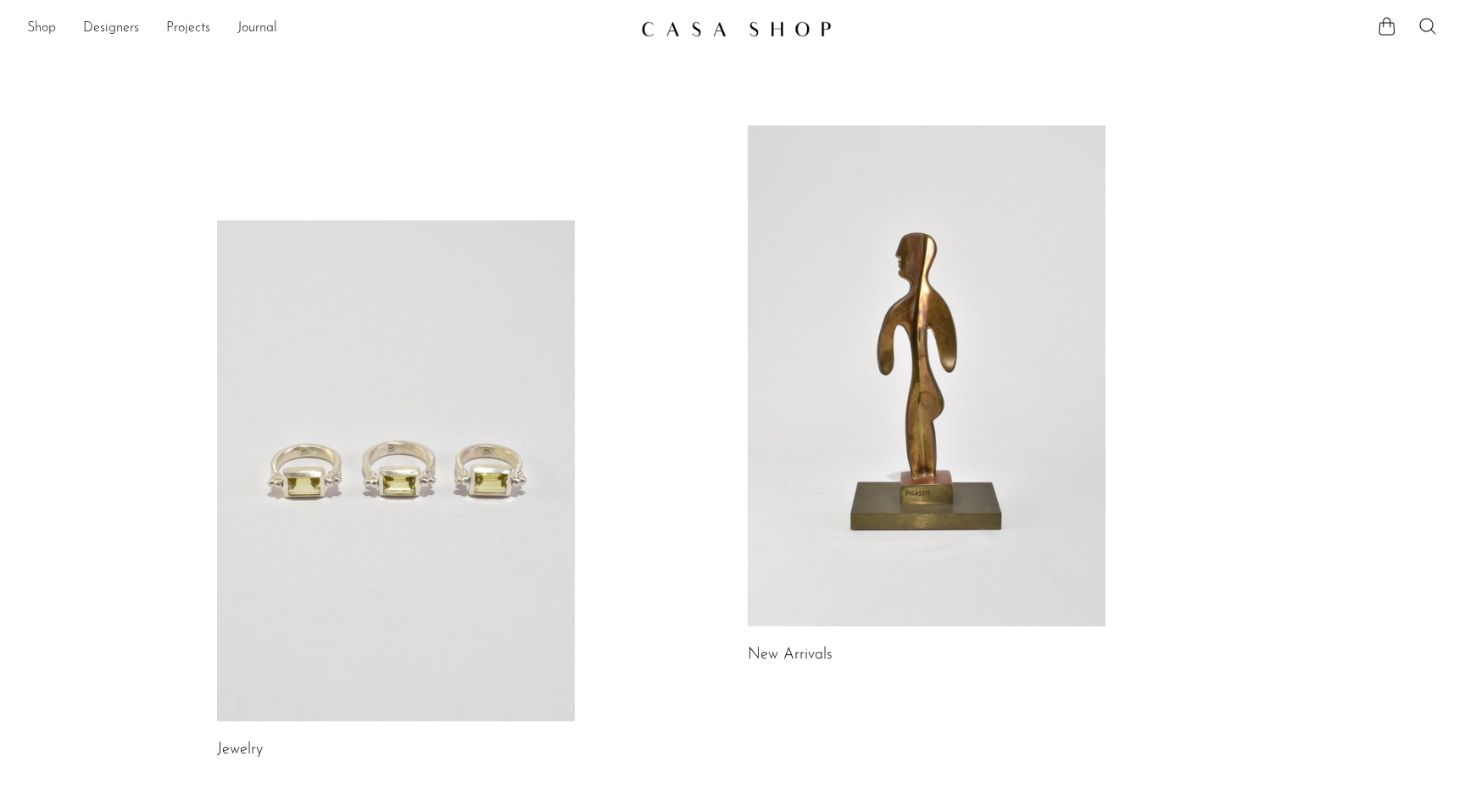
click at [36, 23] on link "Shop" at bounding box center [41, 29] width 29 height 22
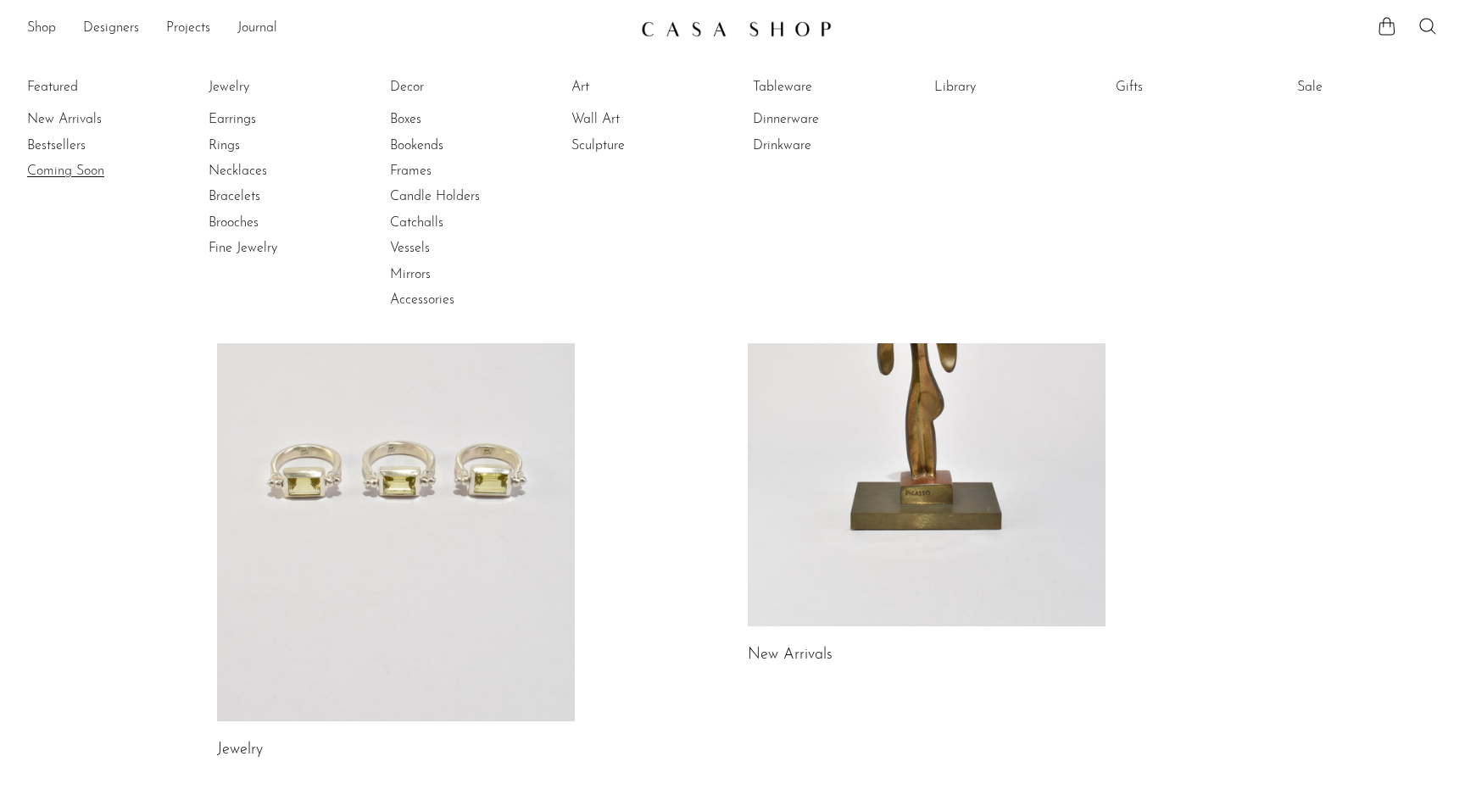
click at [41, 167] on link "Coming Soon" at bounding box center [90, 171] width 127 height 19
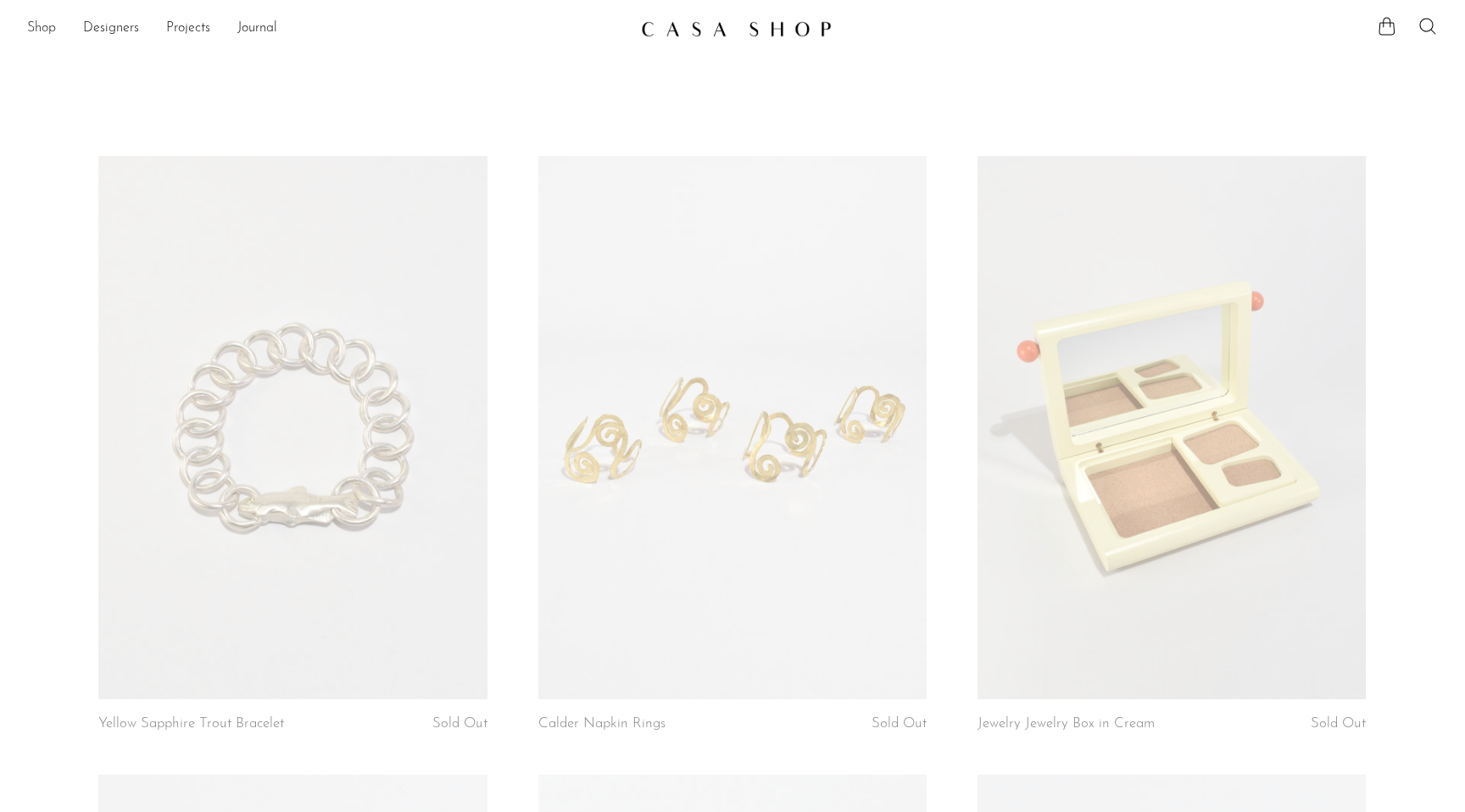
click at [43, 25] on link "Shop" at bounding box center [41, 29] width 29 height 22
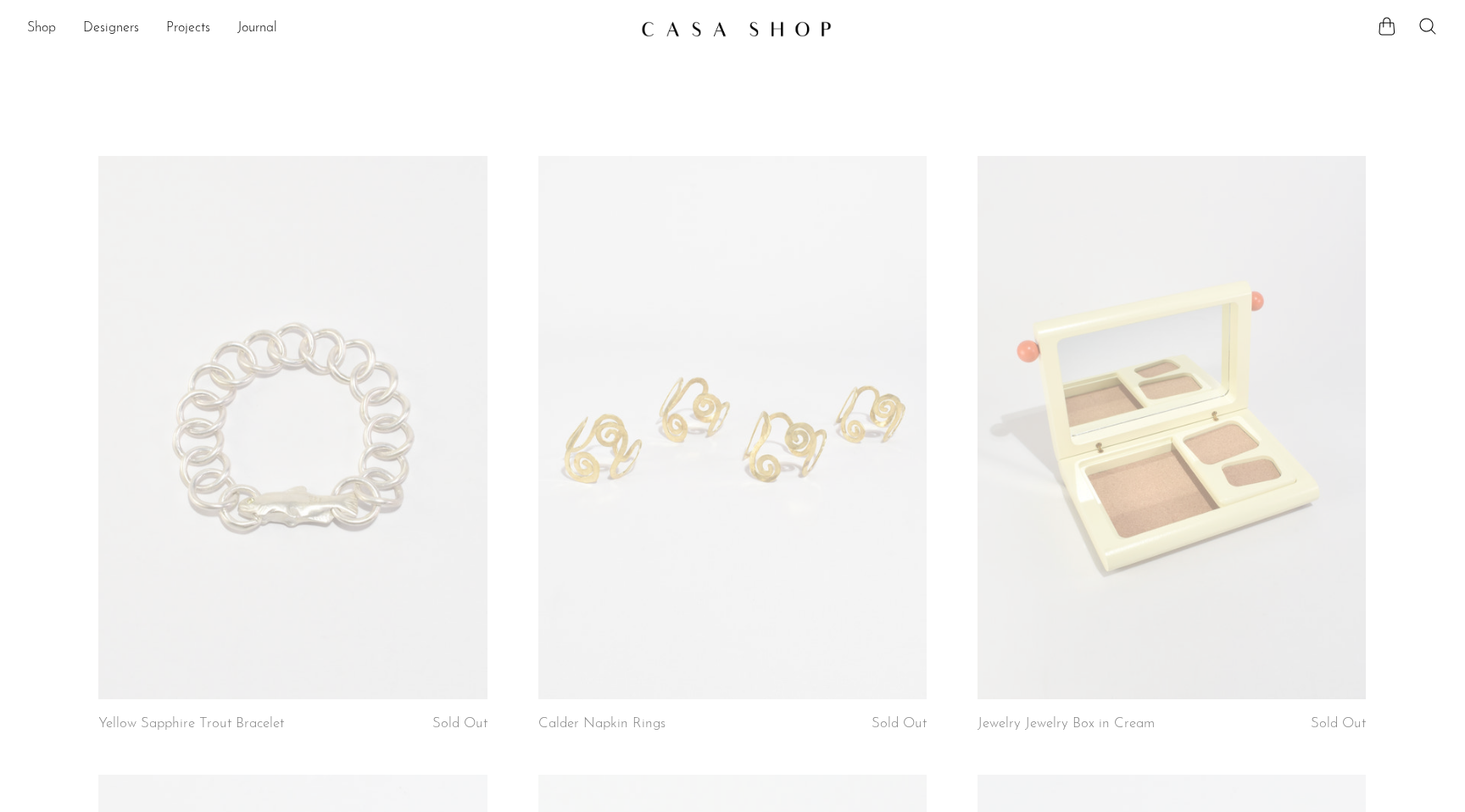
click at [47, 27] on link "Shop" at bounding box center [41, 29] width 29 height 22
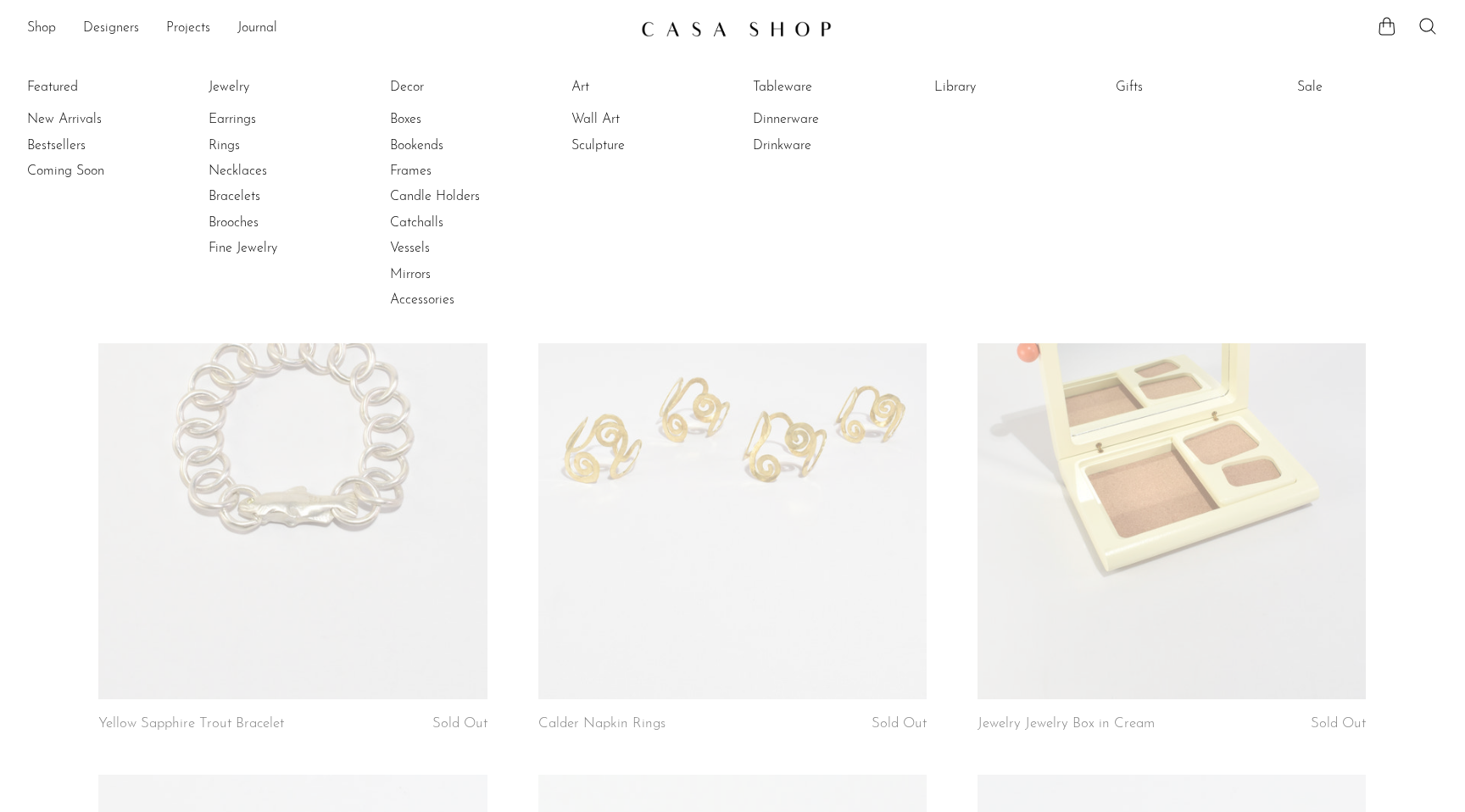
click at [774, 15] on link at bounding box center [732, 29] width 183 height 31
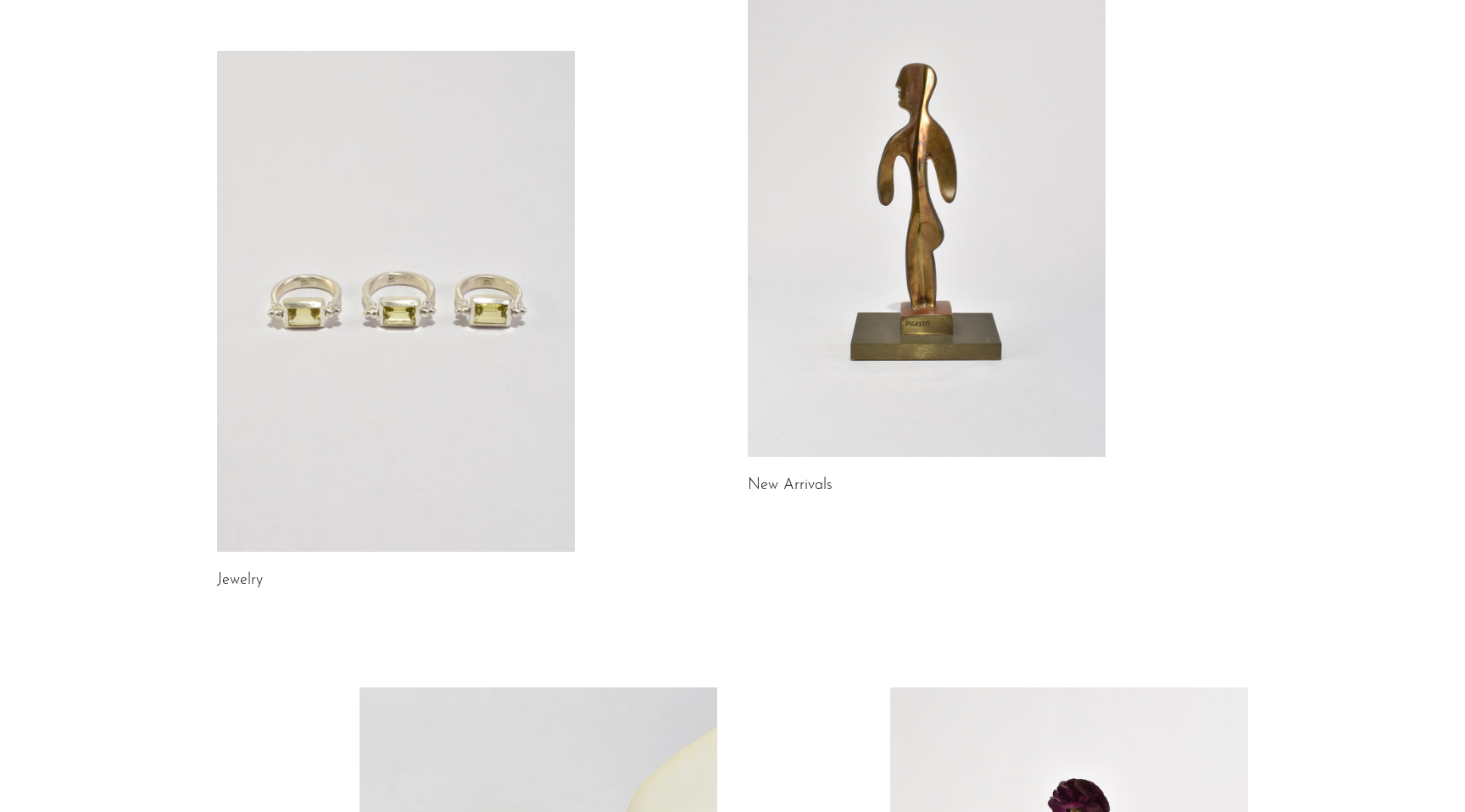
scroll to position [75, 0]
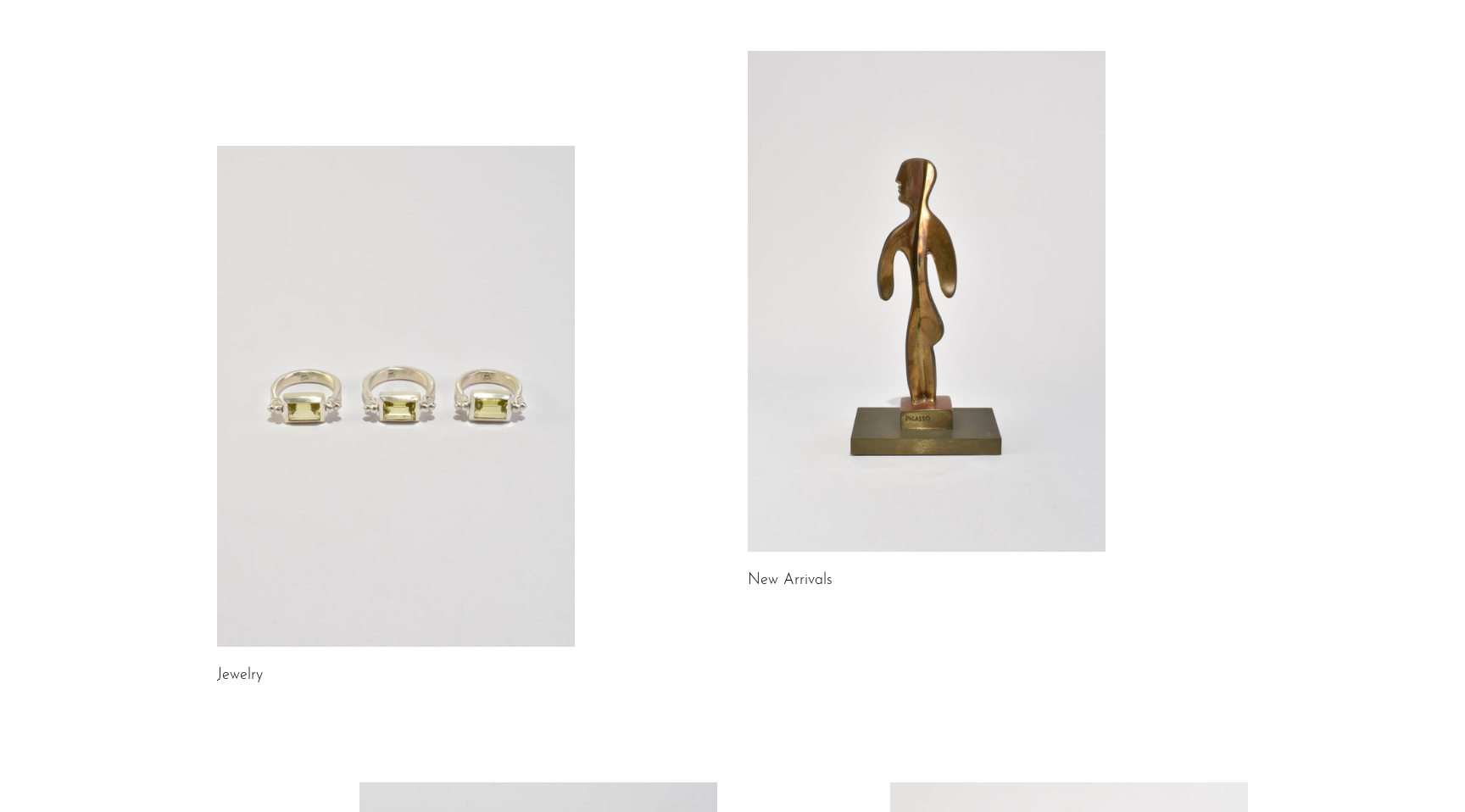
click at [373, 345] on link at bounding box center [396, 396] width 358 height 500
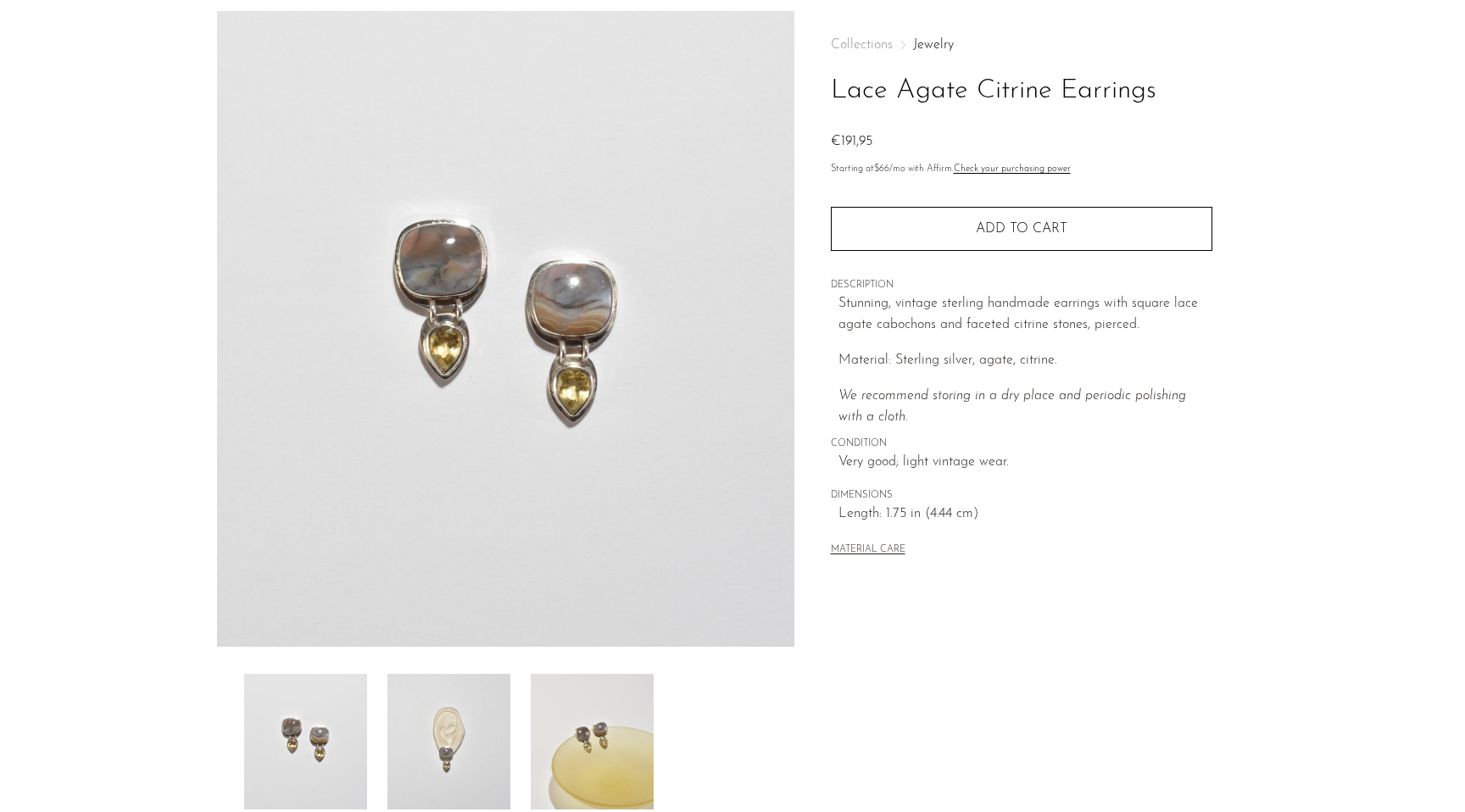
scroll to position [68, 0]
click at [463, 723] on img at bounding box center [449, 741] width 123 height 136
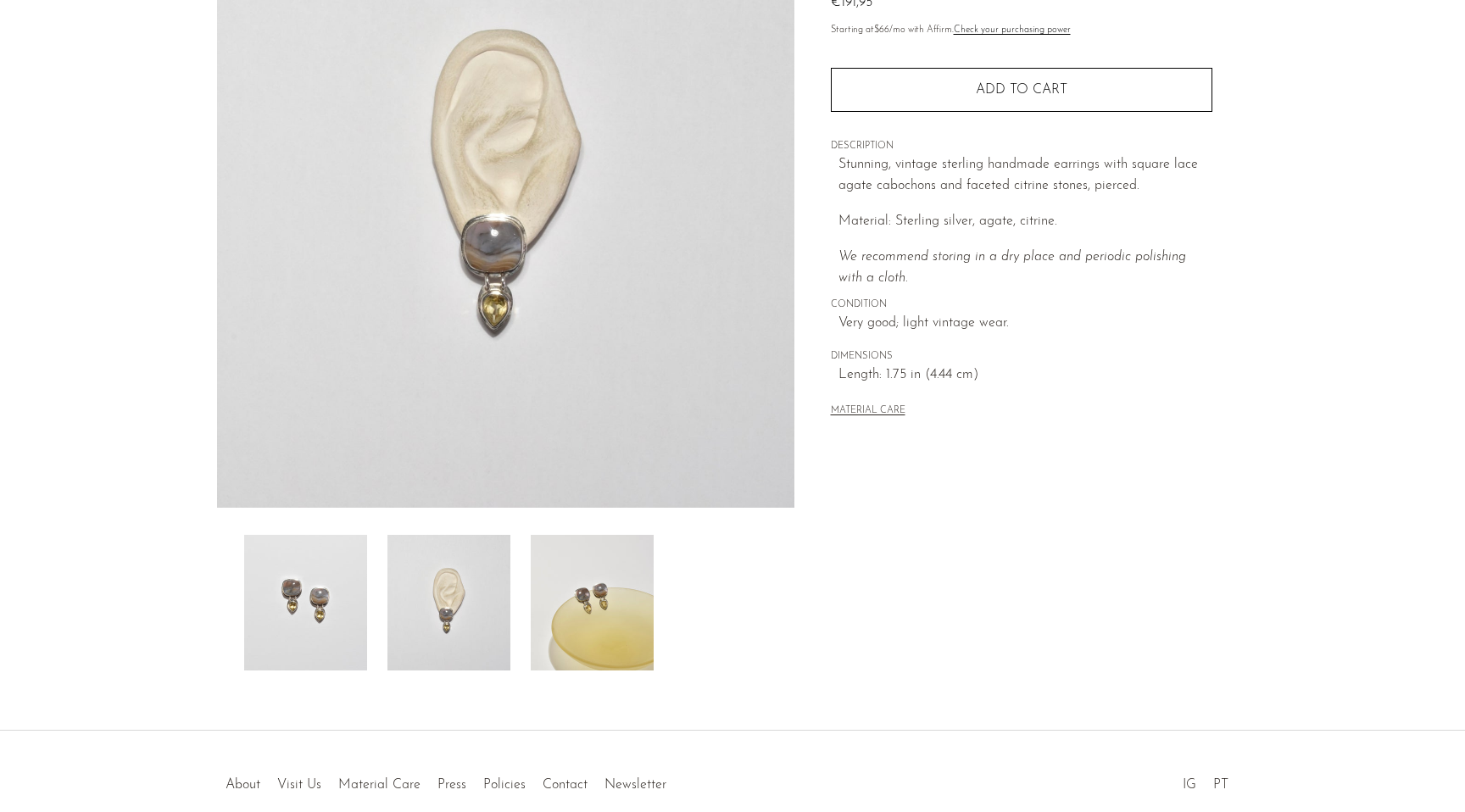
scroll to position [0, 0]
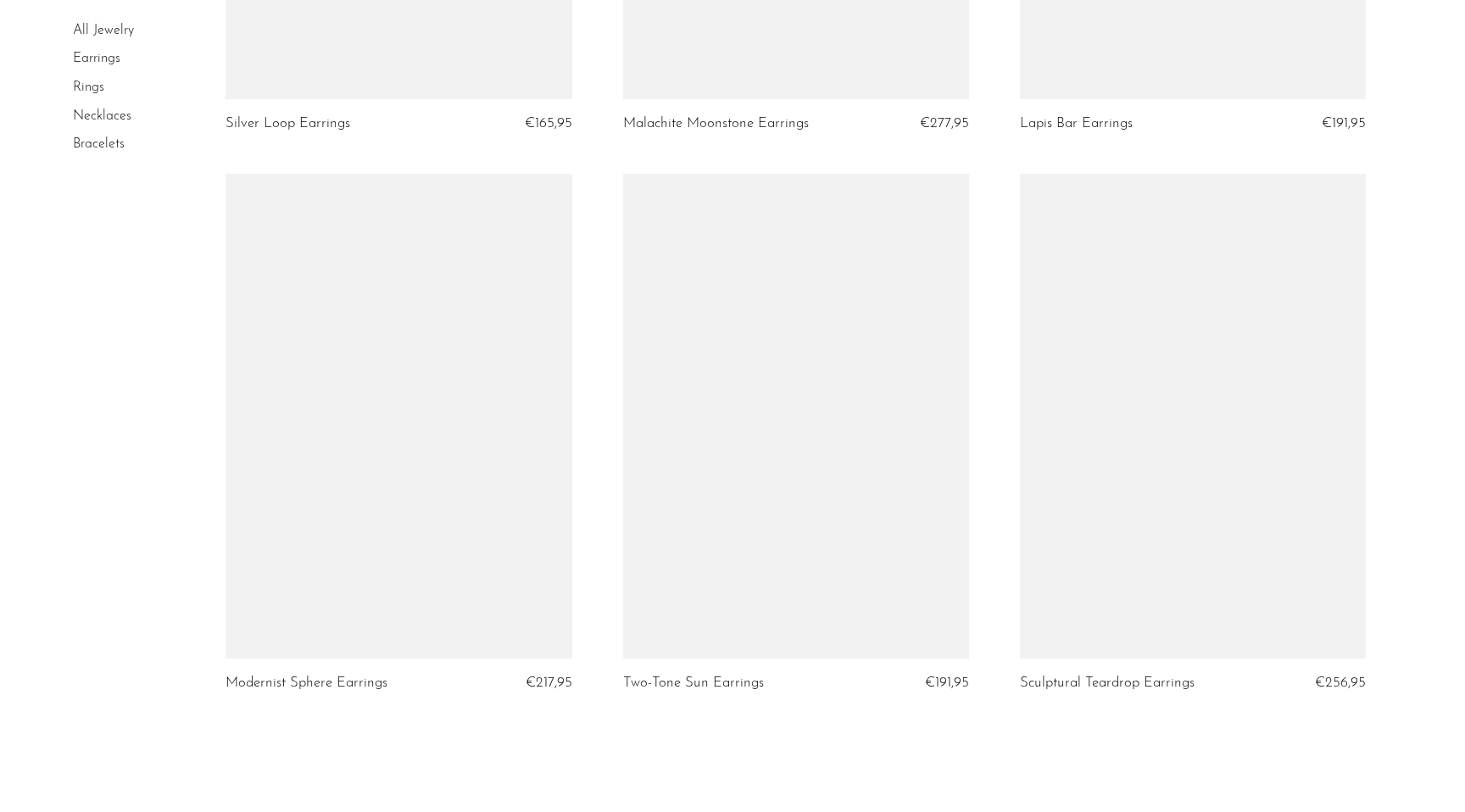
scroll to position [6312, 0]
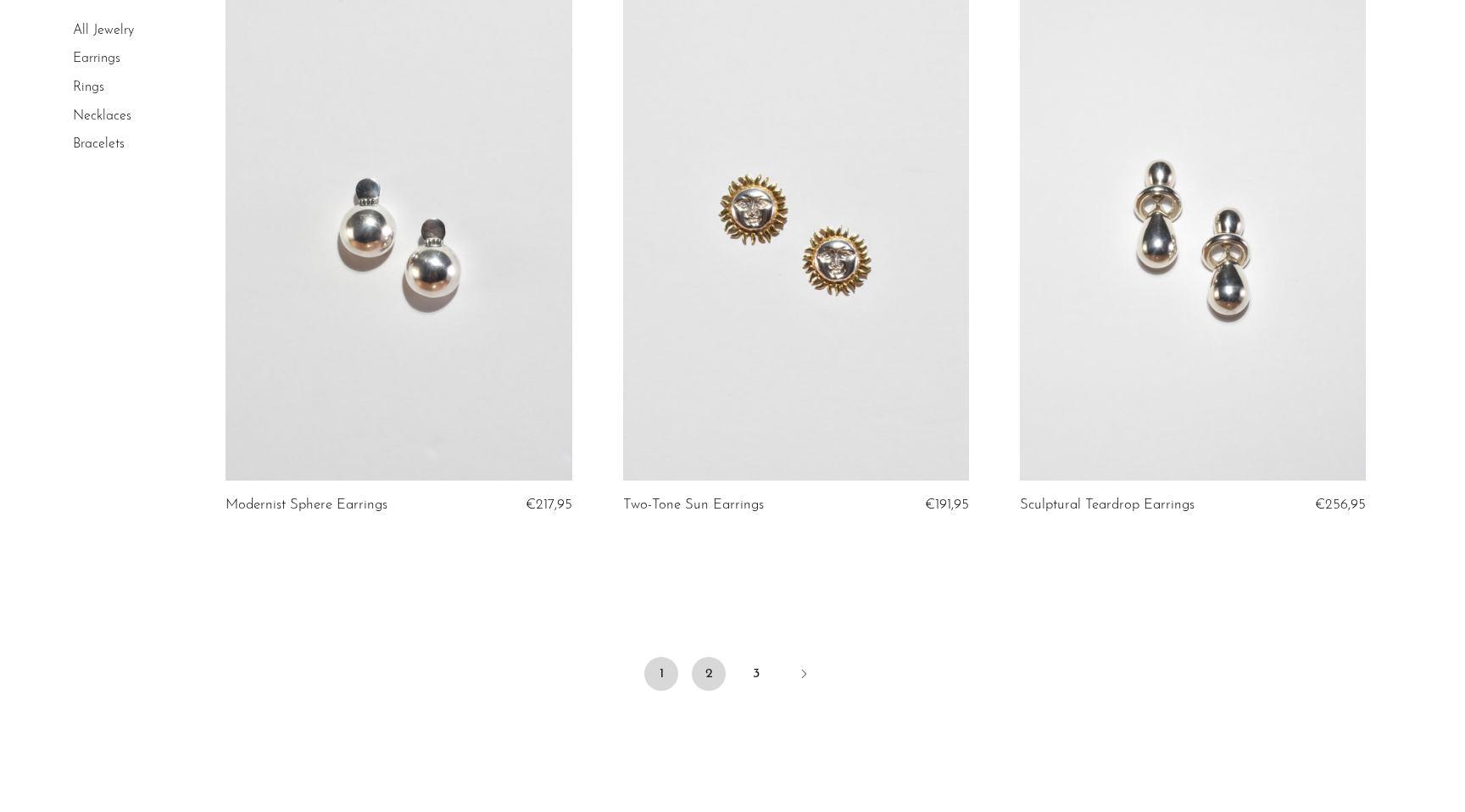
click at [708, 668] on link "2" at bounding box center [709, 673] width 34 height 34
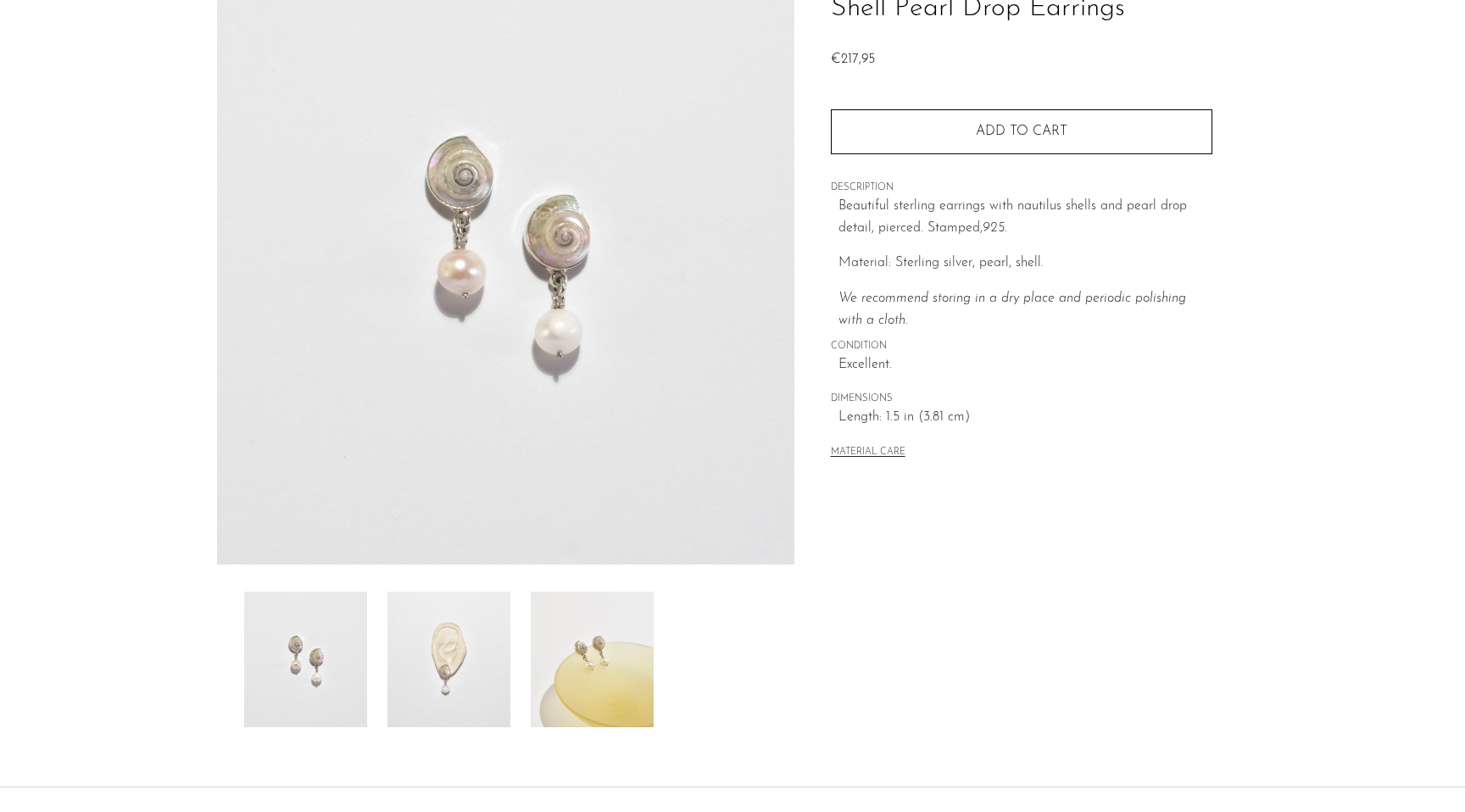
click at [473, 670] on img at bounding box center [449, 659] width 123 height 136
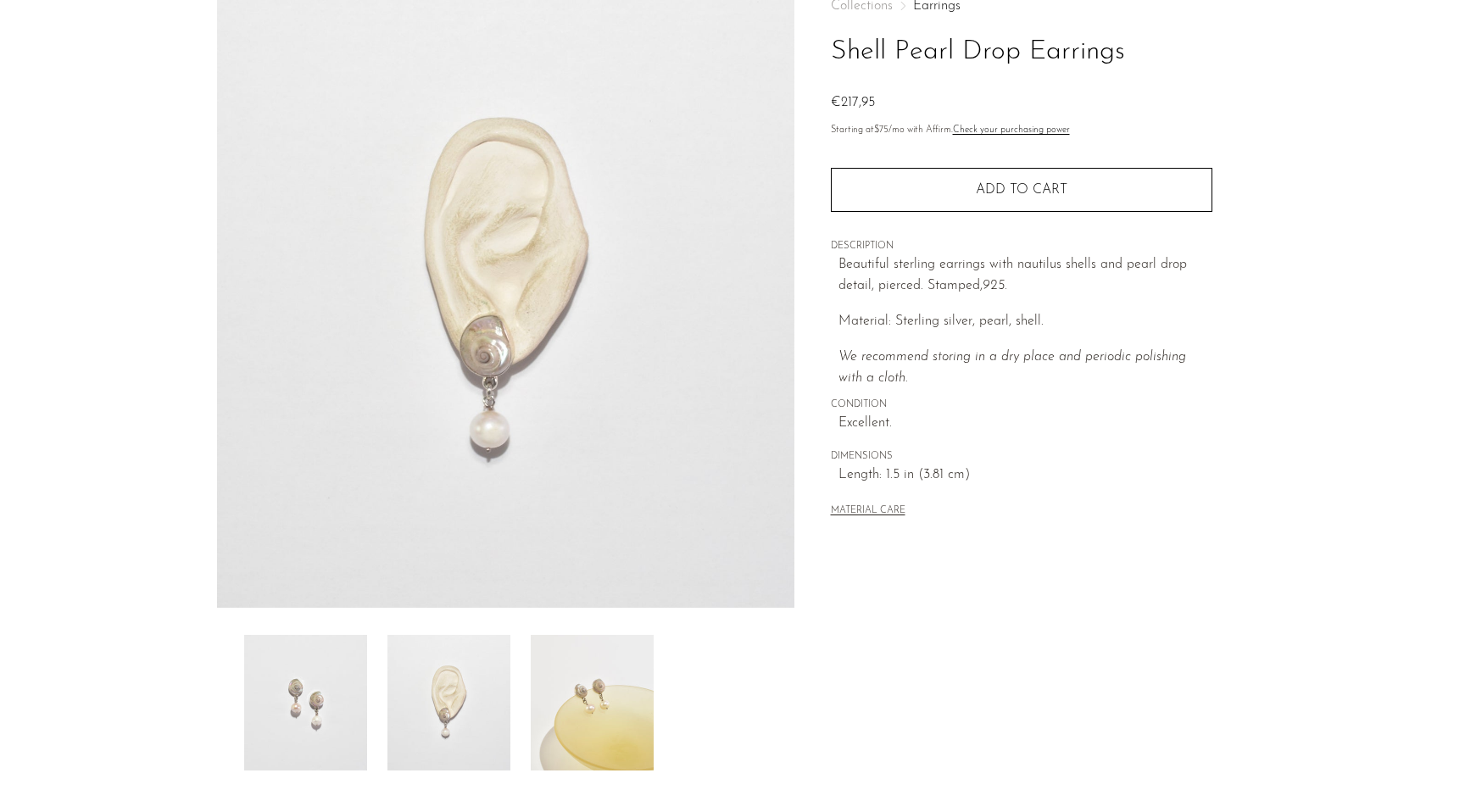
scroll to position [98, 0]
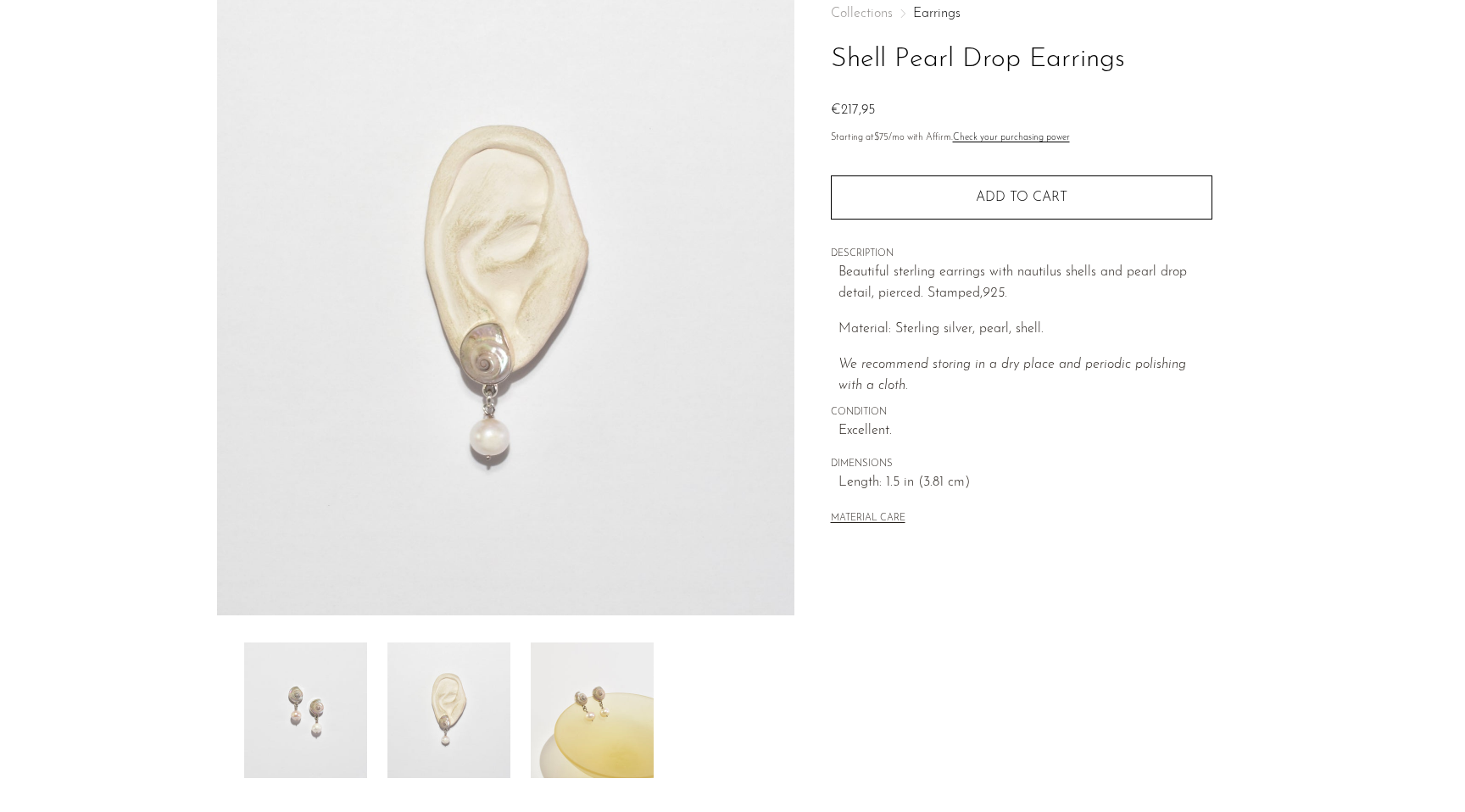
click at [350, 719] on img at bounding box center [305, 710] width 123 height 136
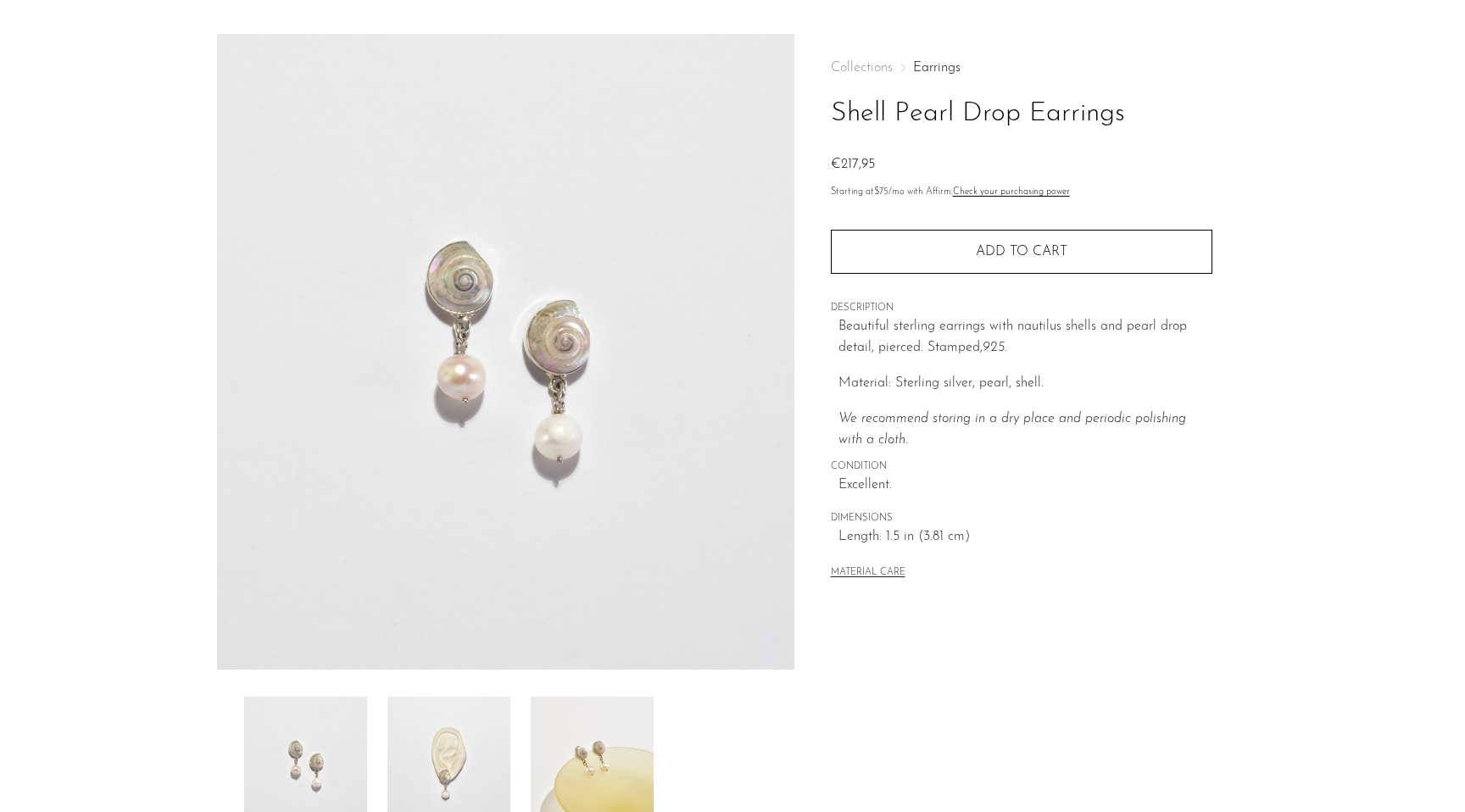
scroll to position [48, 0]
click at [483, 790] on img at bounding box center [449, 761] width 123 height 136
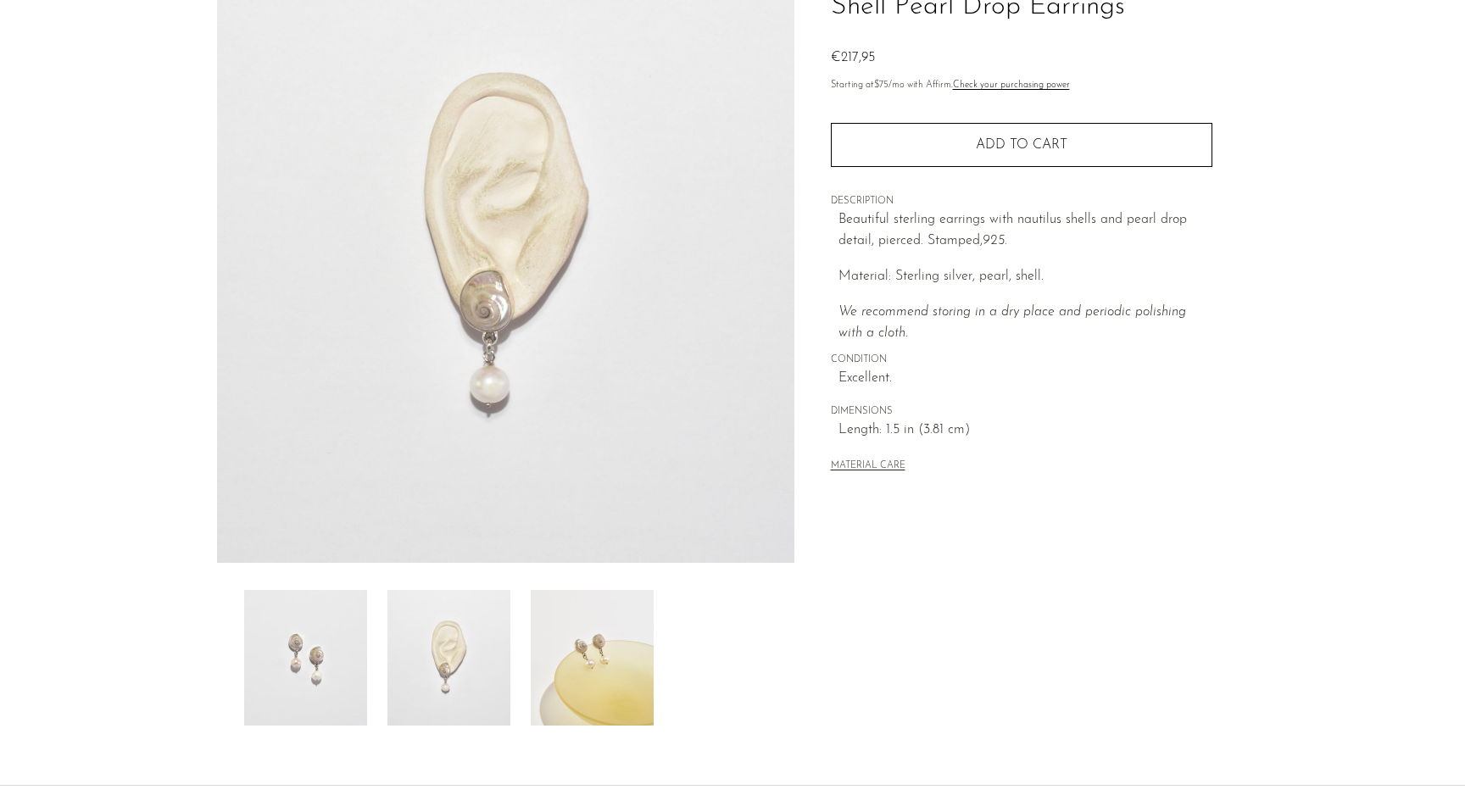
scroll to position [292, 0]
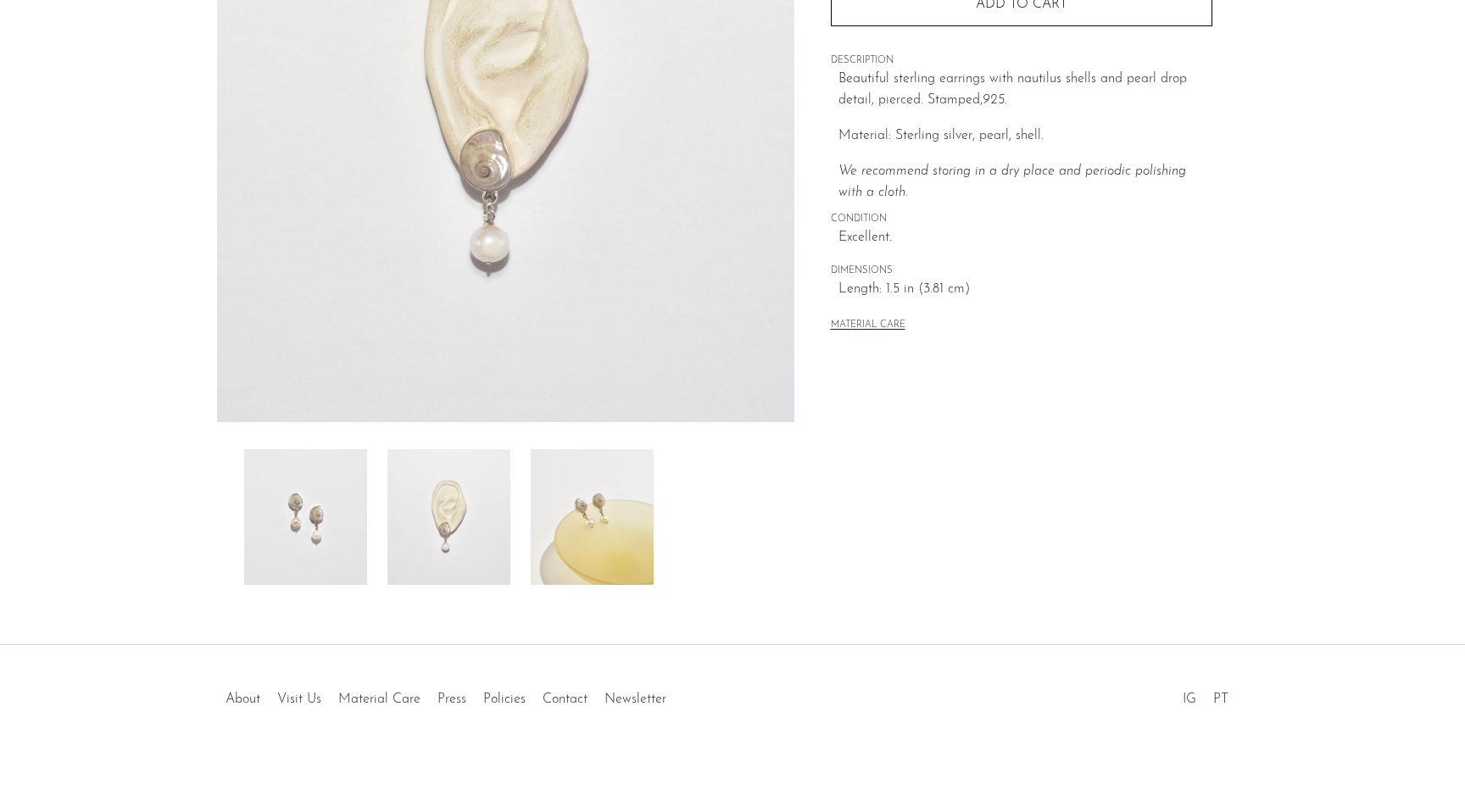
click at [502, 546] on img at bounding box center [449, 517] width 123 height 136
click at [483, 556] on img at bounding box center [449, 517] width 123 height 136
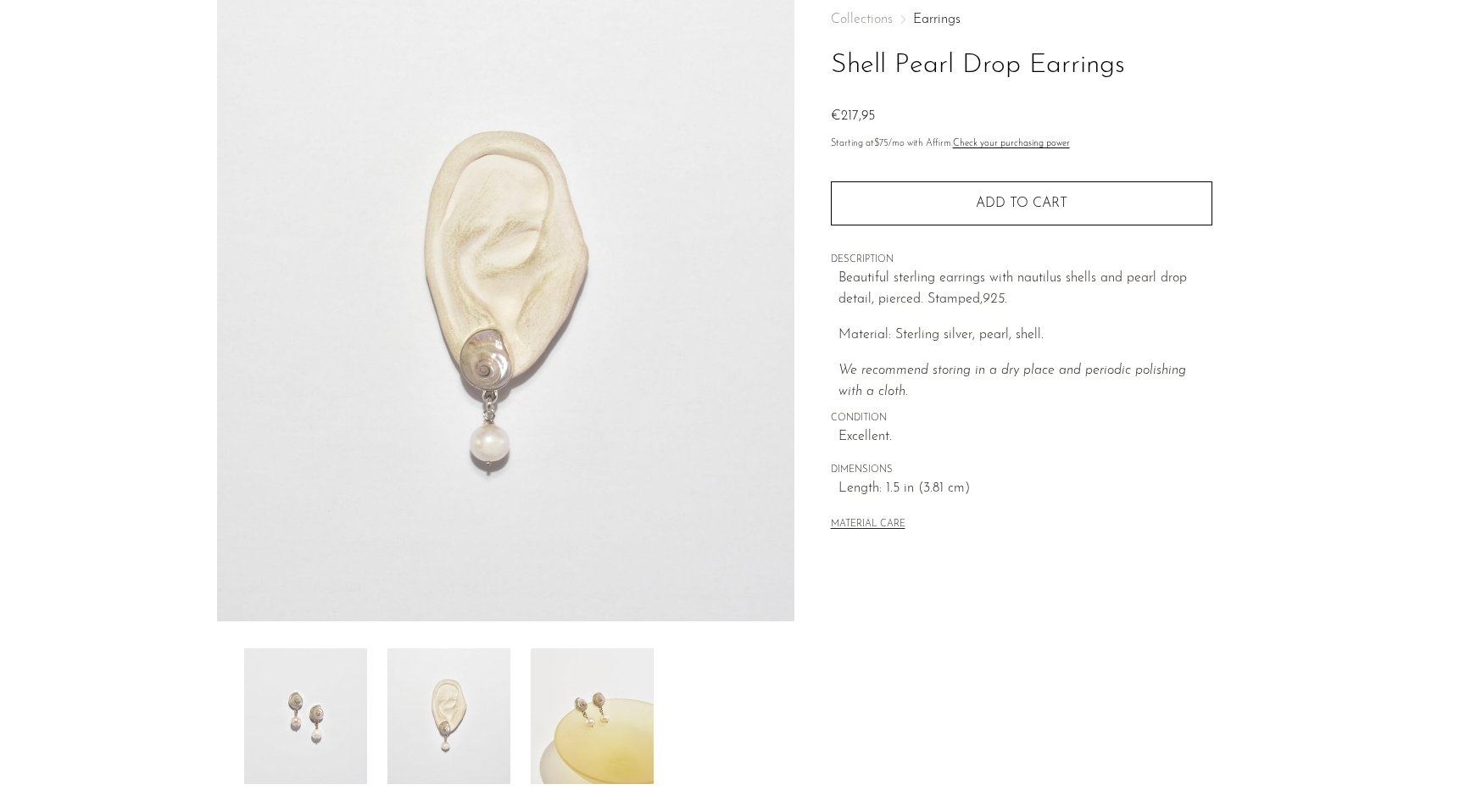
scroll to position [0, 0]
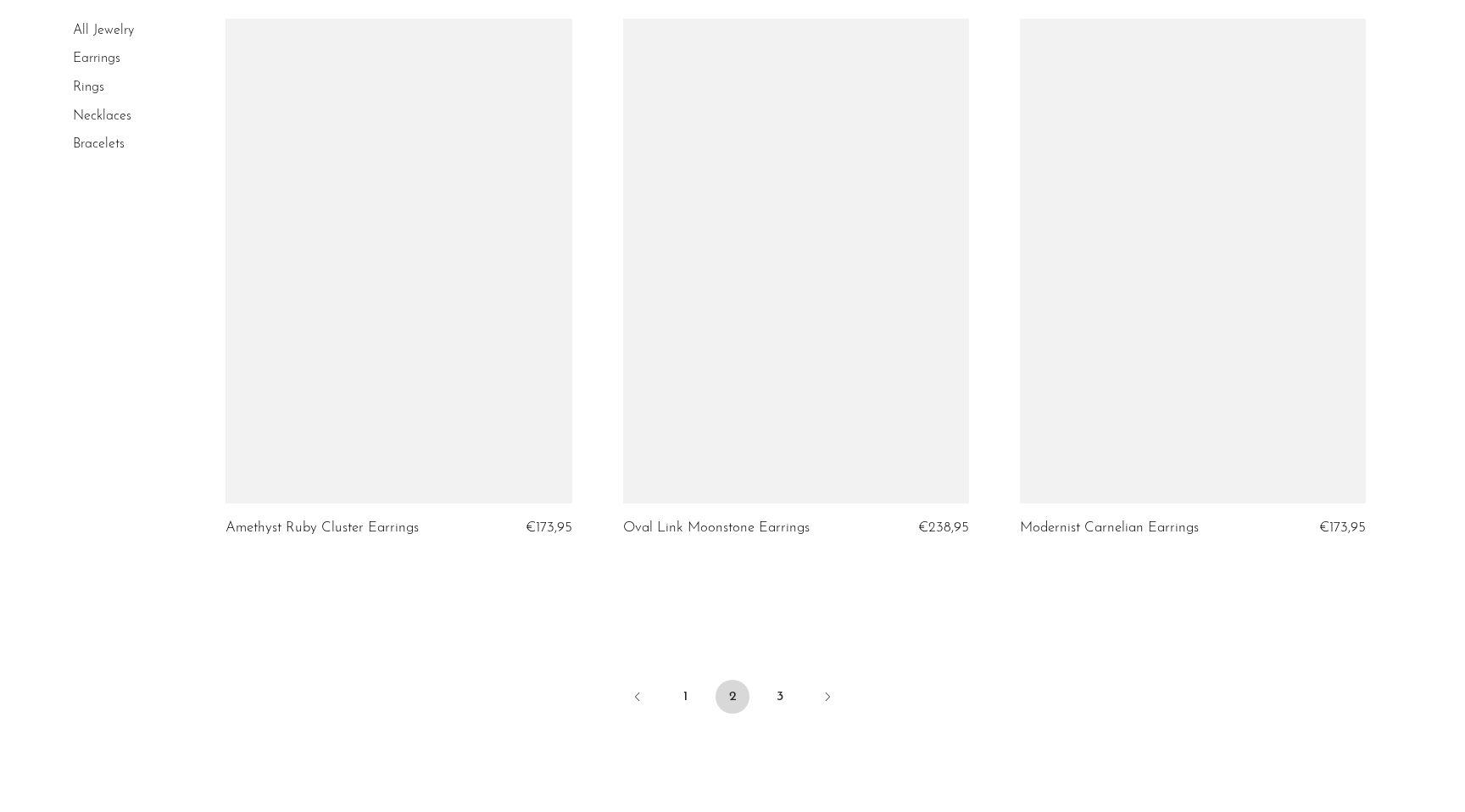
scroll to position [6300, 0]
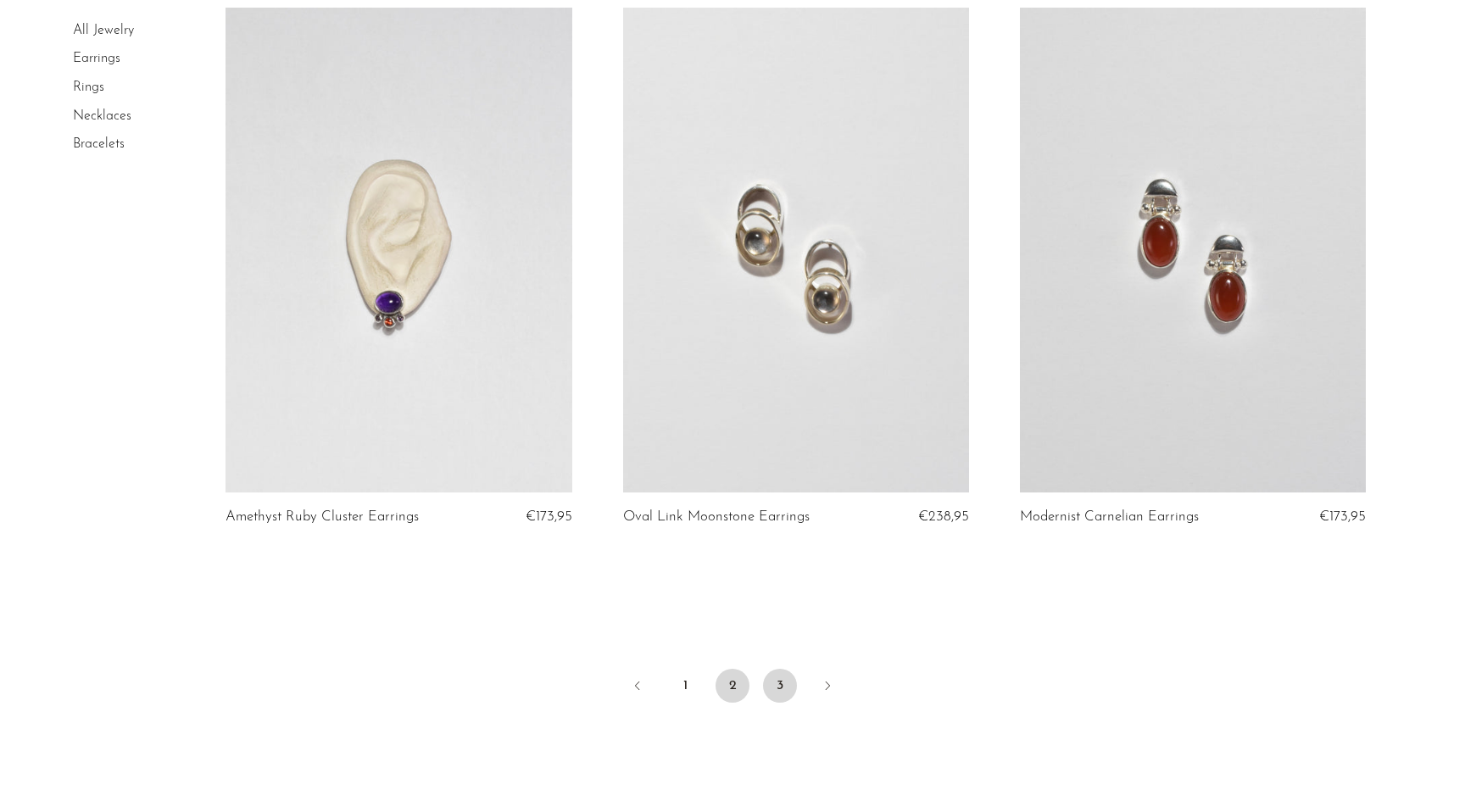
click at [767, 682] on link "3" at bounding box center [780, 685] width 34 height 34
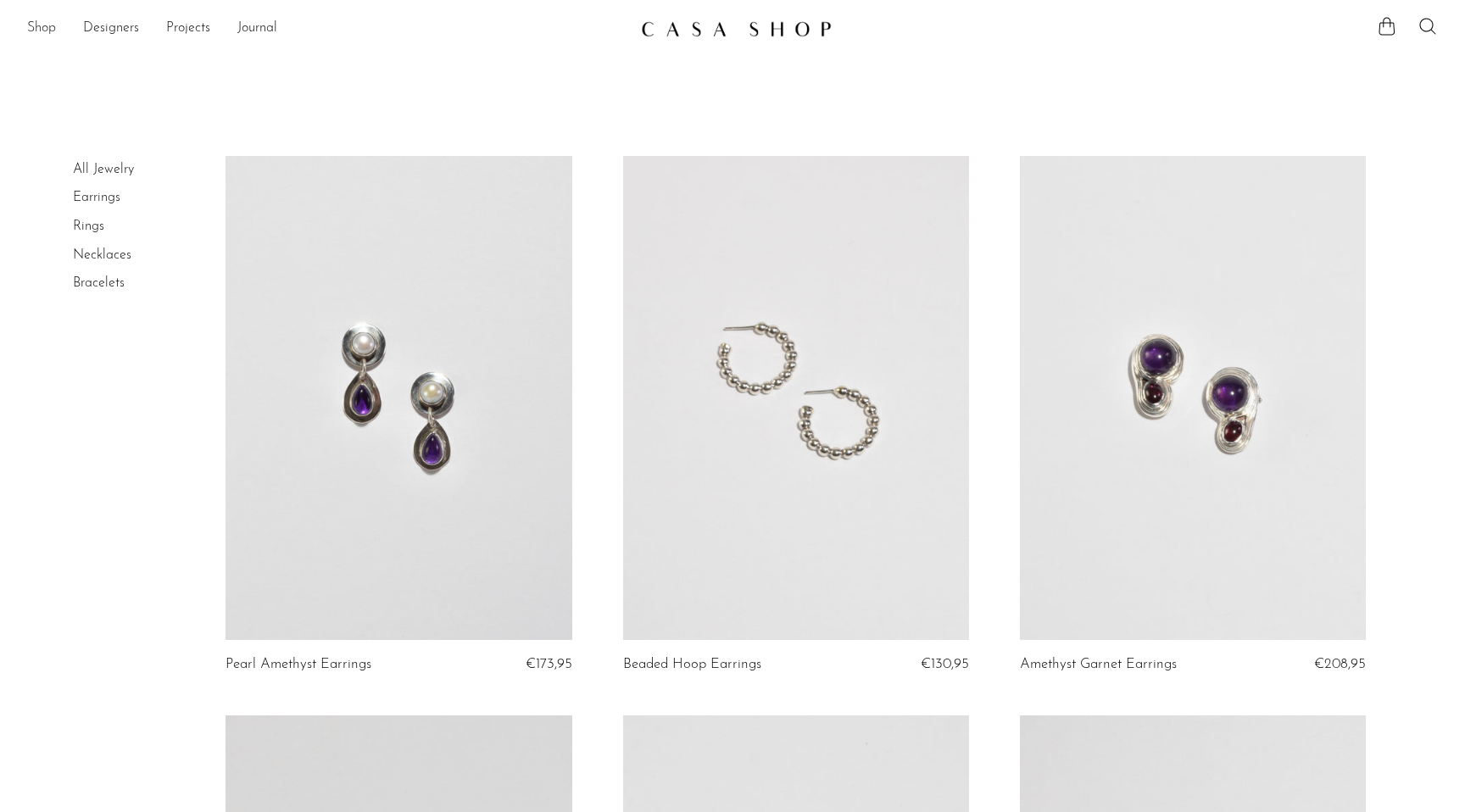
click at [49, 29] on link "Shop" at bounding box center [41, 29] width 29 height 22
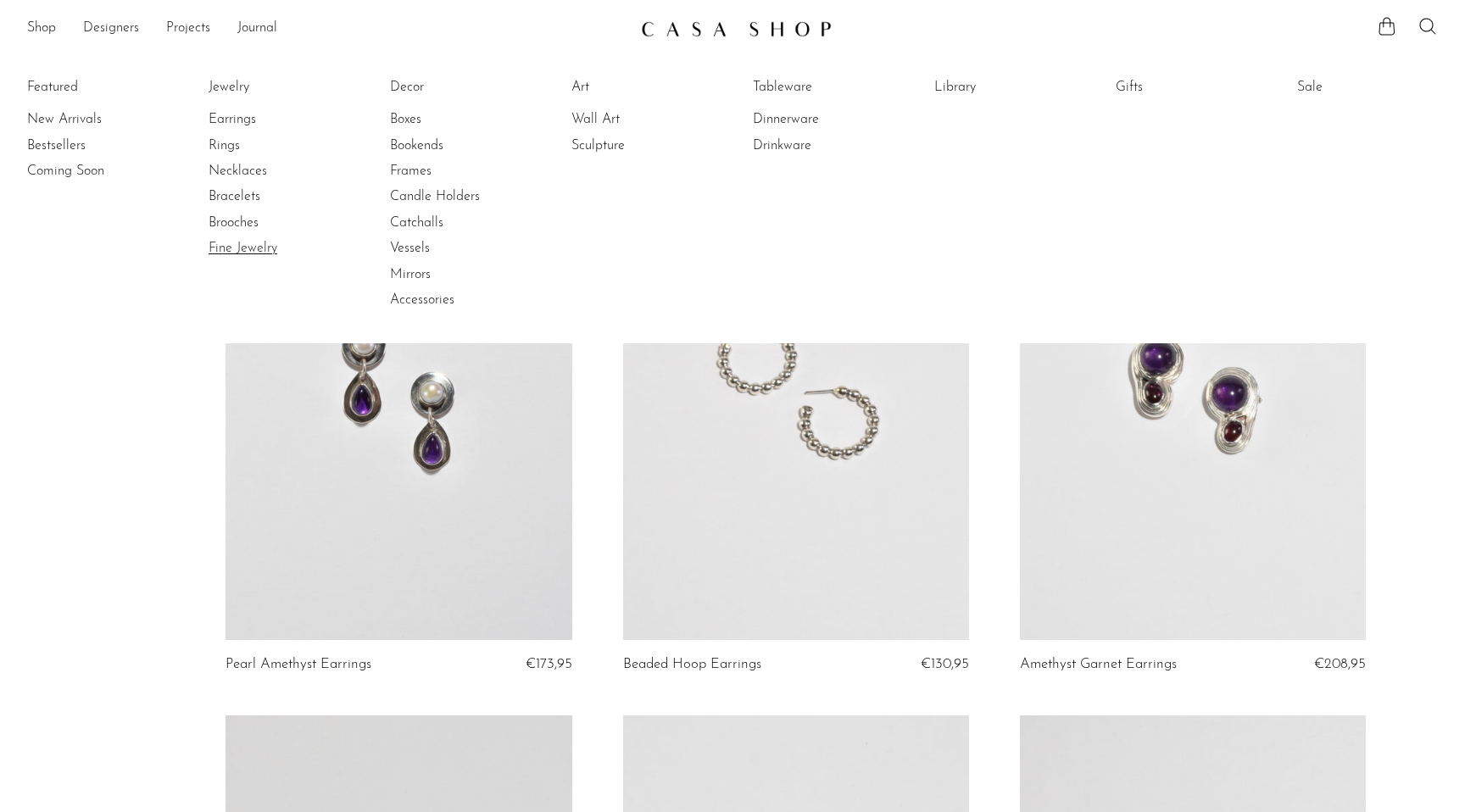
click at [241, 249] on link "Fine Jewelry" at bounding box center [272, 248] width 127 height 19
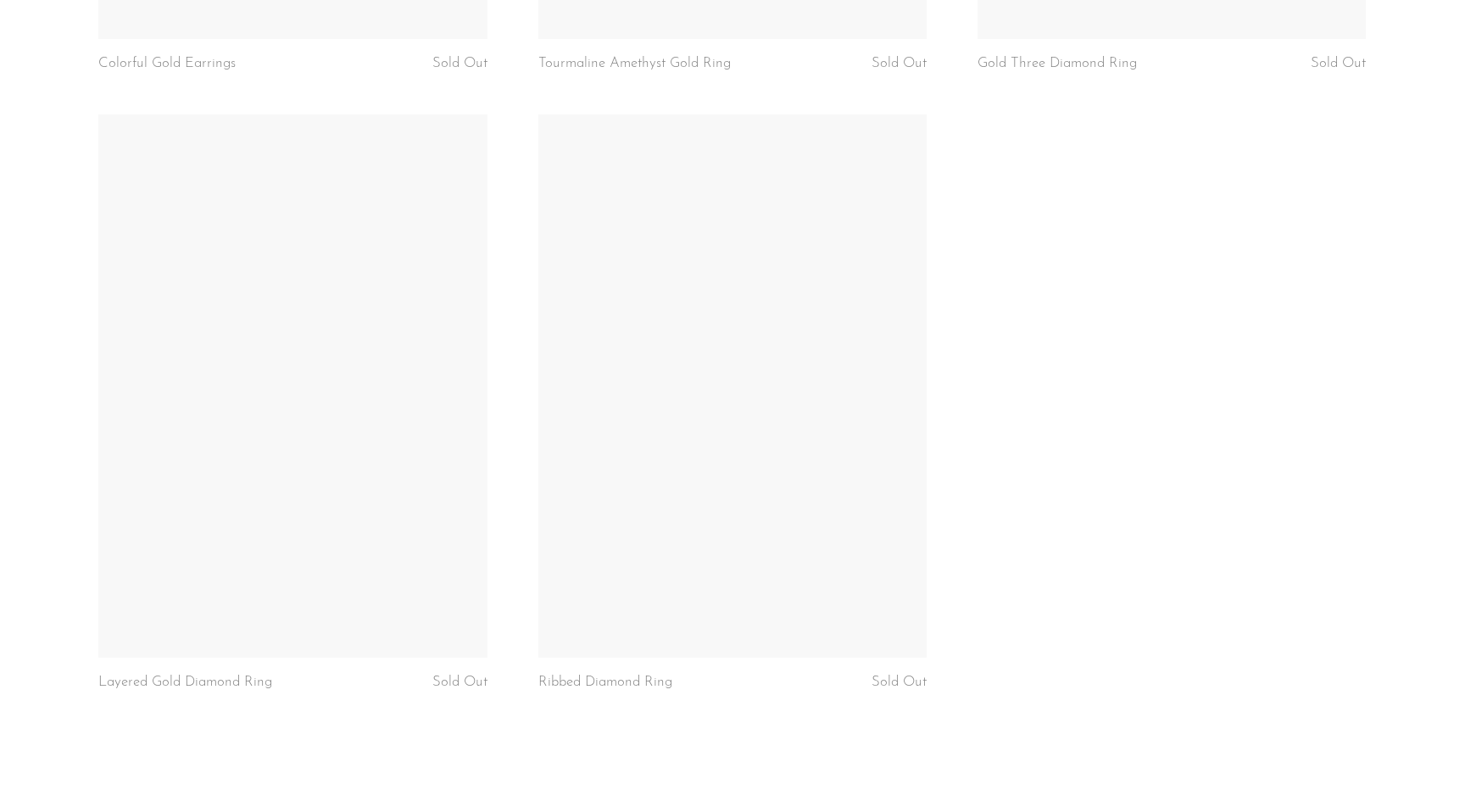
scroll to position [4419, 0]
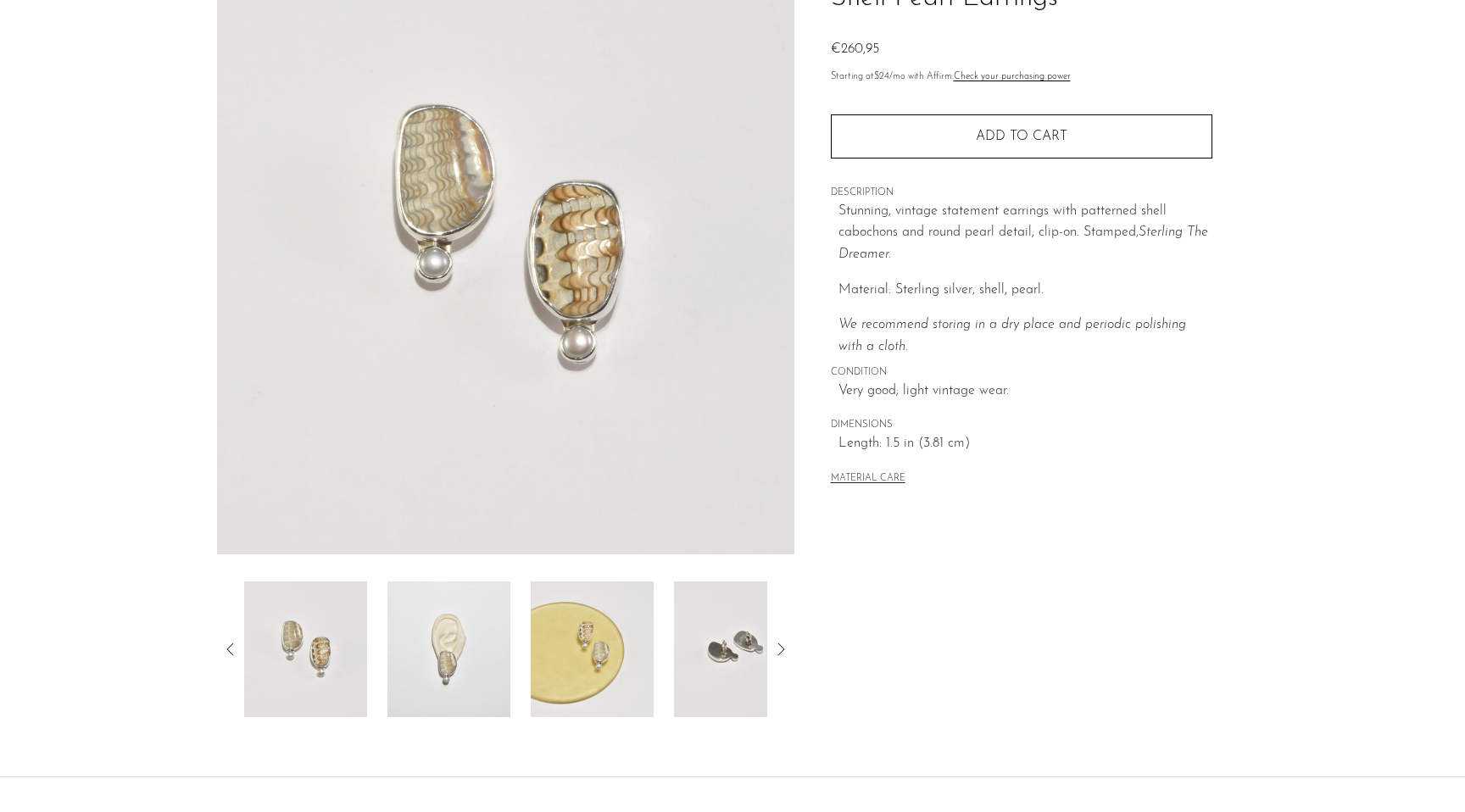
scroll to position [292, 0]
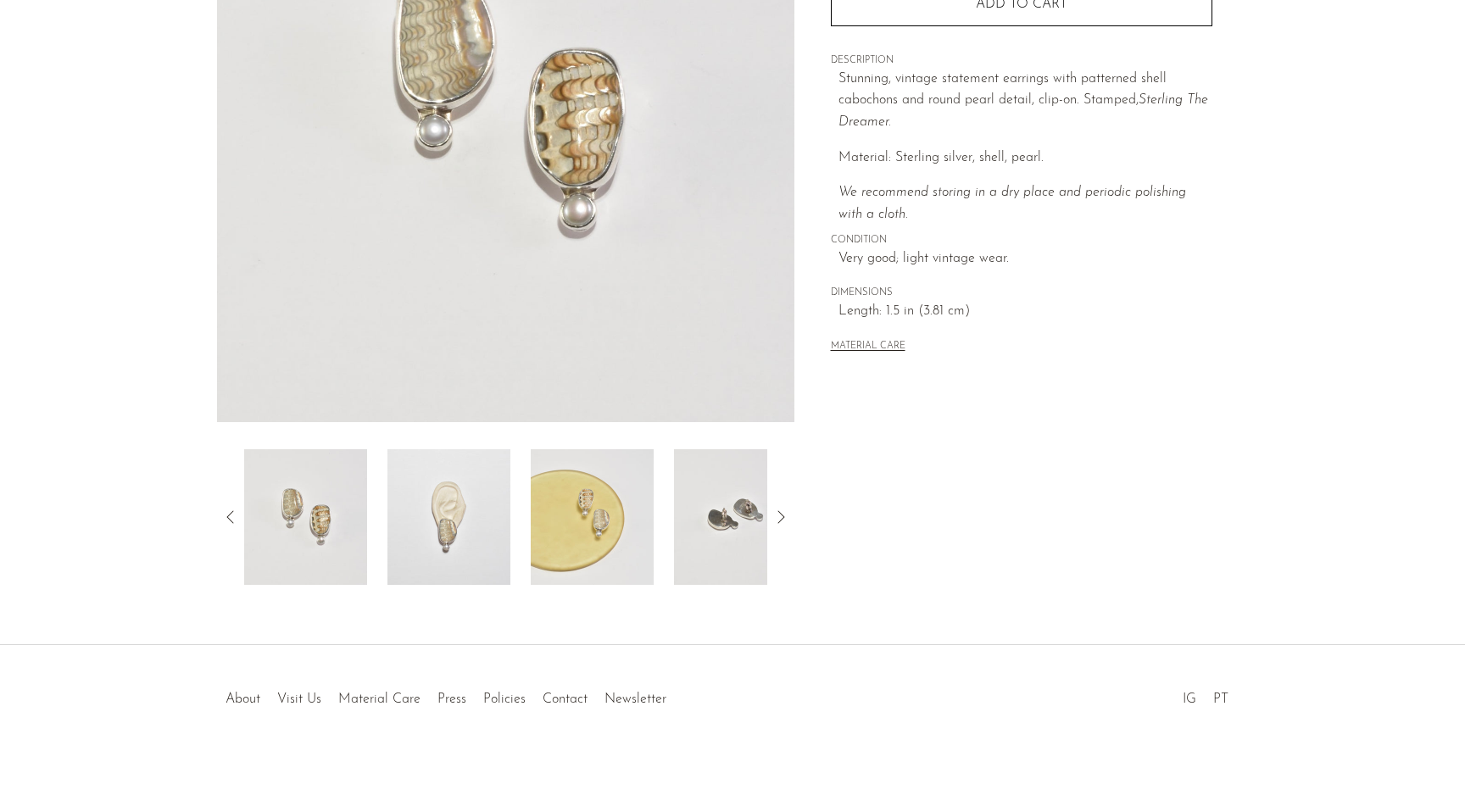
click at [430, 512] on img at bounding box center [449, 517] width 123 height 136
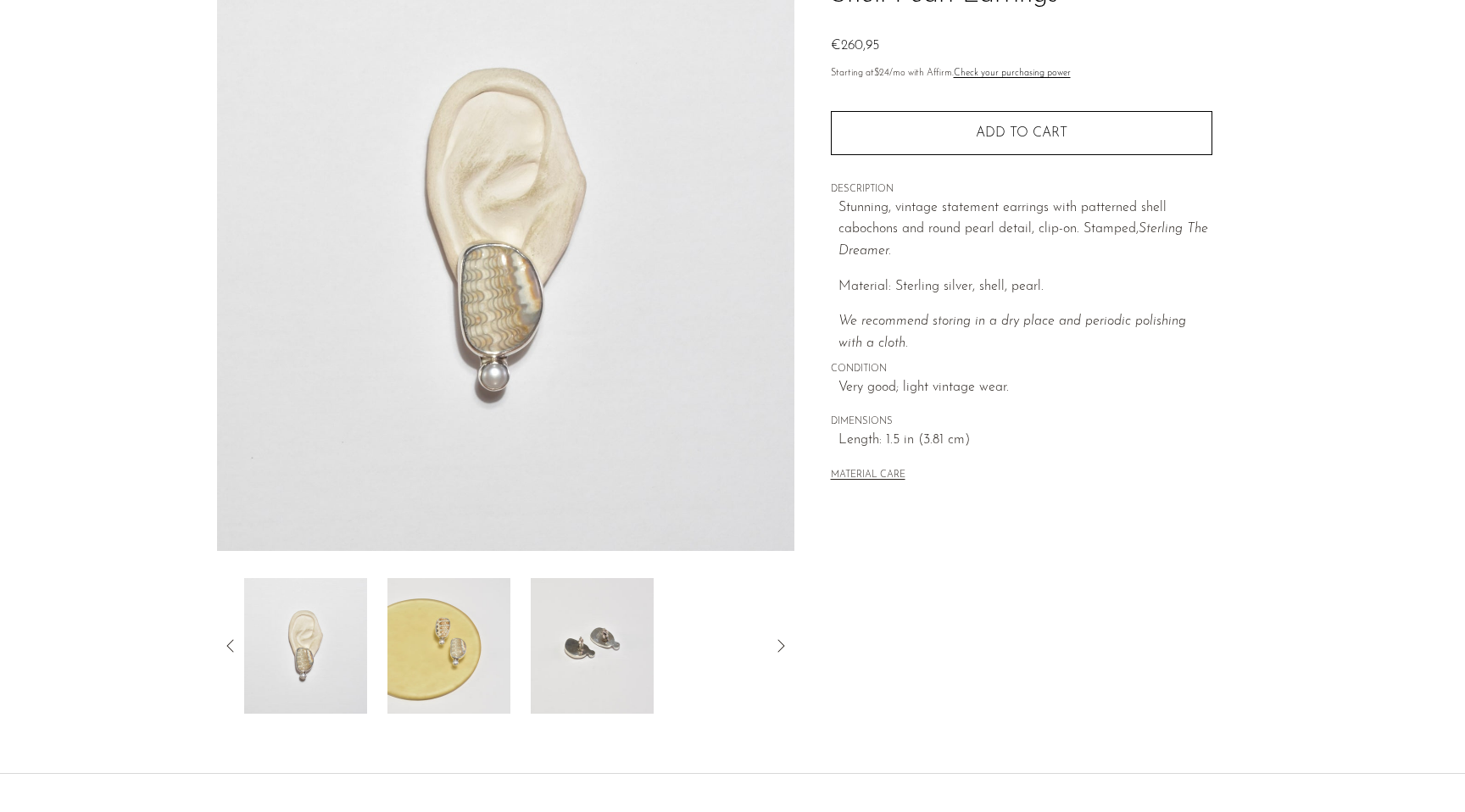
scroll to position [0, 0]
